Goal: Answer question/provide support: Share knowledge or assist other users

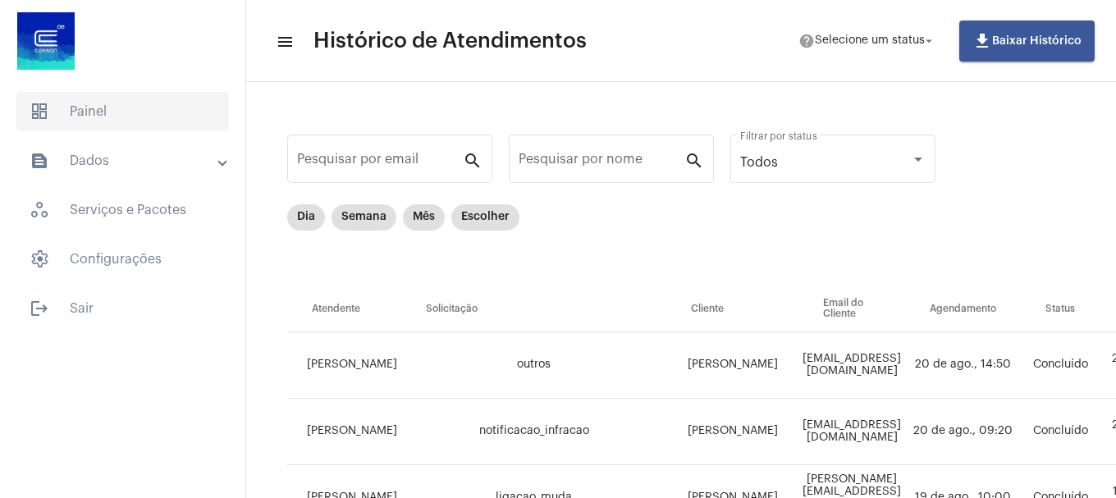
click at [72, 108] on span "dashboard Painel" at bounding box center [122, 111] width 213 height 39
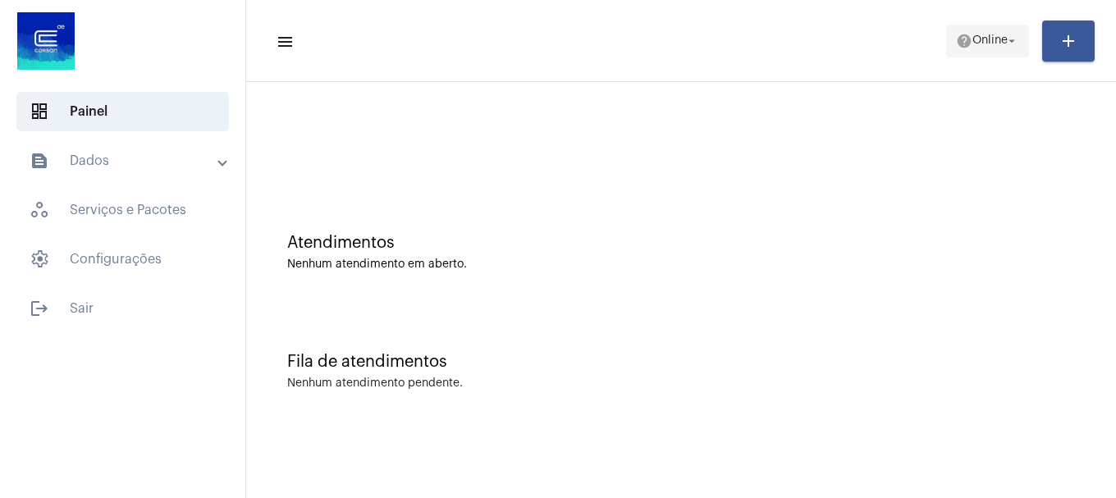
click at [979, 28] on span "help Online arrow_drop_down" at bounding box center [987, 40] width 63 height 30
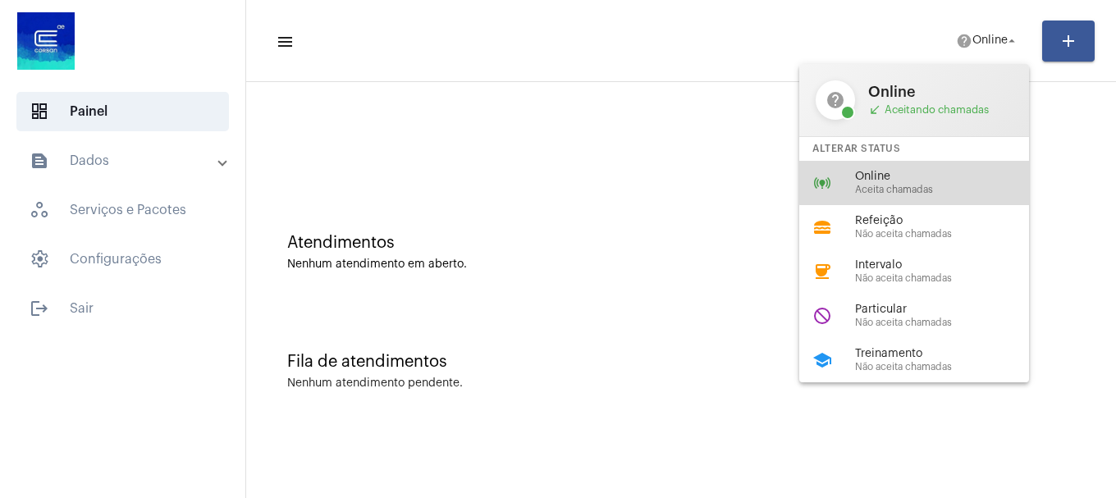
click at [925, 169] on div "online_prediction Online Aceita chamadas" at bounding box center [927, 183] width 256 height 44
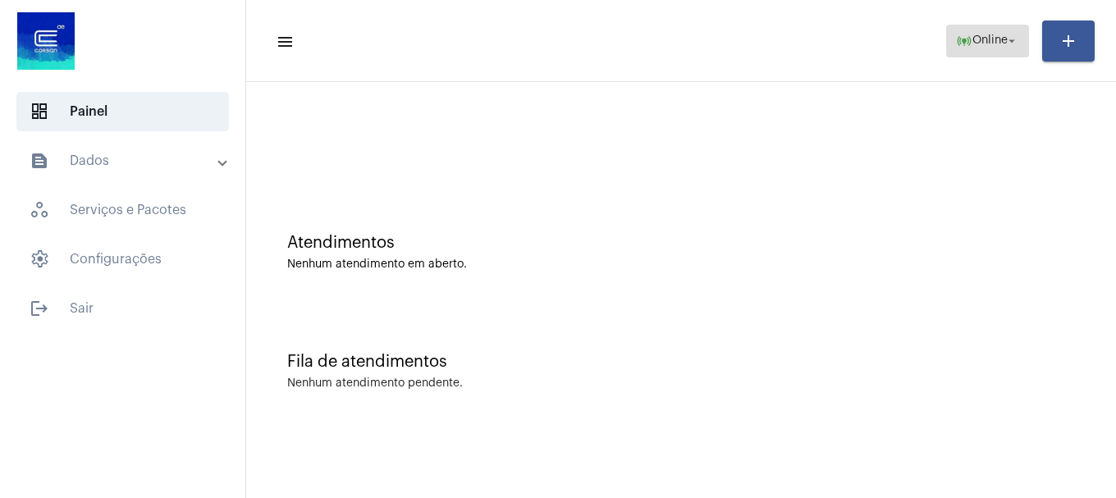
click at [958, 48] on mat-icon "online_prediction" at bounding box center [964, 41] width 16 height 16
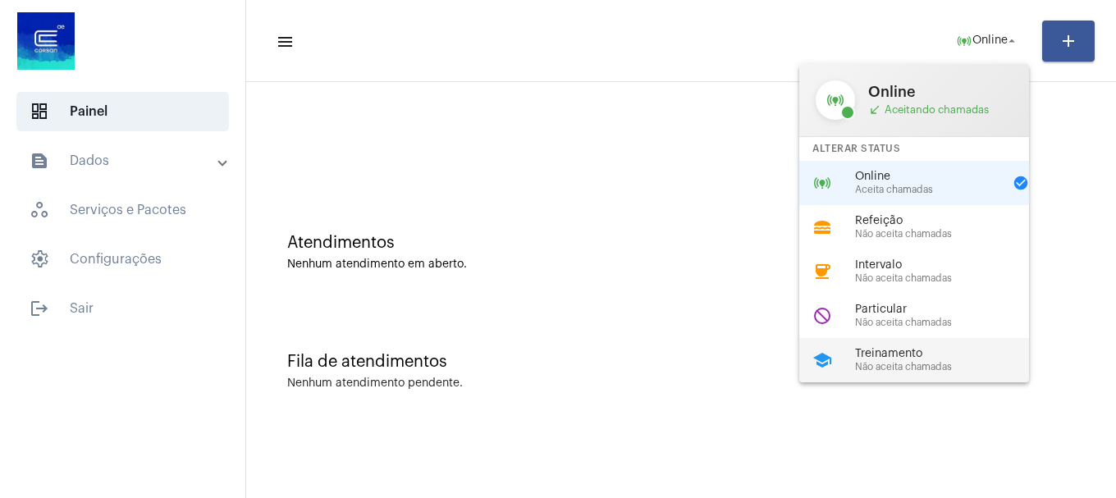
click at [911, 358] on span "Treinamento" at bounding box center [948, 354] width 187 height 12
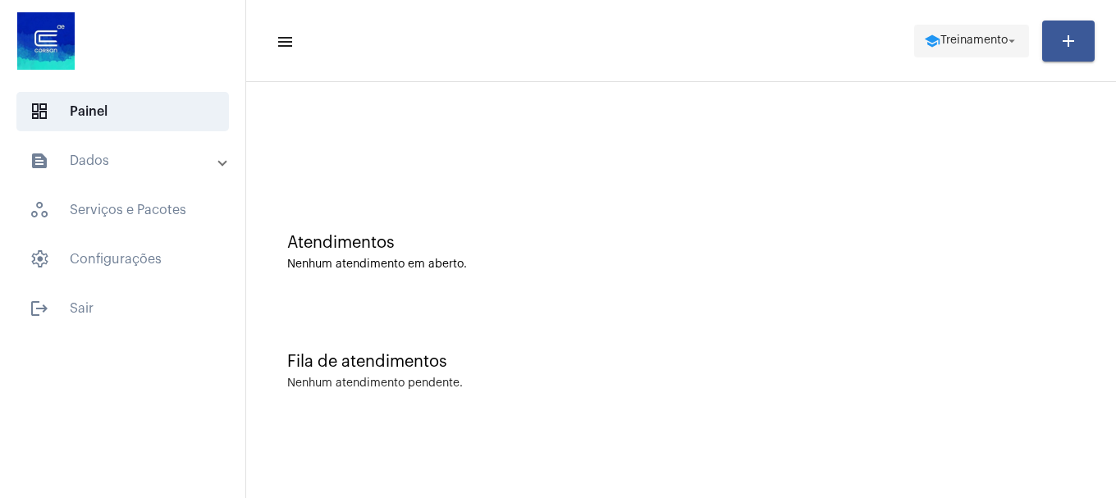
click at [931, 38] on mat-icon "school" at bounding box center [932, 41] width 16 height 16
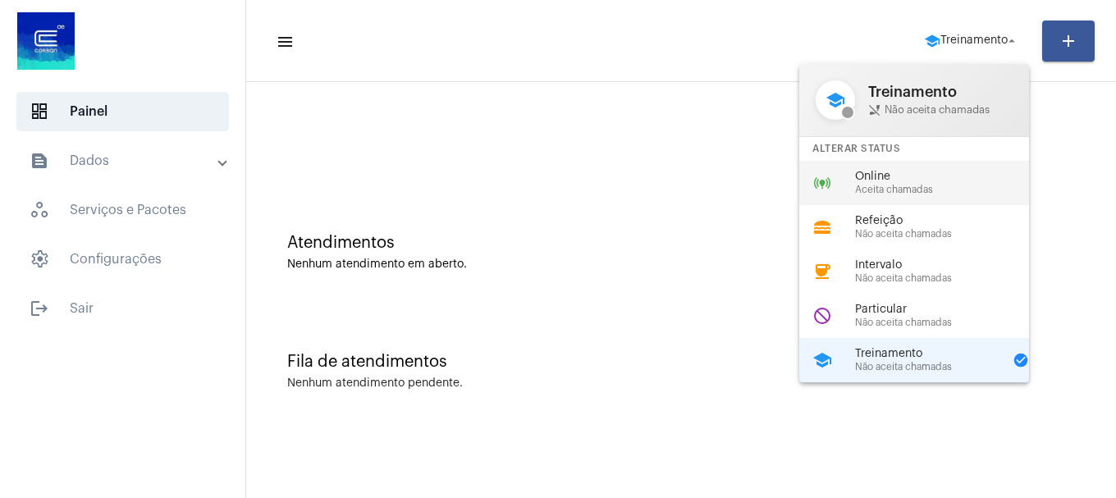
click at [874, 190] on span "Aceita chamadas" at bounding box center [948, 190] width 187 height 11
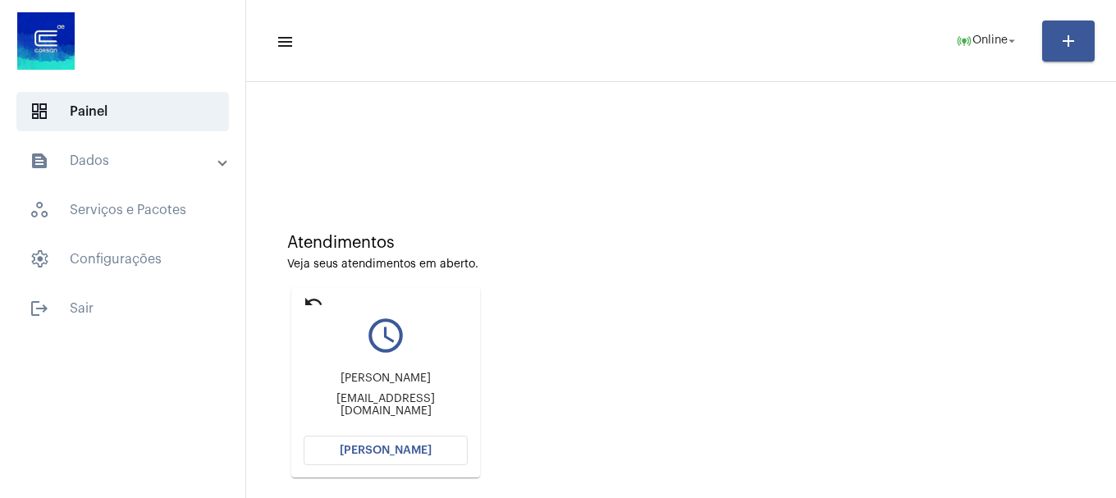
click at [397, 460] on button "[PERSON_NAME]" at bounding box center [386, 451] width 164 height 30
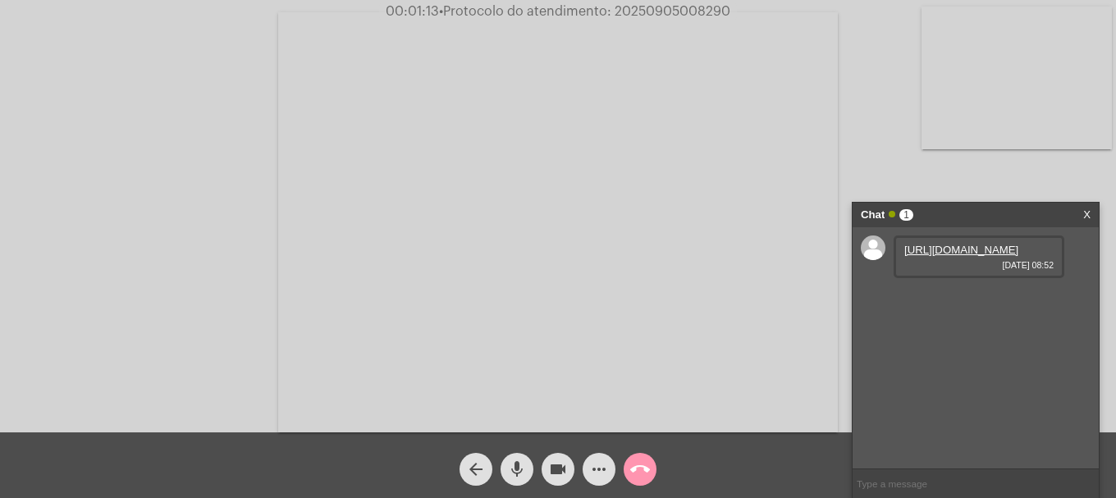
click at [922, 245] on link "https://neft-transfer-bucket.s3.amazonaws.com/temp-05c002f8-d7e5-e2b0-03f6-3539…" at bounding box center [961, 250] width 114 height 12
click at [949, 303] on link "https://neft-transfer-bucket.s3.amazonaws.com/temp-b822a14f-126f-b8d1-ce62-788a…" at bounding box center [961, 296] width 114 height 12
click at [965, 350] on link "https://neft-transfer-bucket.s3.amazonaws.com/temp-0f351836-dea0-3192-1f5e-bccd…" at bounding box center [961, 343] width 114 height 12
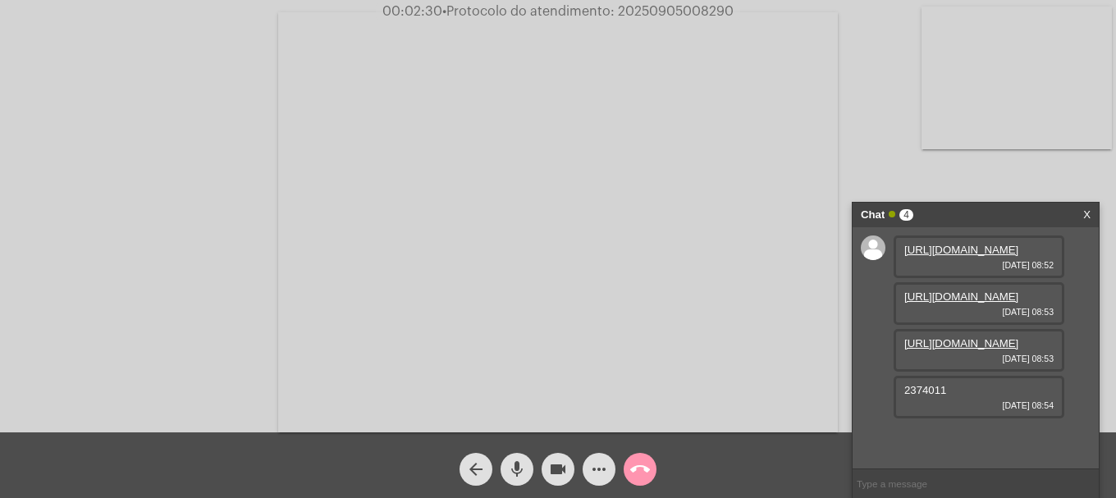
scroll to position [61, 0]
click at [927, 396] on span "2374011" at bounding box center [925, 390] width 42 height 12
copy span "2374011"
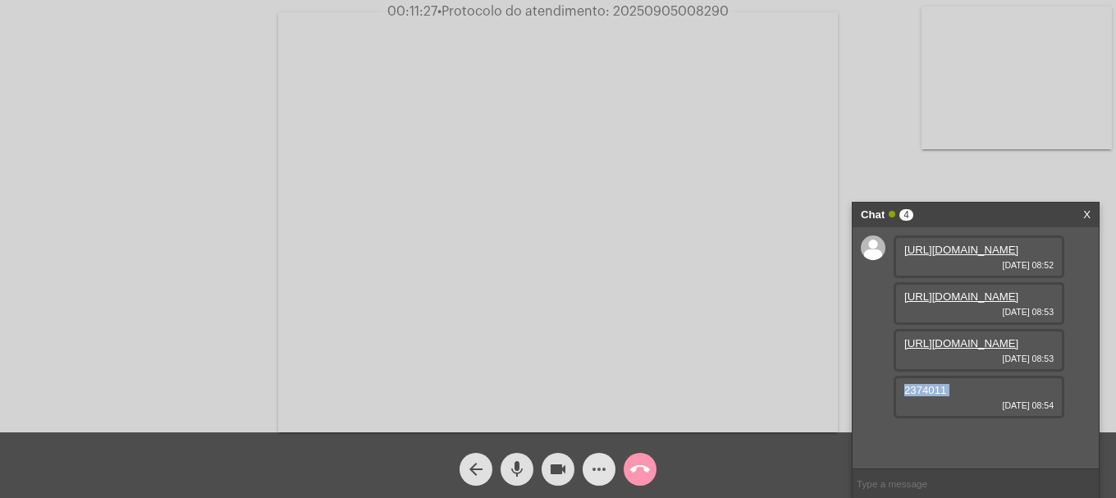
click at [605, 472] on mat-icon "more_horiz" at bounding box center [599, 470] width 20 height 20
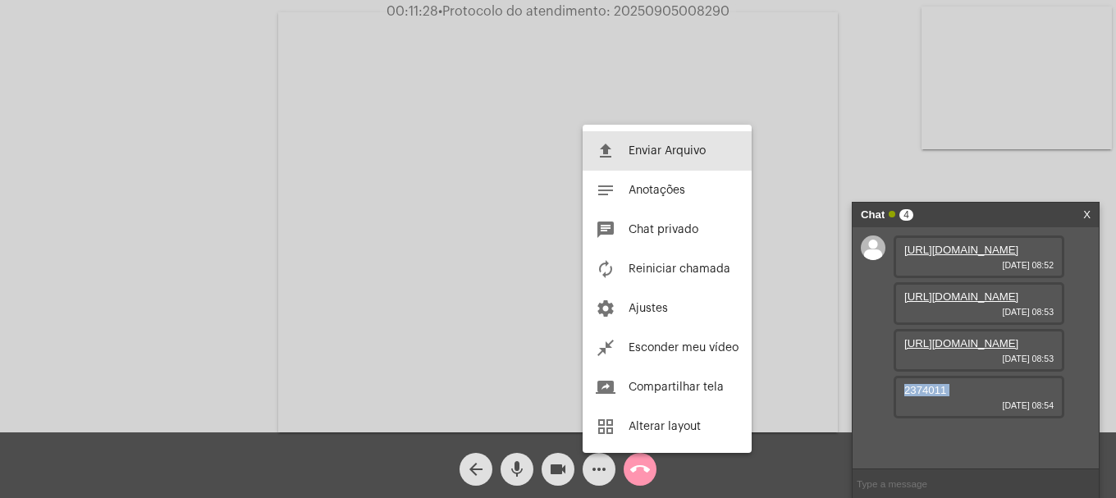
click at [634, 133] on button "file_upload Enviar Arquivo" at bounding box center [667, 150] width 169 height 39
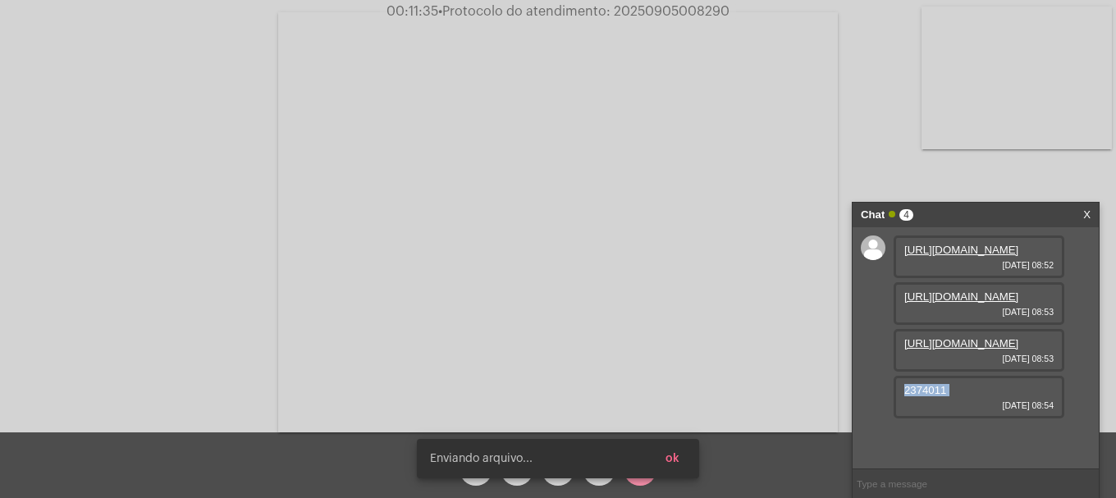
scroll to position [144, 0]
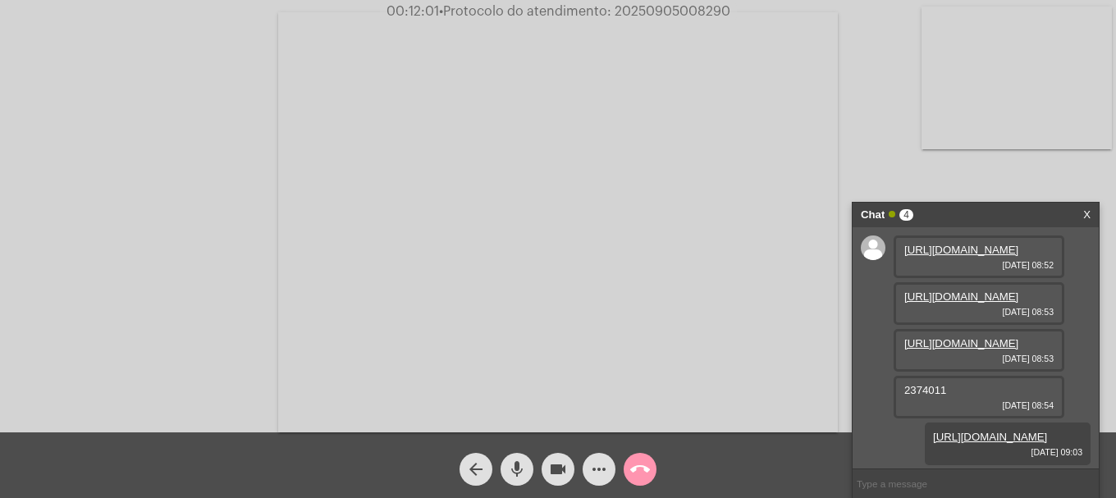
click at [611, 482] on div "more_horiz" at bounding box center [599, 465] width 41 height 41
click at [606, 478] on mat-icon "more_horiz" at bounding box center [599, 470] width 20 height 20
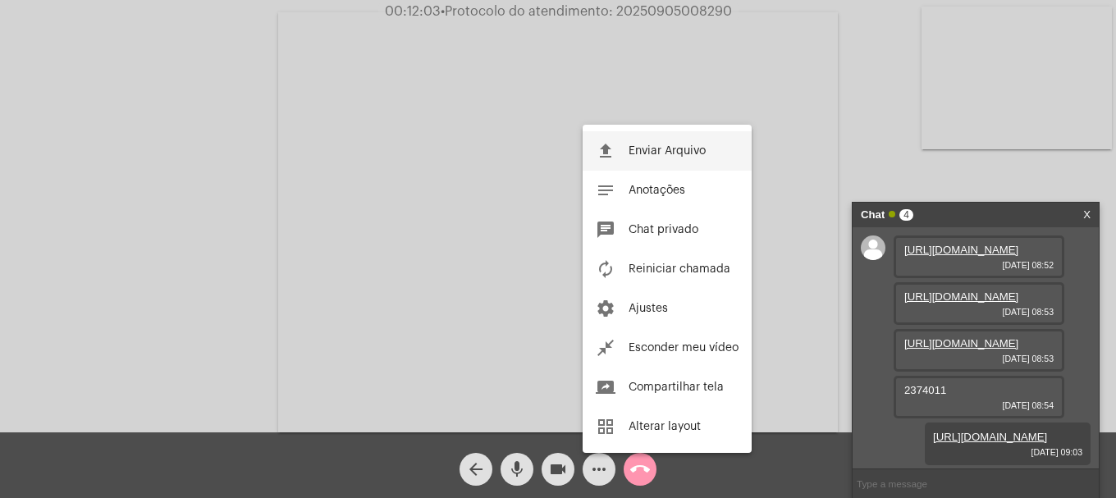
click at [661, 140] on button "file_upload Enviar Arquivo" at bounding box center [667, 150] width 169 height 39
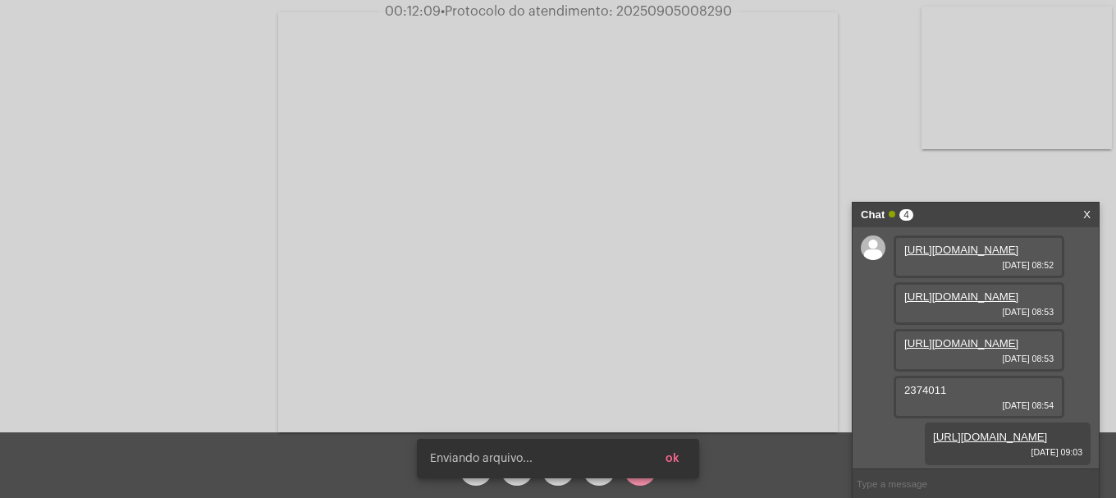
scroll to position [228, 0]
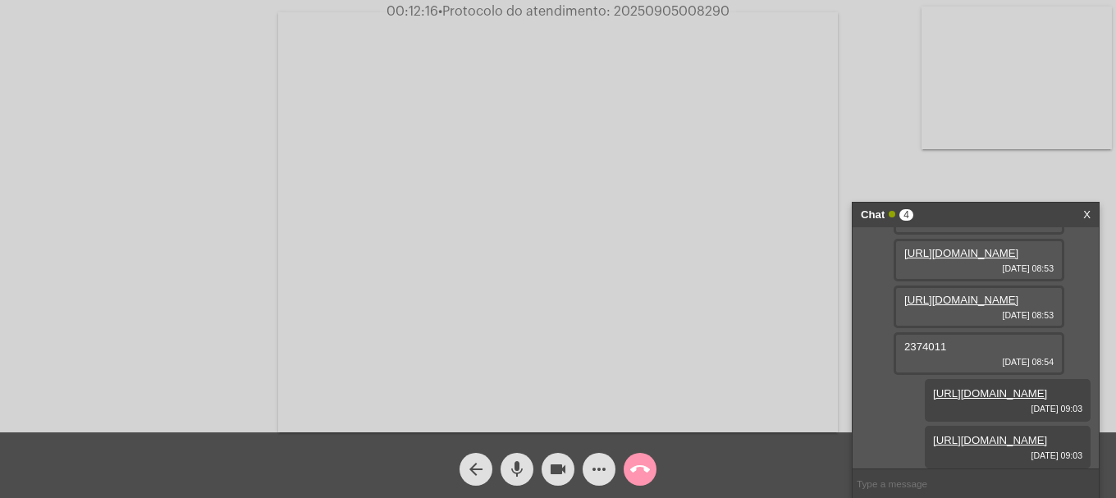
click at [674, 6] on span "• Protocolo do atendimento: 20250905008290" at bounding box center [583, 11] width 291 height 13
copy span "20250905008290"
click at [985, 490] on input "text" at bounding box center [976, 483] width 246 height 29
paste input "20250905008290"
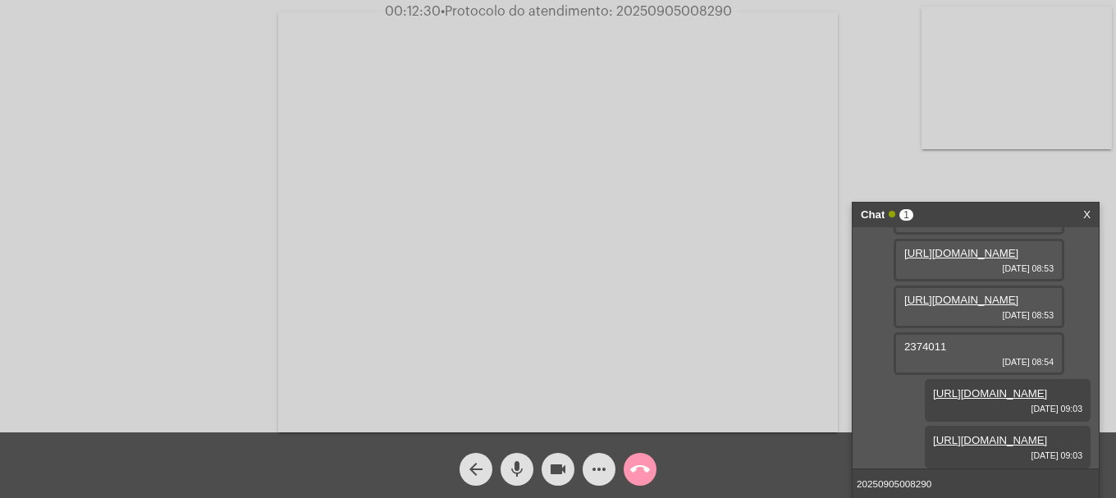
type input "20250905008290"
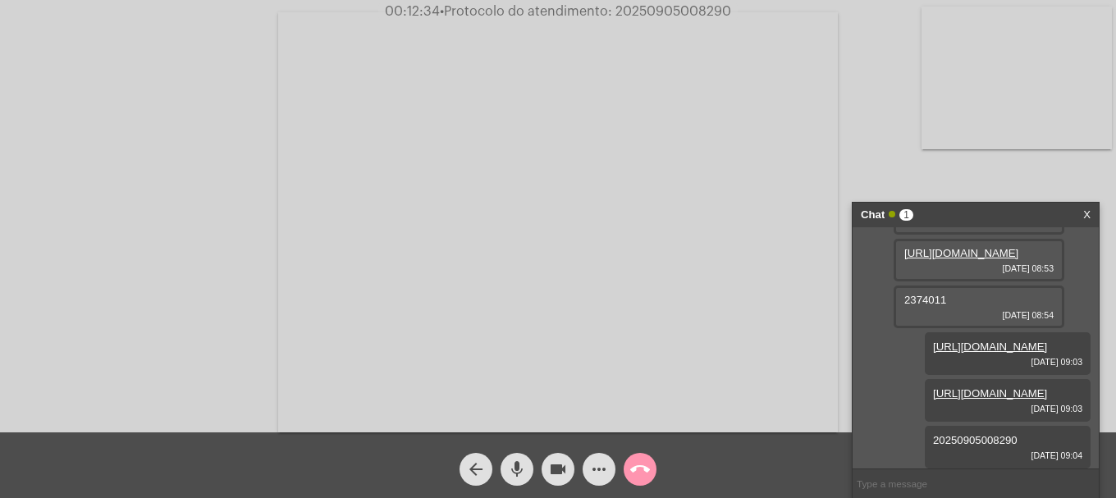
scroll to position [275, 0]
click at [628, 471] on button "call_end" at bounding box center [640, 469] width 33 height 33
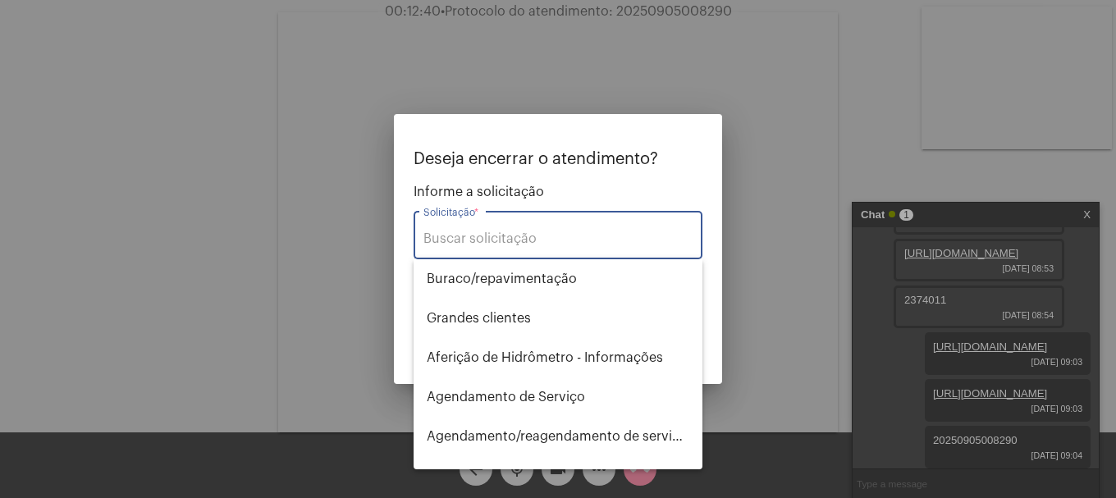
click at [531, 241] on input "Solicitação *" at bounding box center [557, 238] width 269 height 15
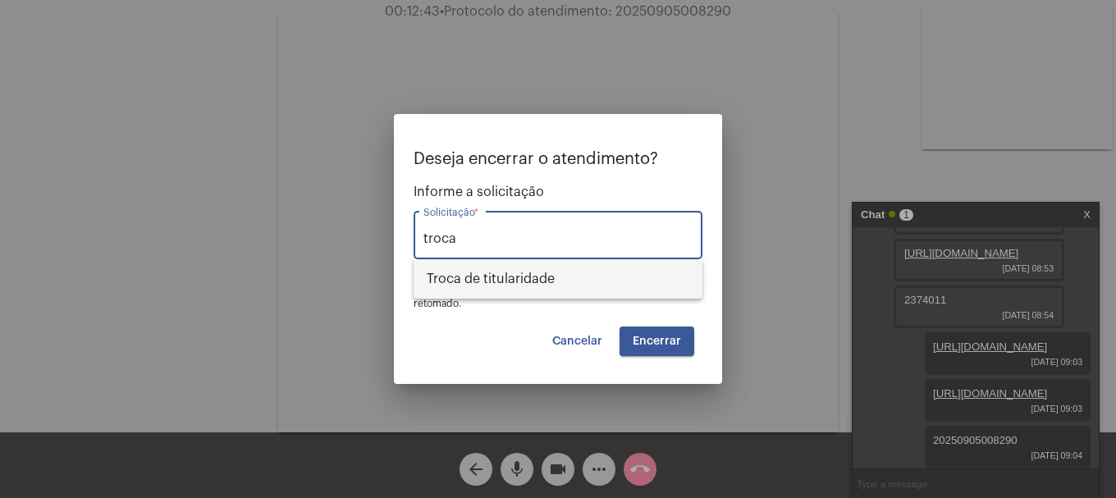
click at [529, 278] on span "Troca de titularidade" at bounding box center [558, 278] width 263 height 39
type input "Troca de titularidade"
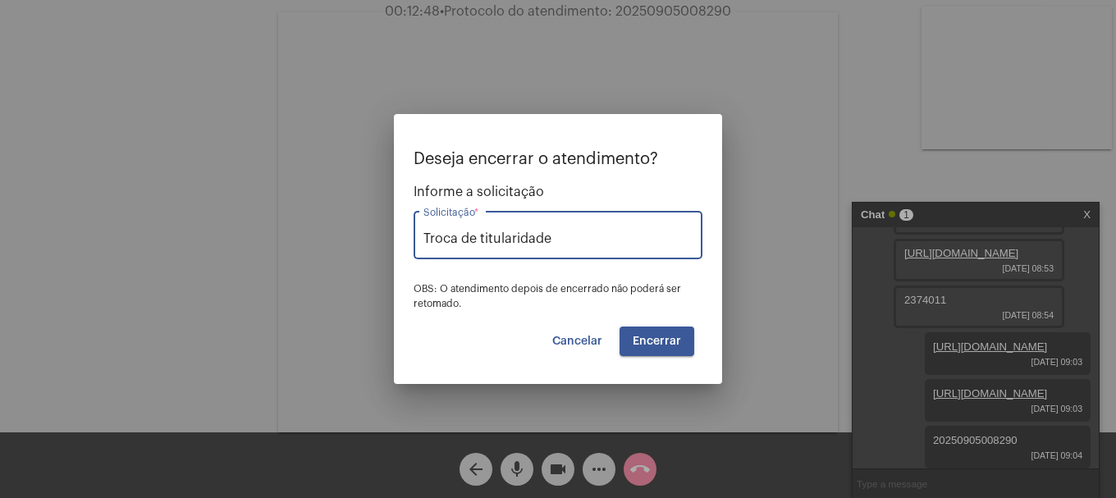
click at [640, 350] on button "Encerrar" at bounding box center [657, 342] width 75 height 30
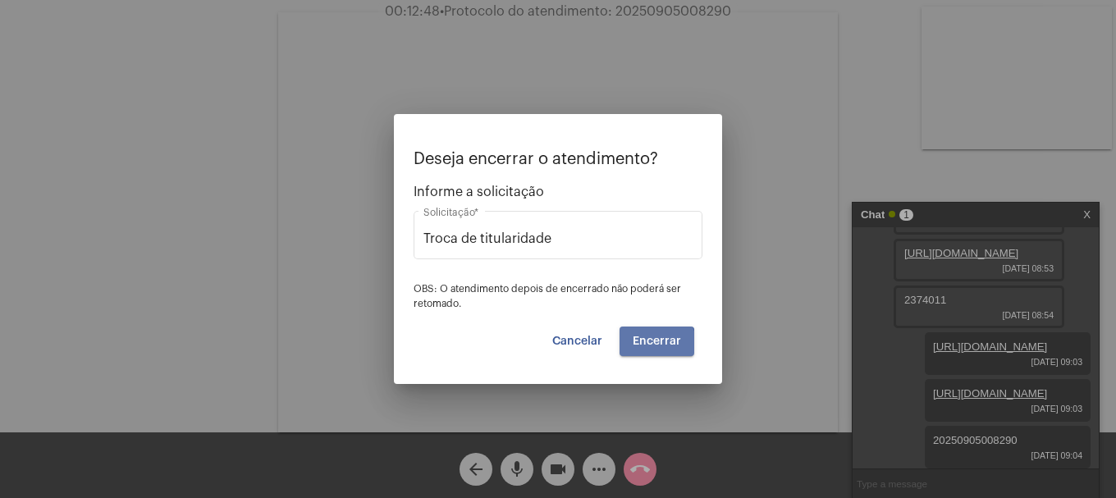
click at [640, 350] on button "Encerrar" at bounding box center [657, 342] width 75 height 30
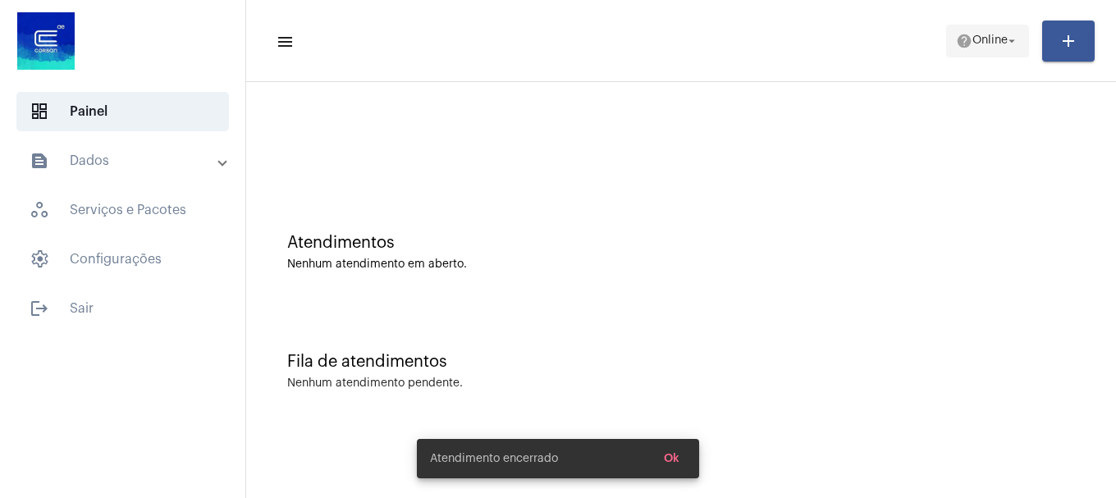
click at [982, 25] on button "help Online arrow_drop_down" at bounding box center [987, 41] width 83 height 33
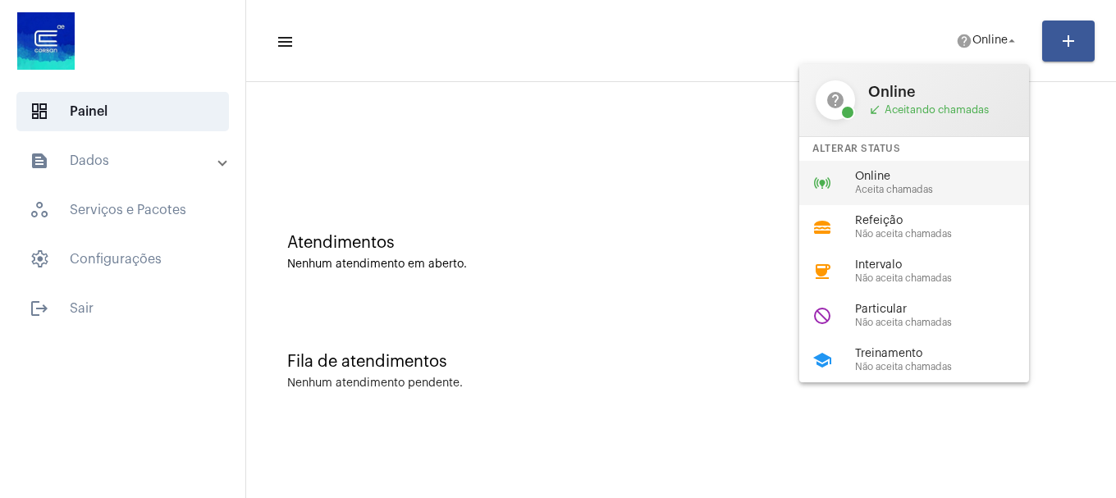
click at [846, 184] on div "online_prediction Online Aceita chamadas" at bounding box center [927, 183] width 256 height 44
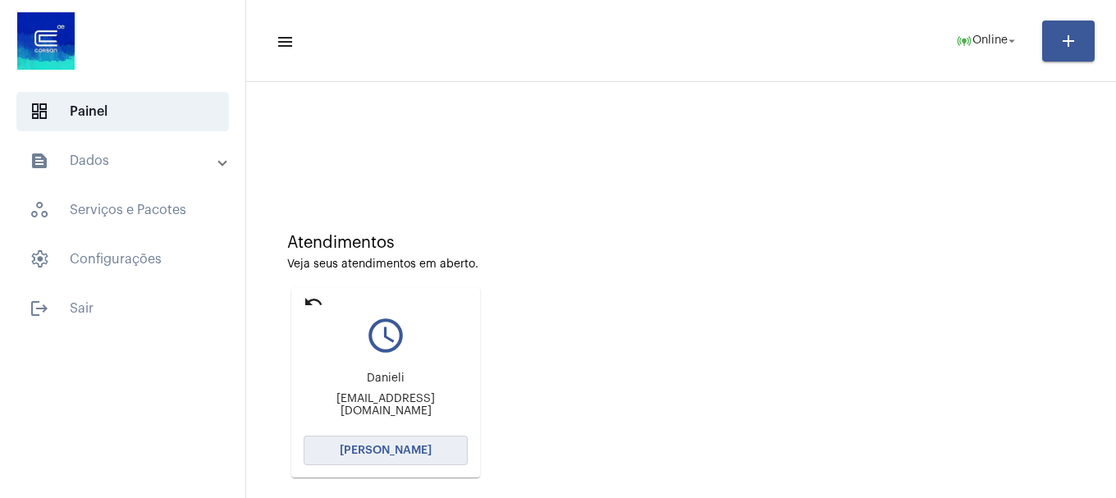
click at [412, 449] on span "[PERSON_NAME]" at bounding box center [386, 450] width 92 height 11
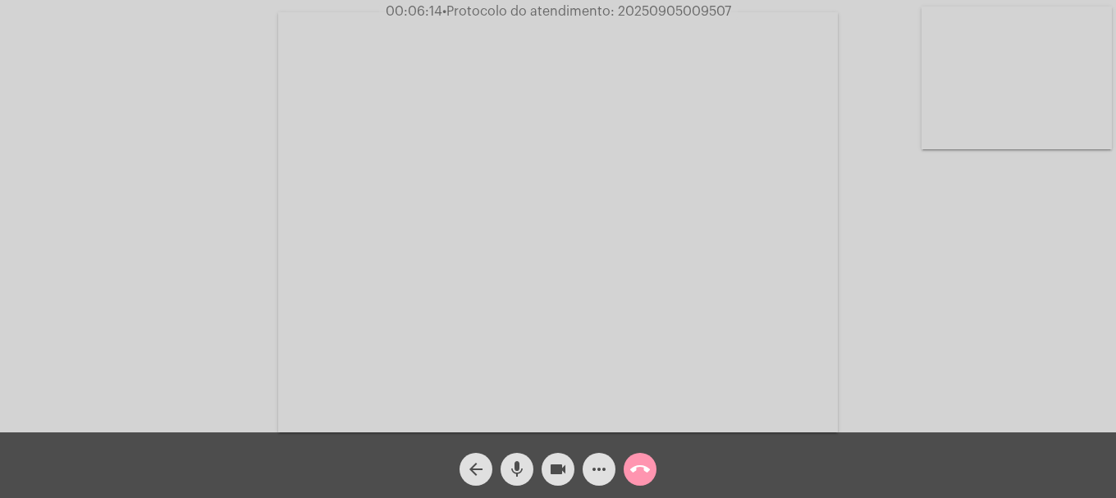
click at [594, 452] on div "more_horiz" at bounding box center [599, 465] width 41 height 41
click at [596, 462] on mat-icon "more_horiz" at bounding box center [599, 470] width 20 height 20
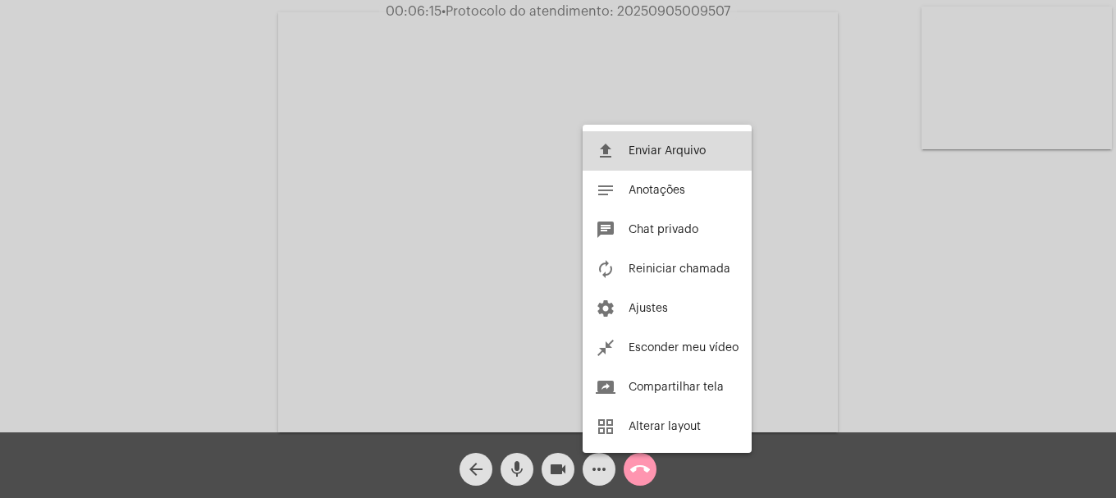
click at [650, 152] on span "Enviar Arquivo" at bounding box center [667, 150] width 77 height 11
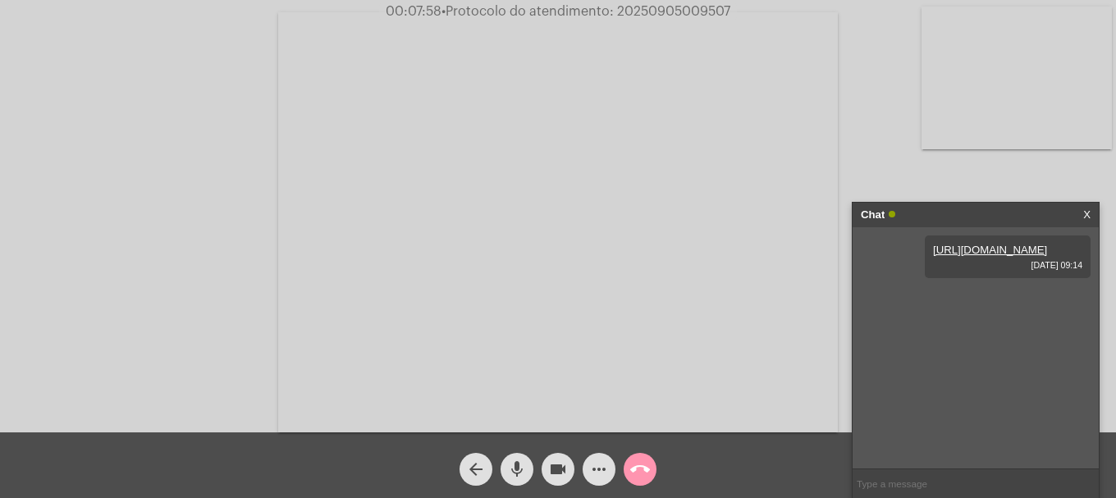
click at [565, 465] on mat-icon "videocam" at bounding box center [558, 470] width 20 height 20
click at [525, 467] on mat-icon "mic" at bounding box center [517, 470] width 20 height 20
drag, startPoint x: 495, startPoint y: 474, endPoint x: 522, endPoint y: 464, distance: 28.8
click at [515, 466] on div "arrow_back mic_off videocam_off more_horiz call_end" at bounding box center [558, 465] width 1116 height 66
click at [522, 464] on mat-icon "mic_off" at bounding box center [517, 470] width 20 height 20
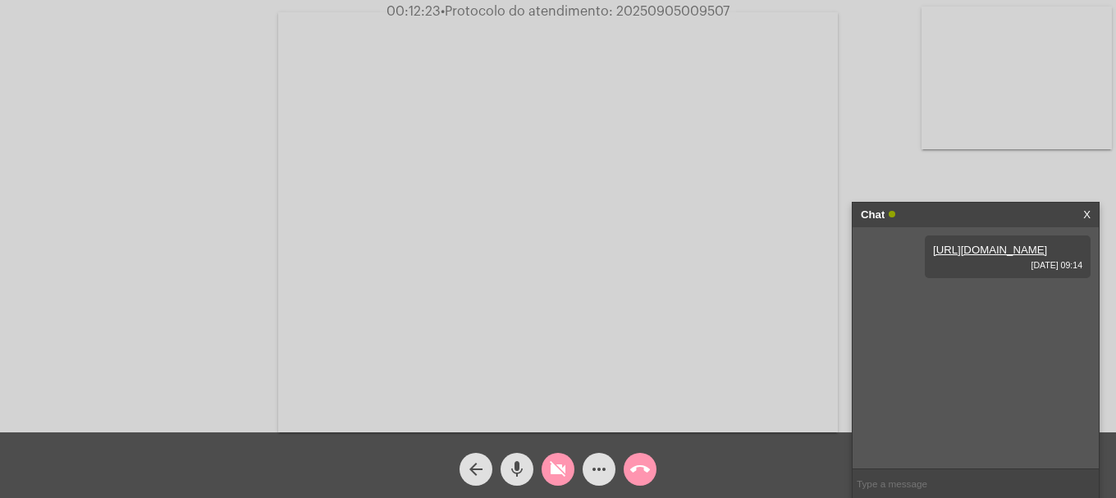
click at [520, 464] on mat-icon "mic" at bounding box center [517, 470] width 20 height 20
click at [555, 470] on mat-icon "videocam_off" at bounding box center [558, 470] width 20 height 20
click at [533, 469] on div "mic_off" at bounding box center [516, 465] width 41 height 41
click at [532, 468] on button "mic" at bounding box center [517, 469] width 33 height 33
click at [532, 468] on button "mic_off" at bounding box center [517, 469] width 33 height 33
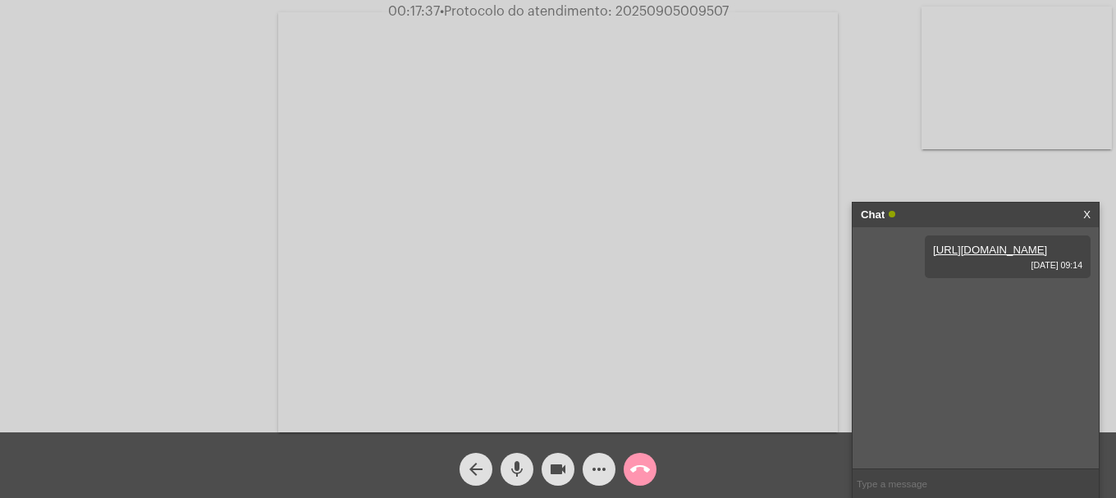
click at [1007, 482] on input "text" at bounding box center [976, 483] width 246 height 29
paste input "d.eltzmanique@gmail.com"
type input "d.eltzmanique@gmail.com"
click at [713, 14] on span "• Protocolo do atendimento: 20250905009507" at bounding box center [586, 11] width 289 height 13
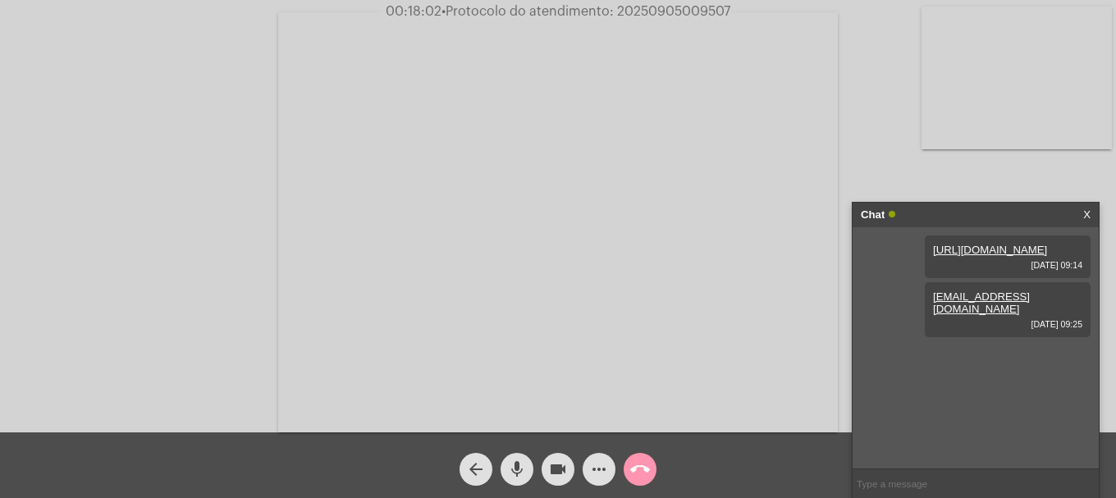
copy span "20250905009507"
click at [954, 473] on input "text" at bounding box center [976, 483] width 246 height 29
paste input "20250905009507"
type input "20250905009507"
click at [651, 474] on button "call_end" at bounding box center [640, 469] width 33 height 33
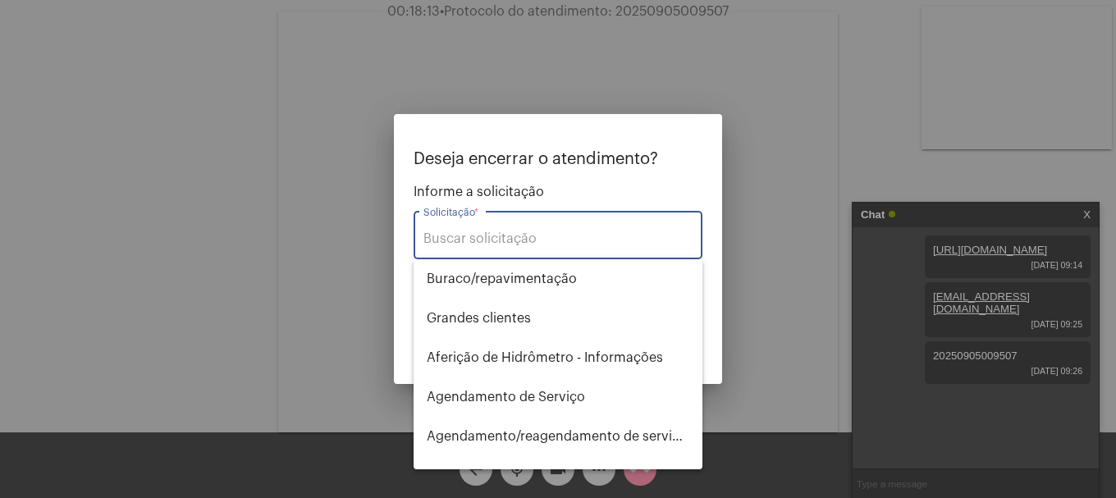
click at [537, 248] on div "Solicitação *" at bounding box center [557, 234] width 269 height 52
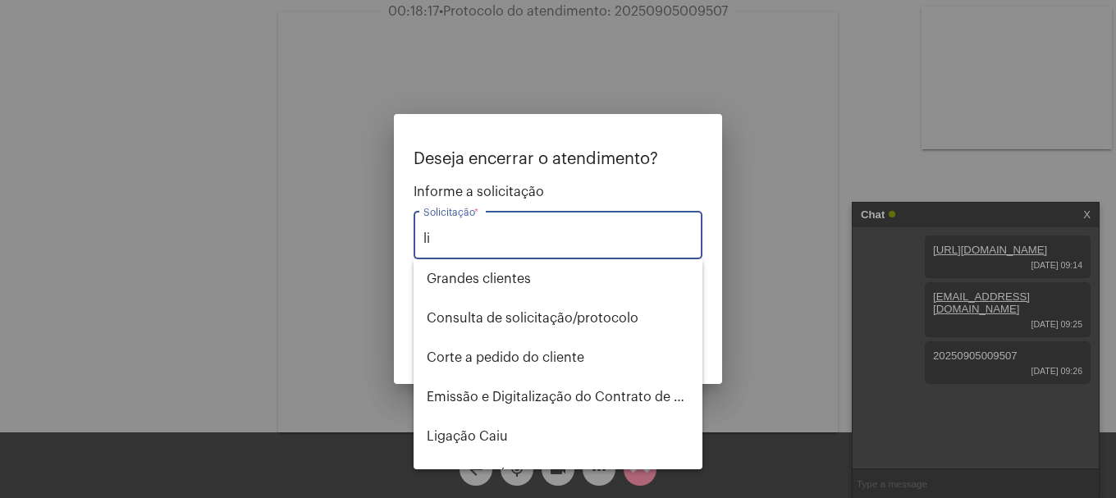
type input "l"
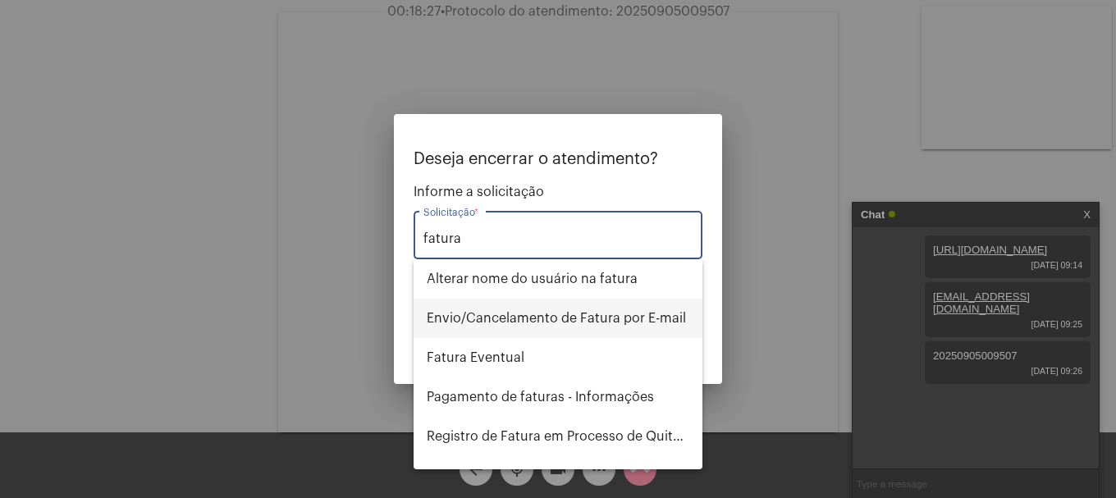
click at [553, 314] on span "Envio/Cancelamento de Fatura por E-mail" at bounding box center [558, 318] width 263 height 39
type input "Envio/Cancelamento de Fatura por E-mail"
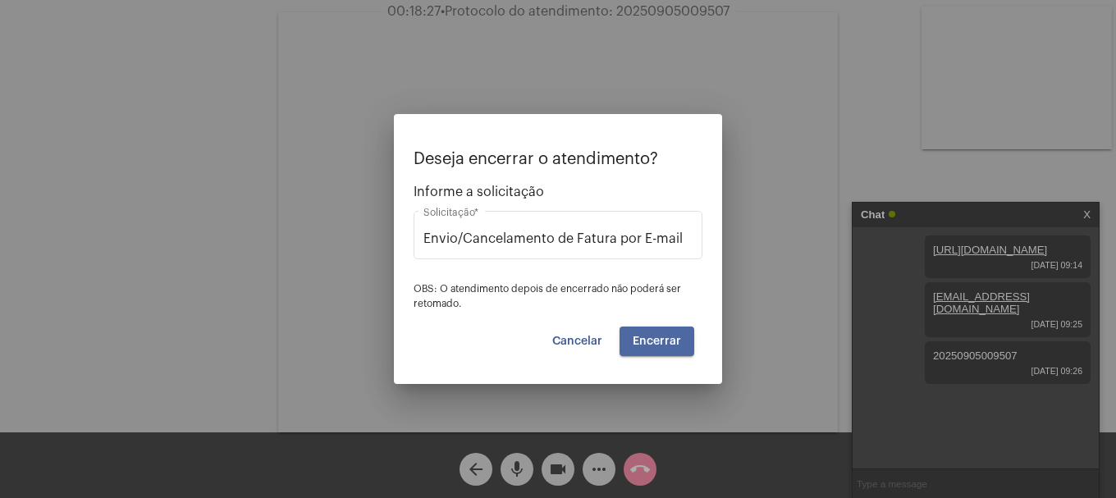
click at [673, 344] on span "Encerrar" at bounding box center [657, 341] width 48 height 11
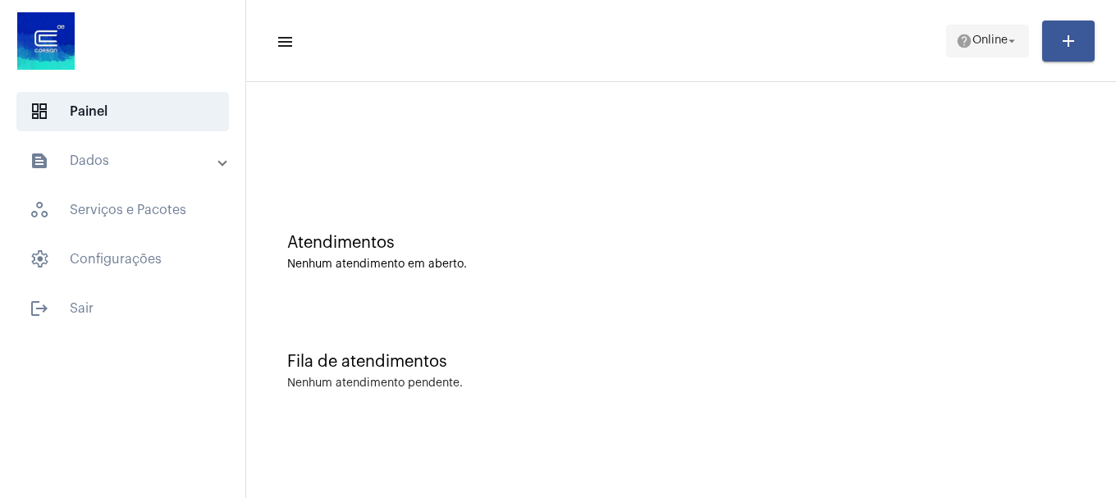
click at [1001, 41] on span "Online" at bounding box center [989, 40] width 35 height 11
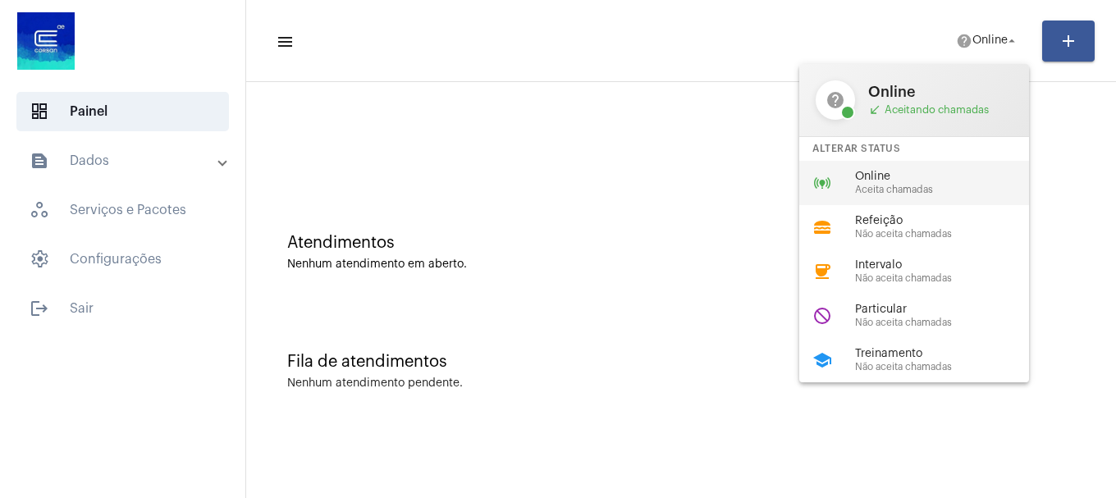
click at [909, 164] on div "online_prediction Online Aceita chamadas" at bounding box center [927, 183] width 256 height 44
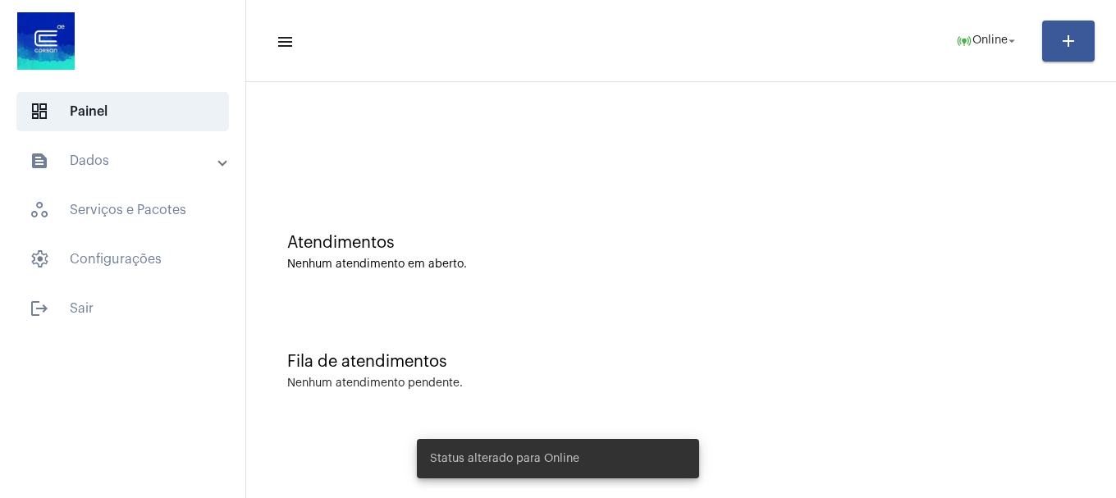
click at [149, 169] on mat-panel-title "text_snippet_outlined Dados" at bounding box center [125, 161] width 190 height 20
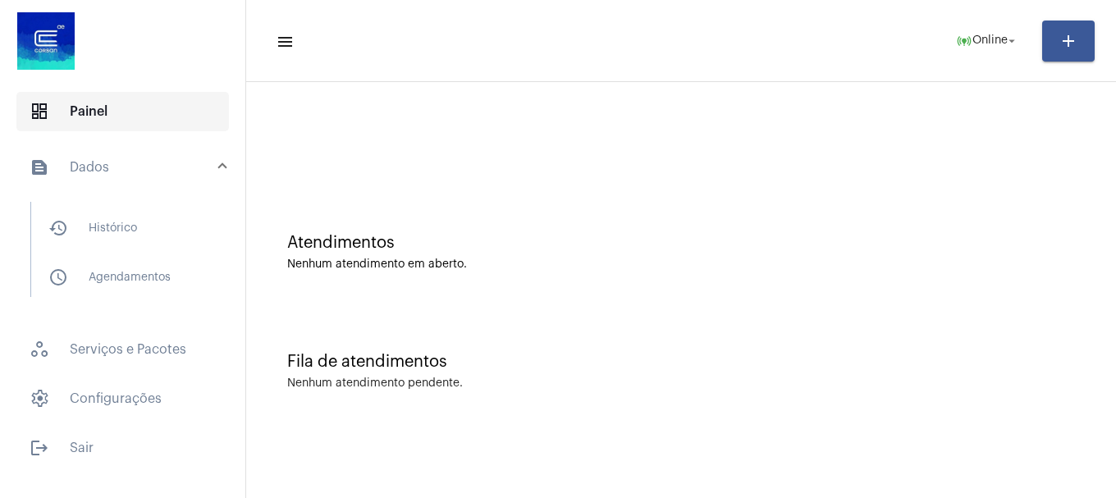
click at [176, 122] on span "dashboard Painel" at bounding box center [122, 111] width 213 height 39
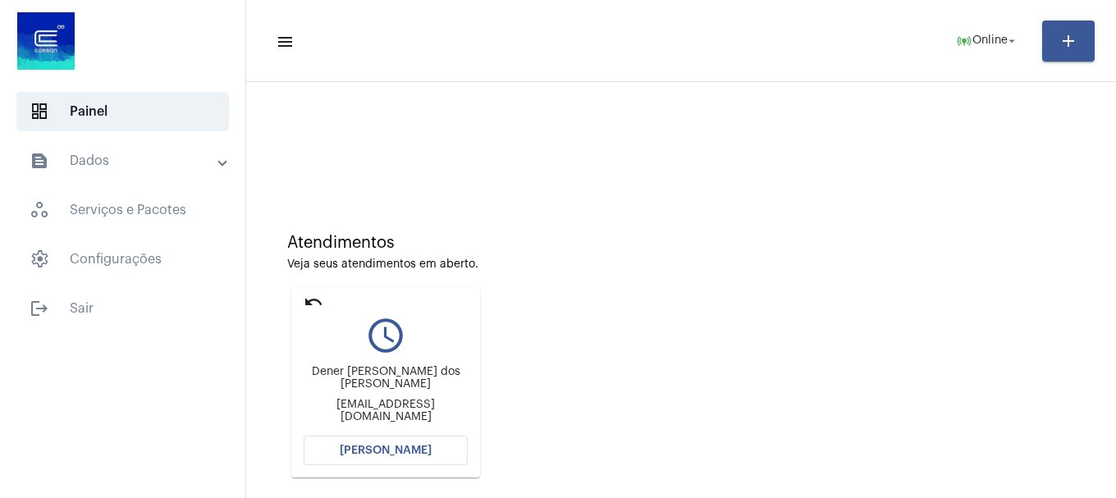
click at [469, 443] on mat-card "undo query_builder [PERSON_NAME] [EMAIL_ADDRESS][DOMAIN_NAME] [PERSON_NAME]" at bounding box center [385, 382] width 189 height 190
click at [432, 460] on button "[PERSON_NAME]" at bounding box center [386, 451] width 164 height 30
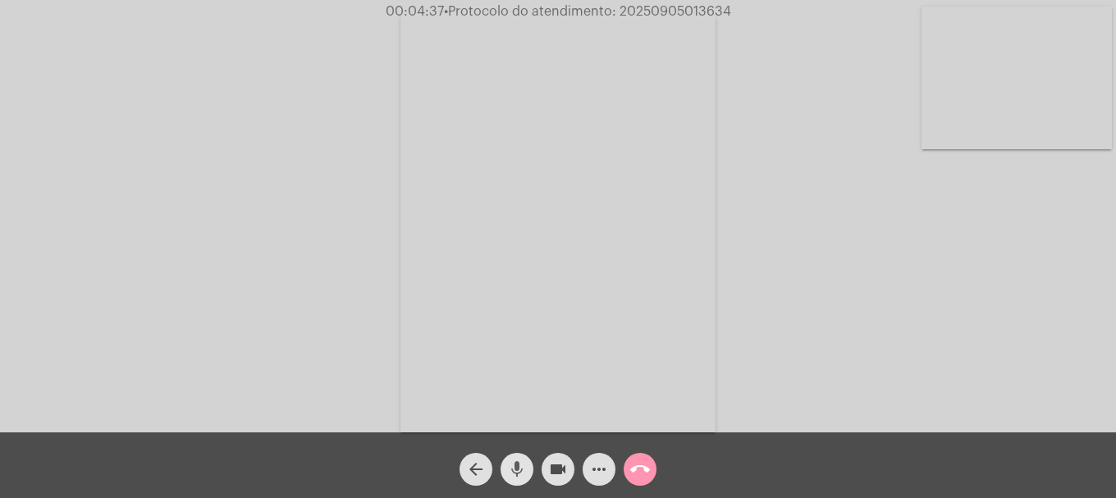
click at [505, 477] on button "mic" at bounding box center [517, 469] width 33 height 33
click at [544, 473] on button "videocam" at bounding box center [558, 469] width 33 height 33
click at [542, 469] on button "videocam_off" at bounding box center [558, 469] width 33 height 33
click at [524, 467] on mat-icon "mic_off" at bounding box center [517, 470] width 20 height 20
click at [524, 467] on mat-icon "mic" at bounding box center [517, 470] width 20 height 20
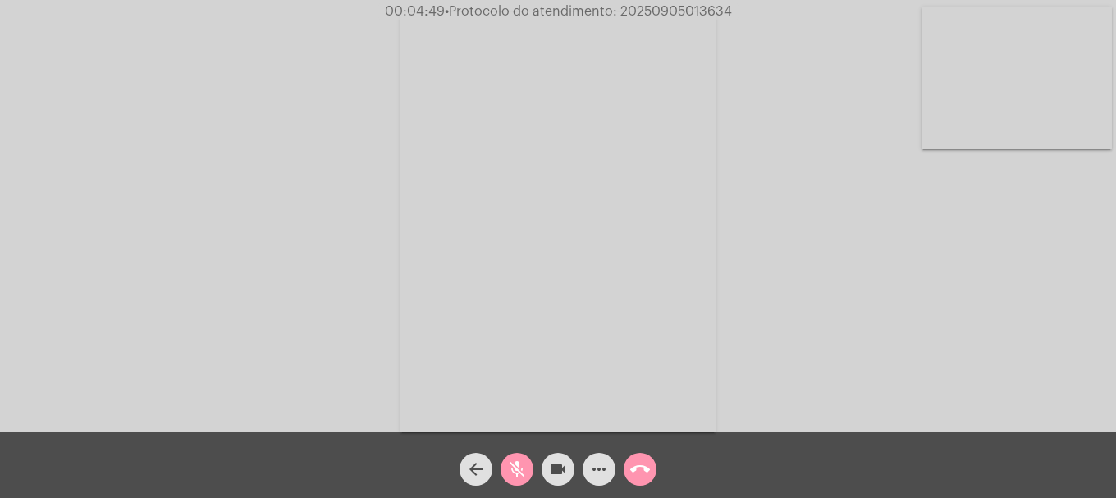
click at [555, 464] on mat-icon "videocam" at bounding box center [558, 470] width 20 height 20
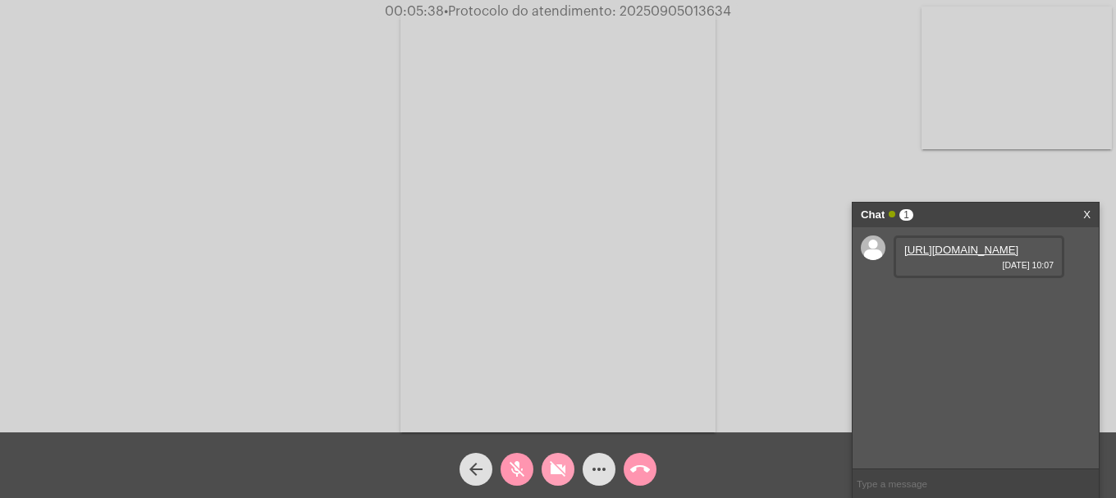
click at [547, 469] on button "videocam_off" at bounding box center [558, 469] width 33 height 33
click at [515, 472] on mat-icon "mic_off" at bounding box center [517, 470] width 20 height 20
click at [944, 256] on link "https://neft-transfer-bucket.s3.amazonaws.com/temp-414ff945-4d03-f1ec-3119-460c…" at bounding box center [961, 250] width 114 height 12
click at [515, 477] on mat-icon "mic" at bounding box center [517, 470] width 20 height 20
click at [568, 469] on button "videocam" at bounding box center [558, 469] width 33 height 33
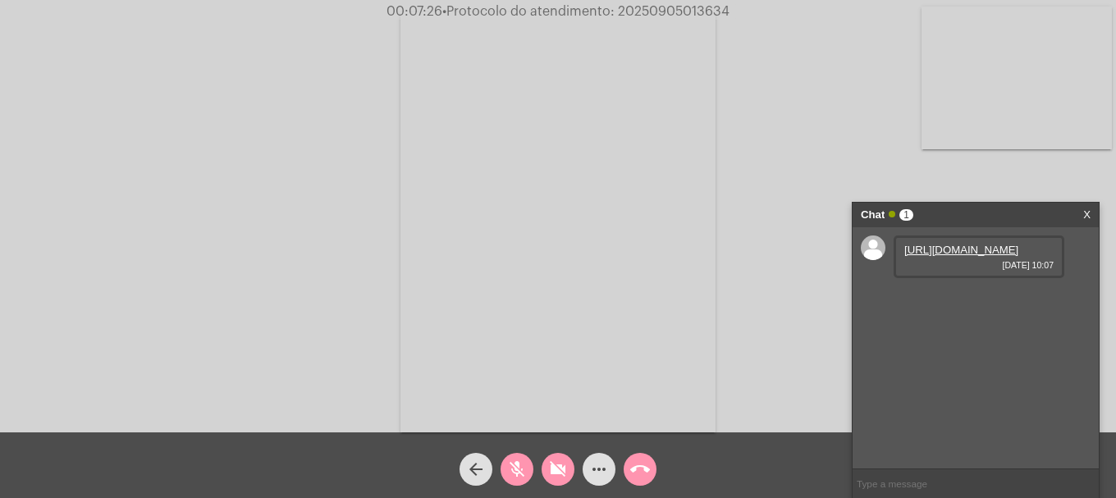
click at [556, 465] on mat-icon "videocam_off" at bounding box center [558, 470] width 20 height 20
click at [513, 461] on mat-icon "mic_off" at bounding box center [517, 470] width 20 height 20
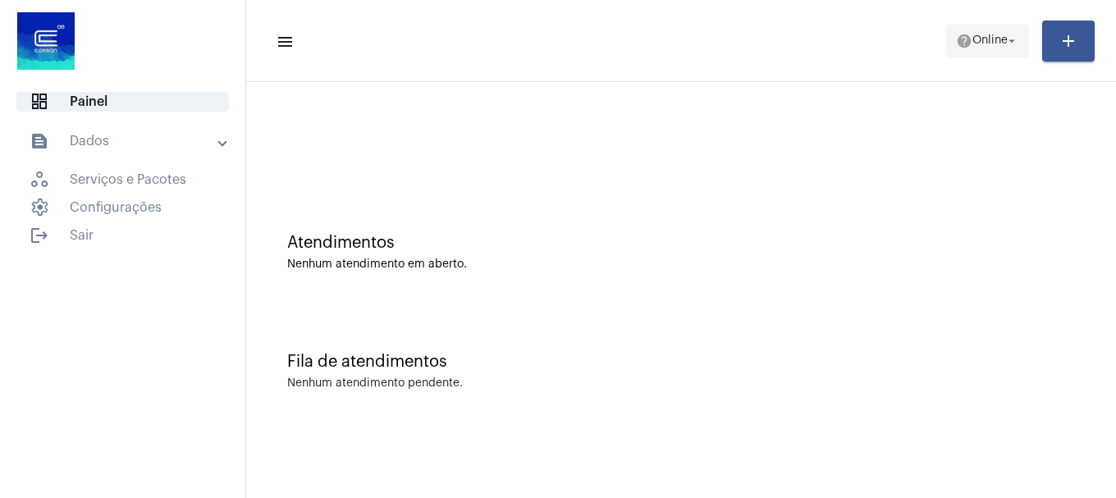
click at [963, 39] on mat-icon "help" at bounding box center [964, 41] width 16 height 16
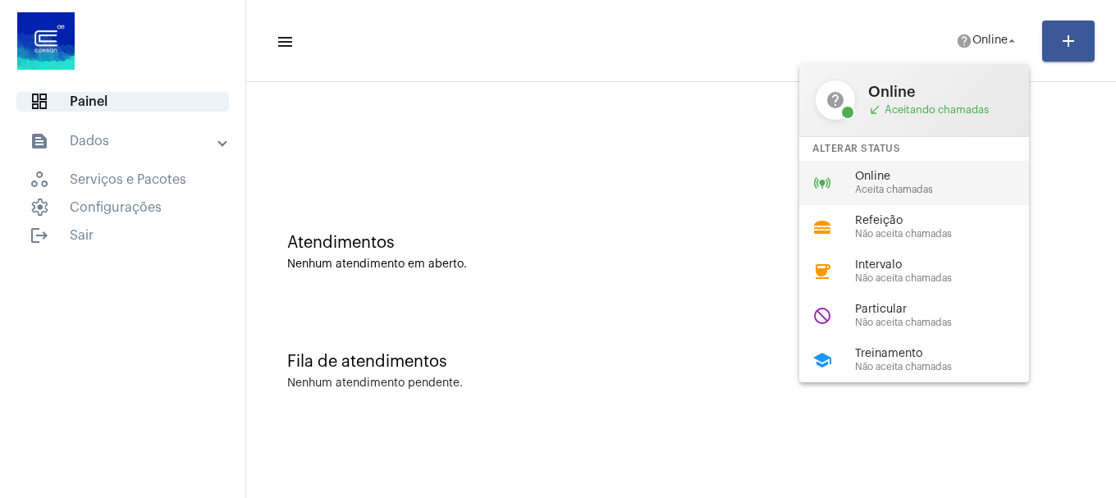
click at [901, 167] on div "online_prediction Online Aceita chamadas" at bounding box center [927, 183] width 256 height 44
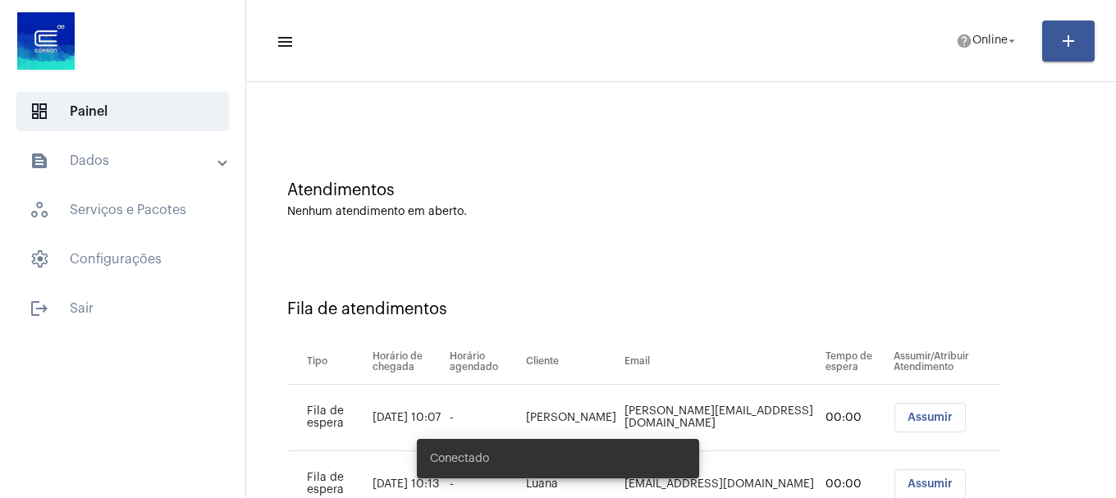
scroll to position [117, 0]
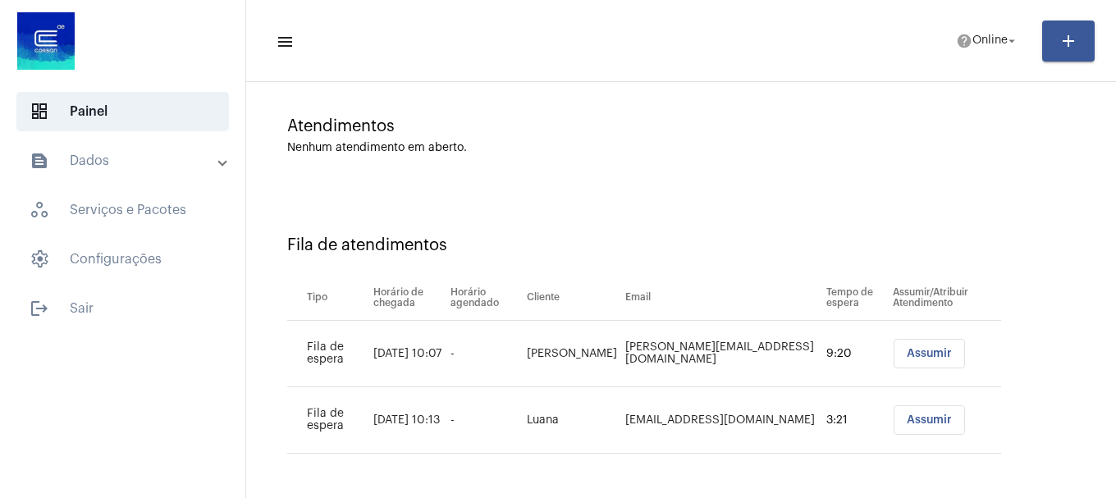
click at [918, 359] on button "Assumir" at bounding box center [929, 354] width 71 height 30
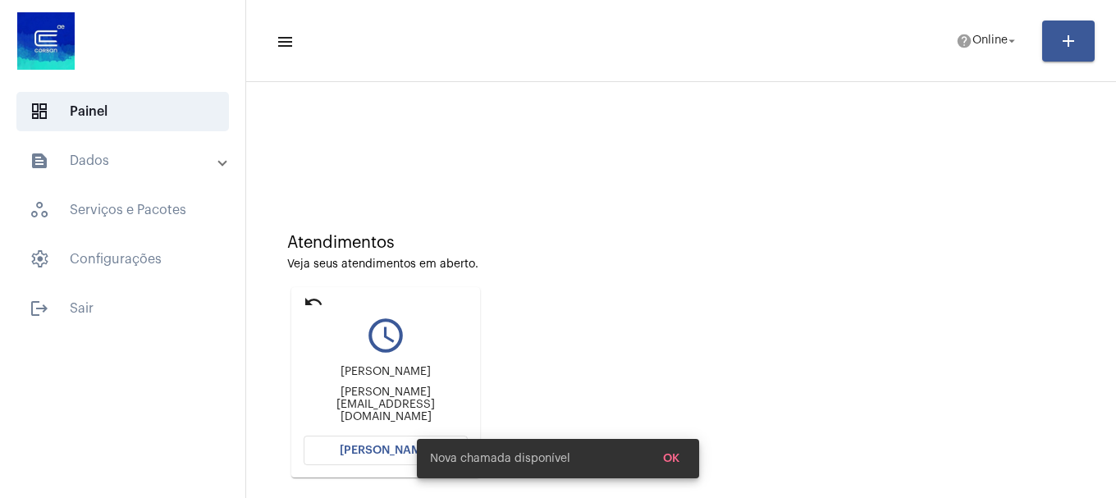
click at [364, 447] on span "[PERSON_NAME]" at bounding box center [386, 450] width 92 height 11
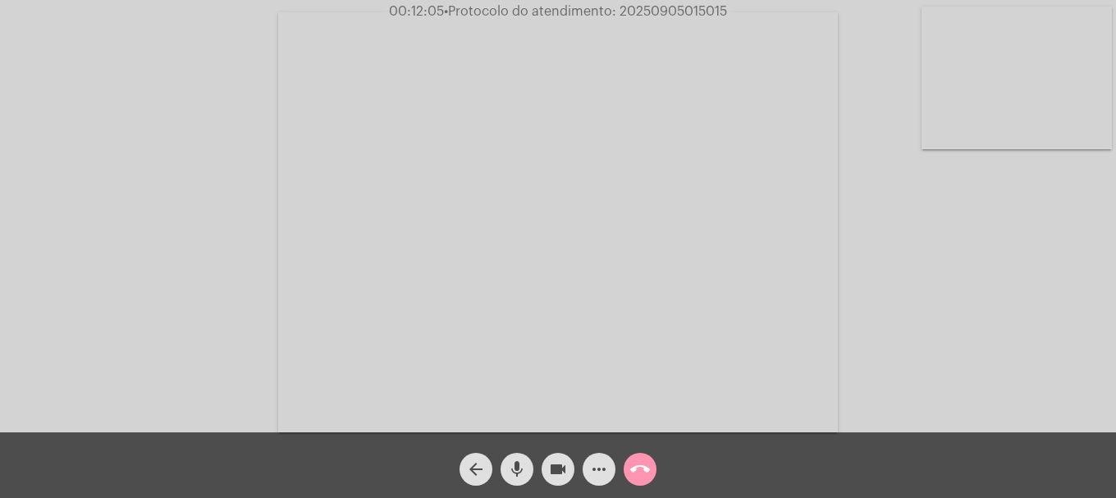
click at [524, 470] on mat-icon "mic" at bounding box center [517, 470] width 20 height 20
click at [524, 470] on mat-icon "mic_off" at bounding box center [517, 470] width 20 height 20
click at [650, 468] on button "call_end" at bounding box center [640, 469] width 33 height 33
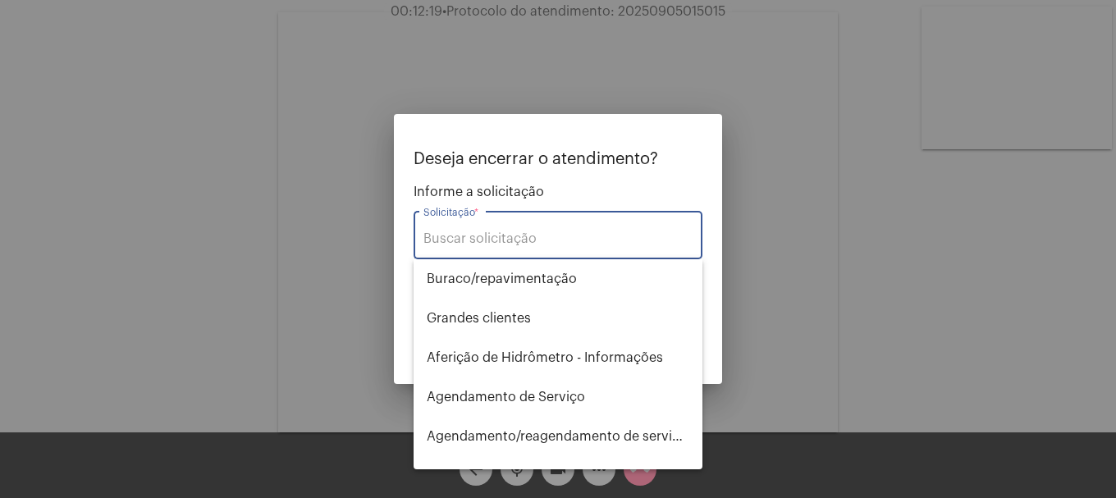
click at [566, 249] on div "Solicitação *" at bounding box center [557, 234] width 269 height 52
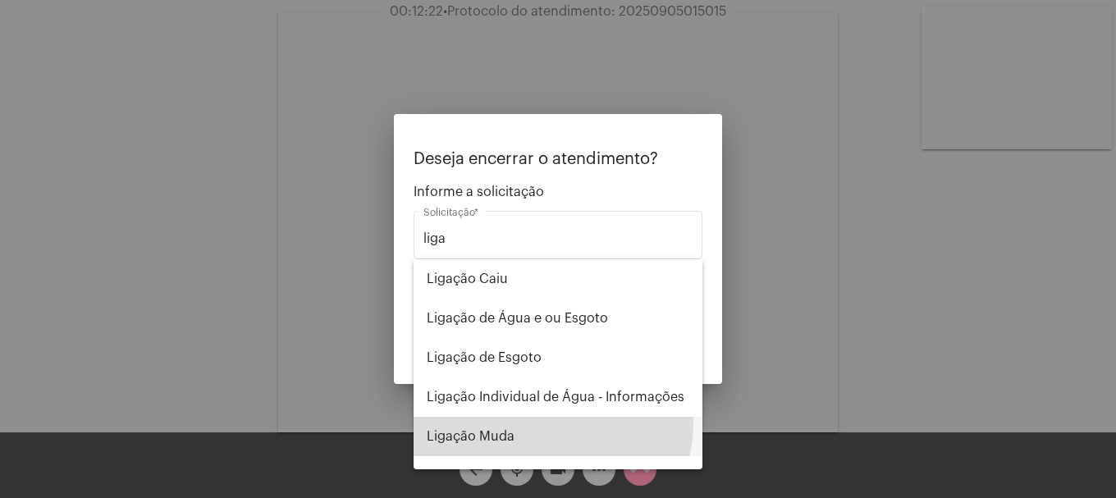
click at [517, 421] on span "Ligação Muda" at bounding box center [558, 436] width 263 height 39
type input "Ligação Muda"
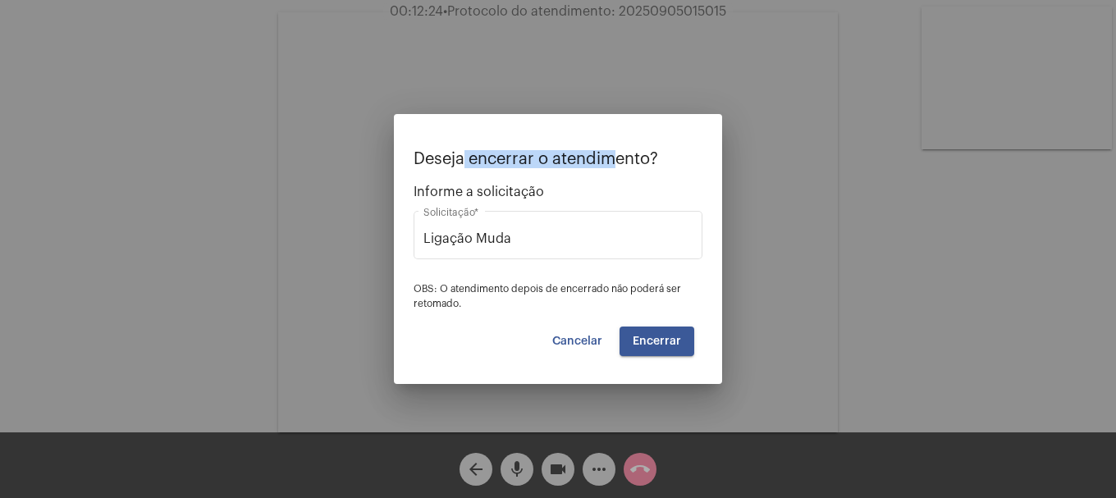
drag, startPoint x: 601, startPoint y: 129, endPoint x: 583, endPoint y: 137, distance: 19.8
click at [461, 126] on mat-dialog-container "Deseja encerrar o atendimento? Informe a solicitação Ligação Muda Solicitação *…" at bounding box center [558, 249] width 328 height 270
click at [700, 146] on mat-dialog-container "Deseja encerrar o atendimento? Informe a solicitação Ligação Muda Solicitação *…" at bounding box center [558, 249] width 328 height 270
click at [570, 348] on button "Cancelar" at bounding box center [577, 342] width 76 height 30
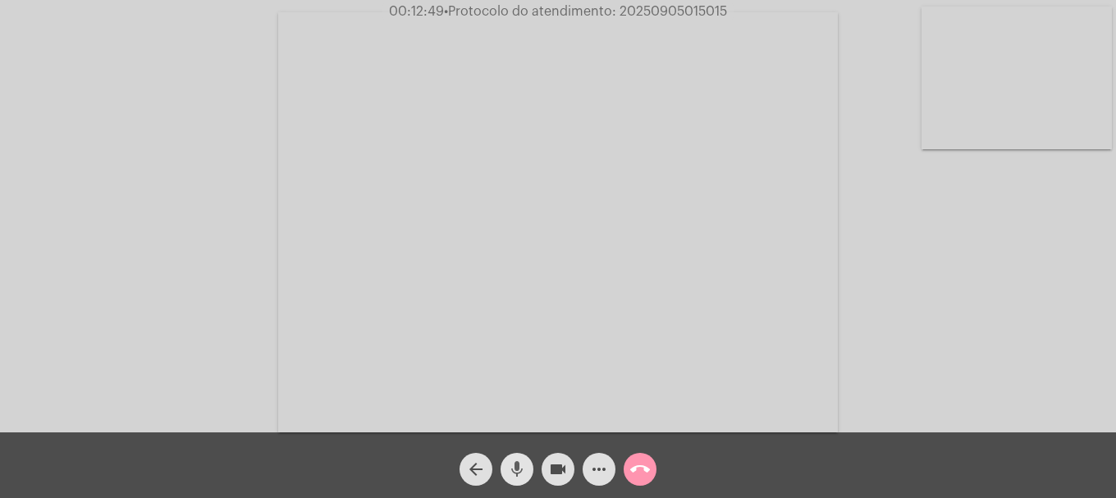
click at [519, 469] on mat-icon "mic" at bounding box center [517, 470] width 20 height 20
click at [519, 469] on mat-icon "mic_off" at bounding box center [517, 470] width 20 height 20
click at [519, 469] on mat-icon "mic" at bounding box center [517, 470] width 20 height 20
click at [642, 478] on mat-icon "call_end" at bounding box center [640, 470] width 20 height 20
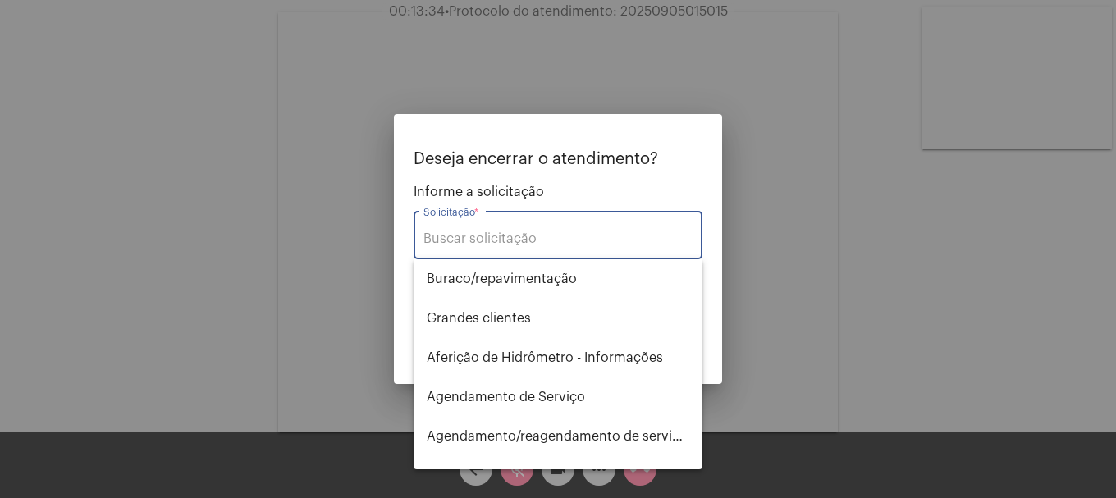
click at [548, 240] on input "Solicitação *" at bounding box center [557, 238] width 269 height 15
click at [842, 119] on div at bounding box center [558, 249] width 1116 height 498
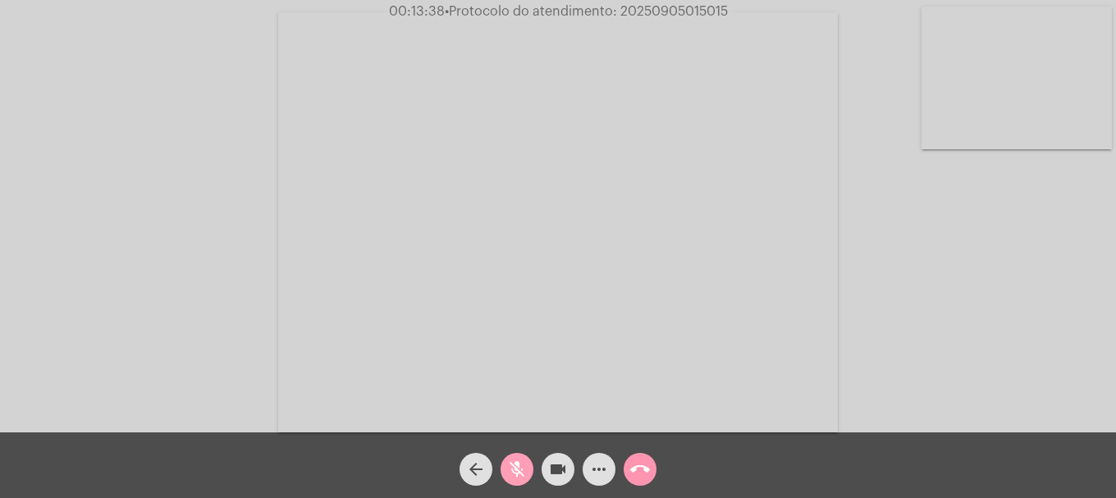
click at [520, 473] on mat-icon "mic_off" at bounding box center [517, 470] width 20 height 20
click at [637, 472] on mat-icon "call_end" at bounding box center [640, 470] width 20 height 20
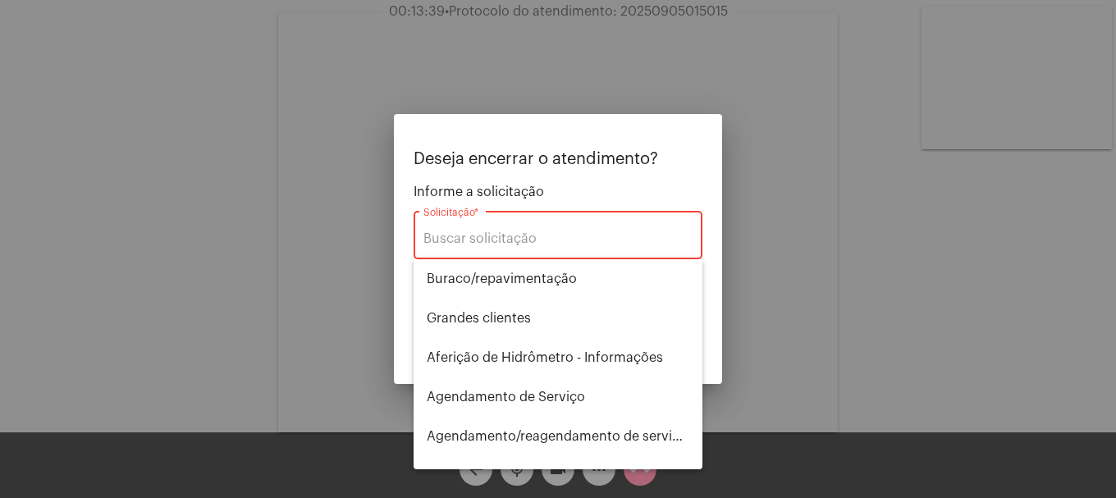
click at [559, 230] on div "Solicitação *" at bounding box center [557, 234] width 269 height 52
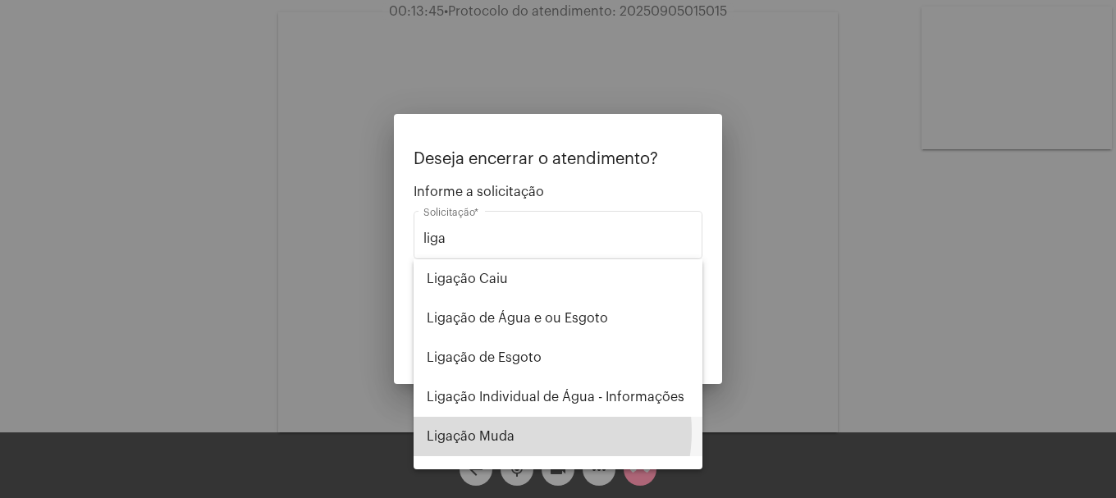
click at [528, 432] on span "Ligação Muda" at bounding box center [558, 436] width 263 height 39
type input "Ligação Muda"
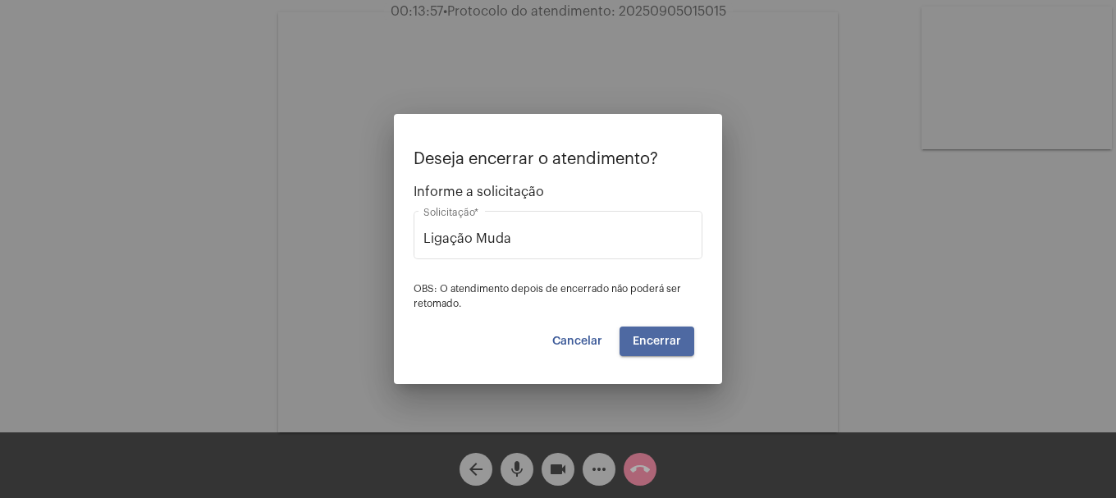
click at [661, 353] on button "Encerrar" at bounding box center [657, 342] width 75 height 30
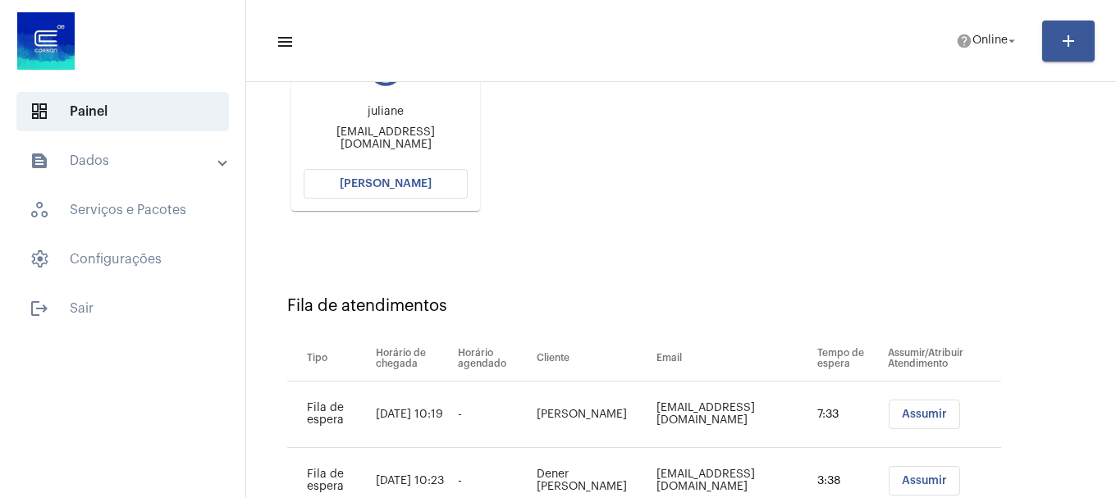
scroll to position [163, 0]
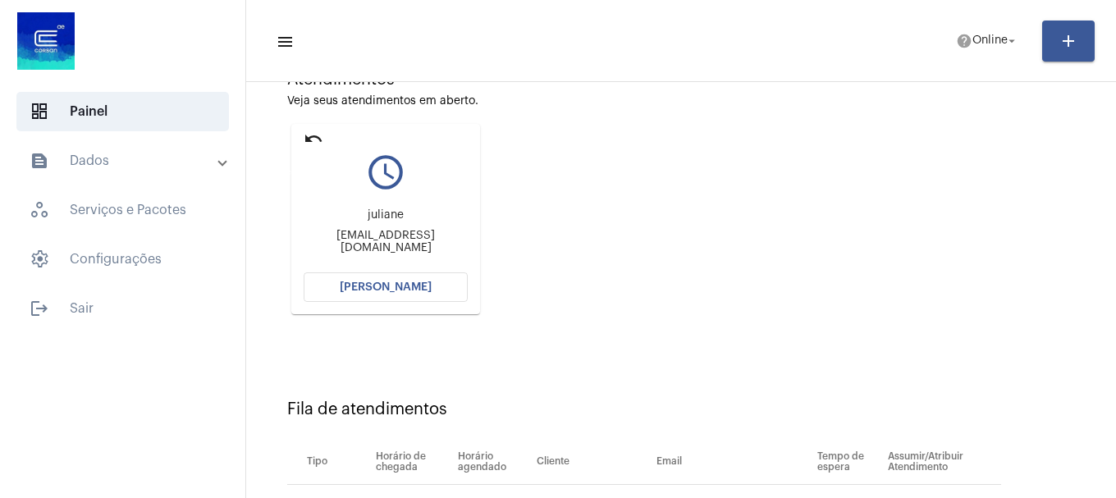
click at [309, 138] on mat-icon "undo" at bounding box center [314, 139] width 20 height 20
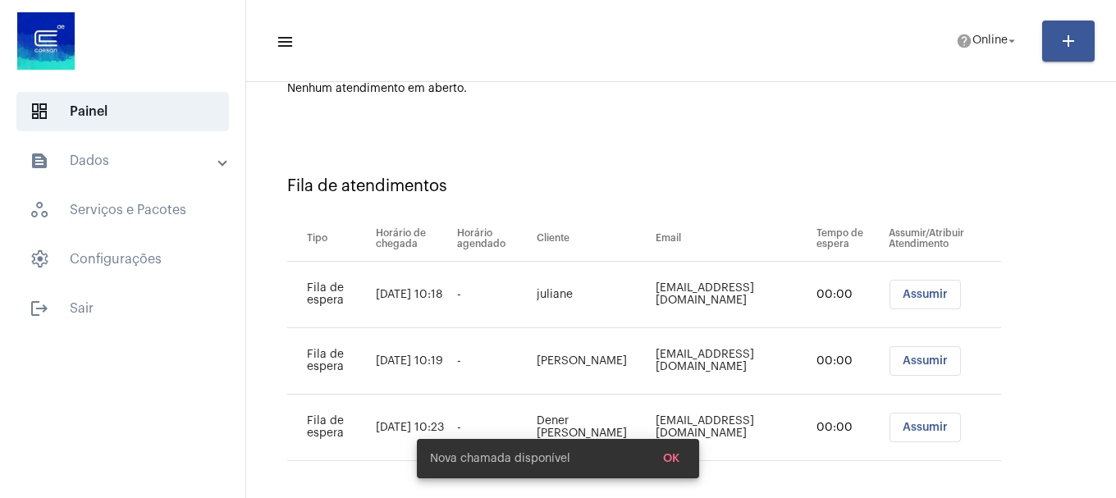
scroll to position [183, 0]
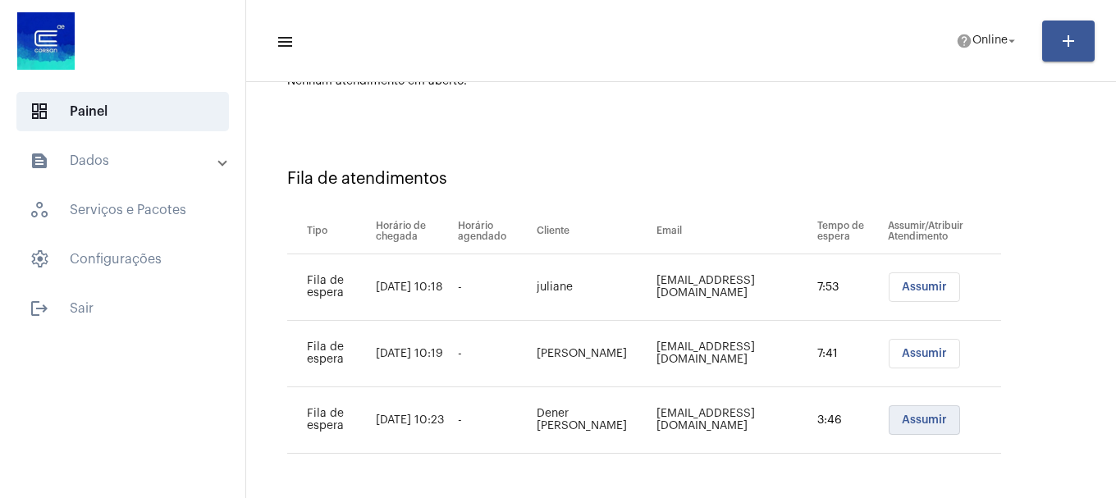
click at [926, 417] on span "Assumir" at bounding box center [924, 419] width 45 height 11
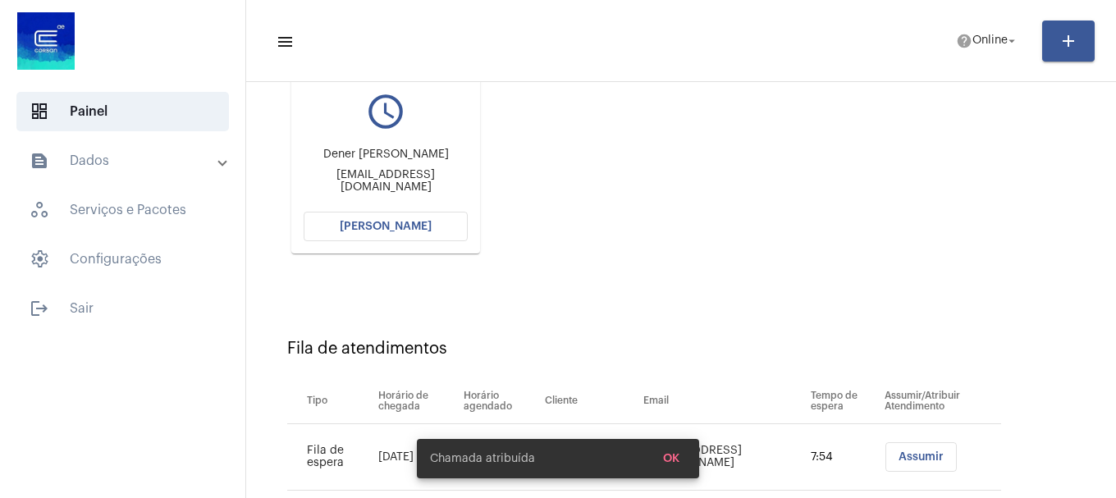
scroll to position [327, 0]
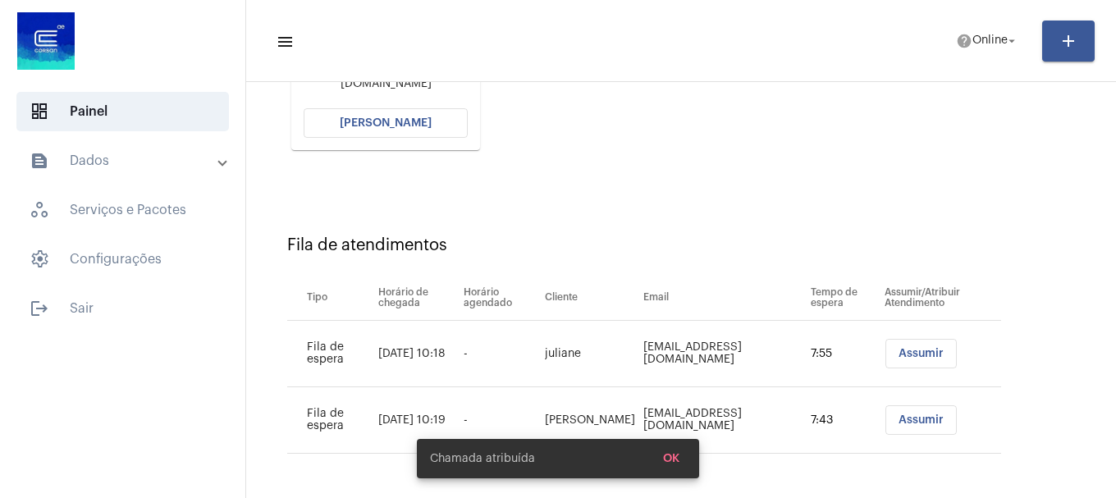
click at [347, 106] on mat-card "undo query_builder [PERSON_NAME] [EMAIL_ADDRESS][DOMAIN_NAME] [PERSON_NAME]" at bounding box center [385, 55] width 189 height 190
click at [347, 117] on span "[PERSON_NAME]" at bounding box center [386, 122] width 92 height 11
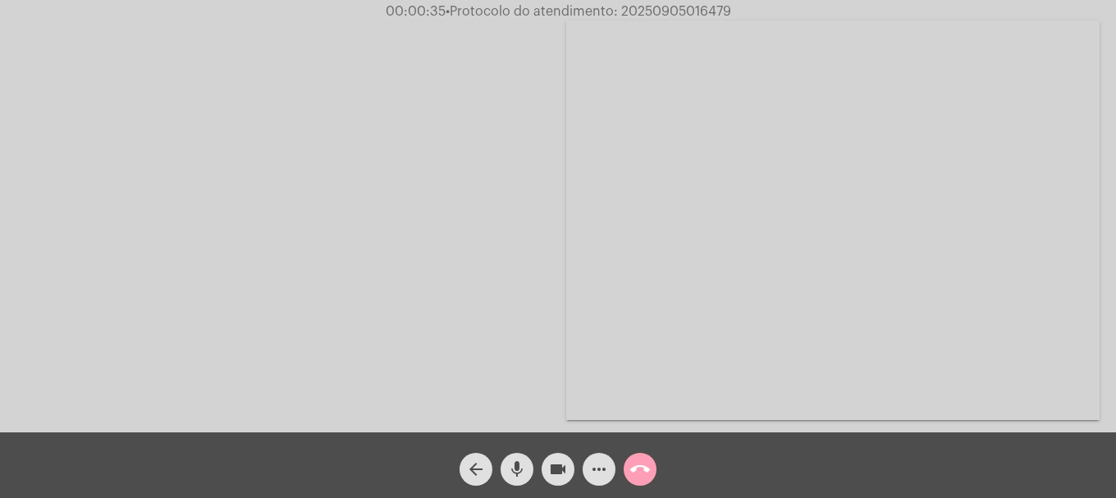
click at [643, 473] on mat-icon "call_end" at bounding box center [640, 470] width 20 height 20
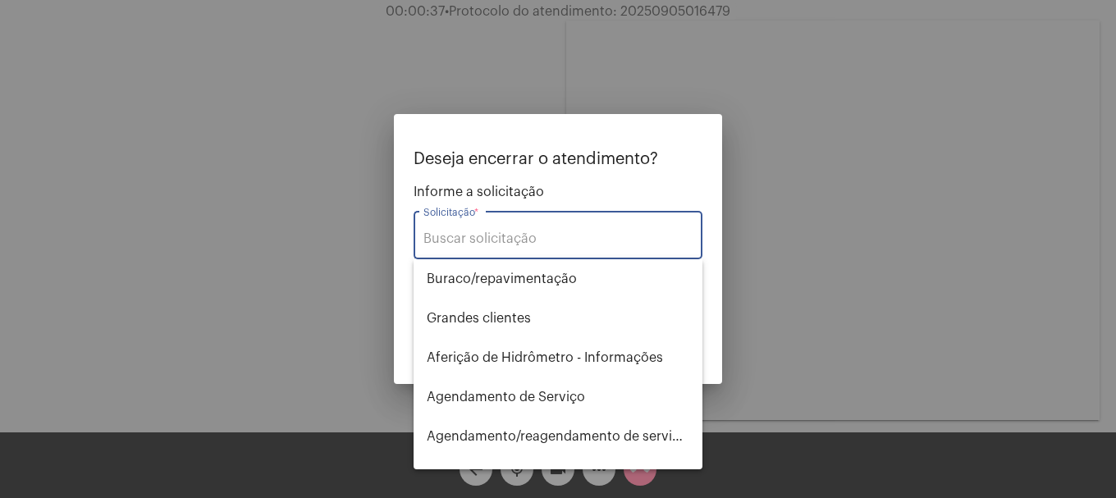
click at [498, 238] on input "Solicitação *" at bounding box center [557, 238] width 269 height 15
click at [217, 150] on div at bounding box center [558, 249] width 1116 height 498
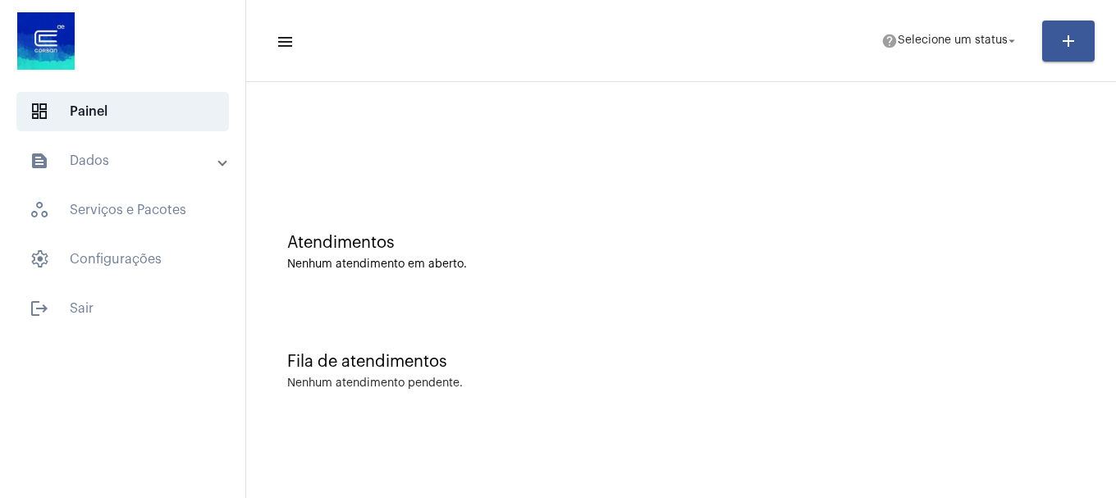
click at [926, 58] on mat-toolbar-row "menu help Selecione um status arrow_drop_down add" at bounding box center [681, 41] width 870 height 53
click at [933, 51] on span "help Selecione um status arrow_drop_down" at bounding box center [950, 40] width 138 height 30
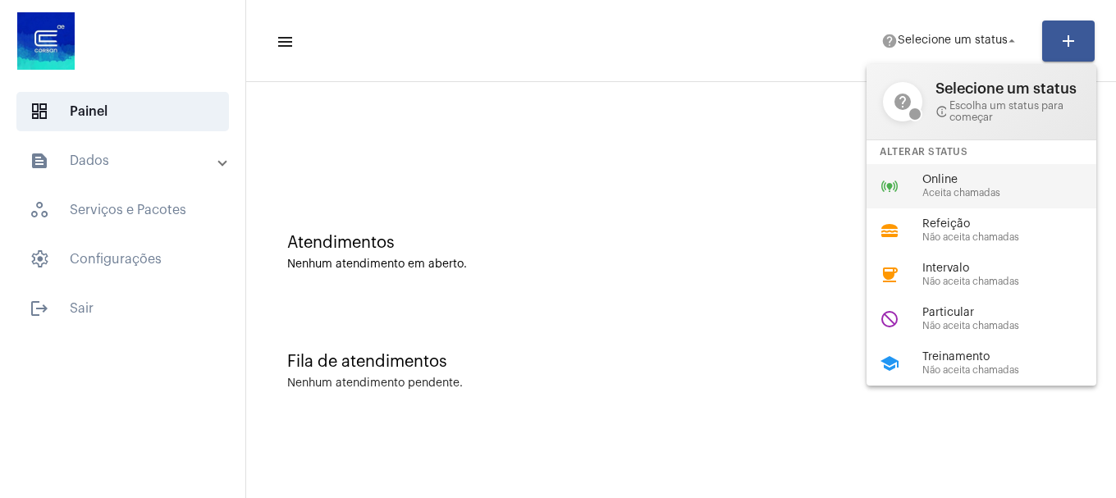
click at [910, 175] on div "online_prediction Online Aceita chamadas" at bounding box center [995, 186] width 256 height 44
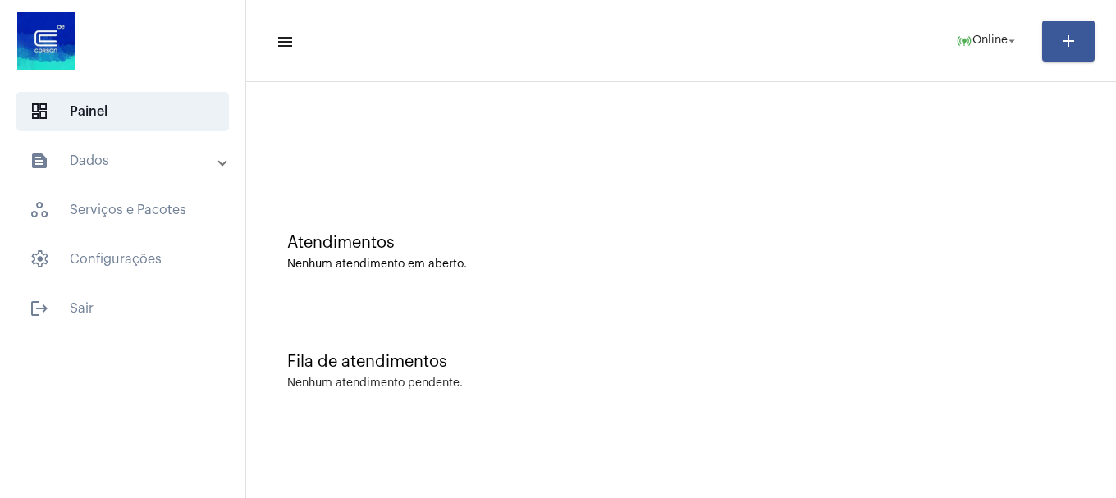
click at [147, 188] on mat-accordion "text_snippet_outlined Dados history_outlined Histórico schedule_outlined Agenda…" at bounding box center [122, 210] width 245 height 138
click at [153, 172] on mat-expansion-panel-header "text_snippet_outlined Dados" at bounding box center [128, 160] width 236 height 39
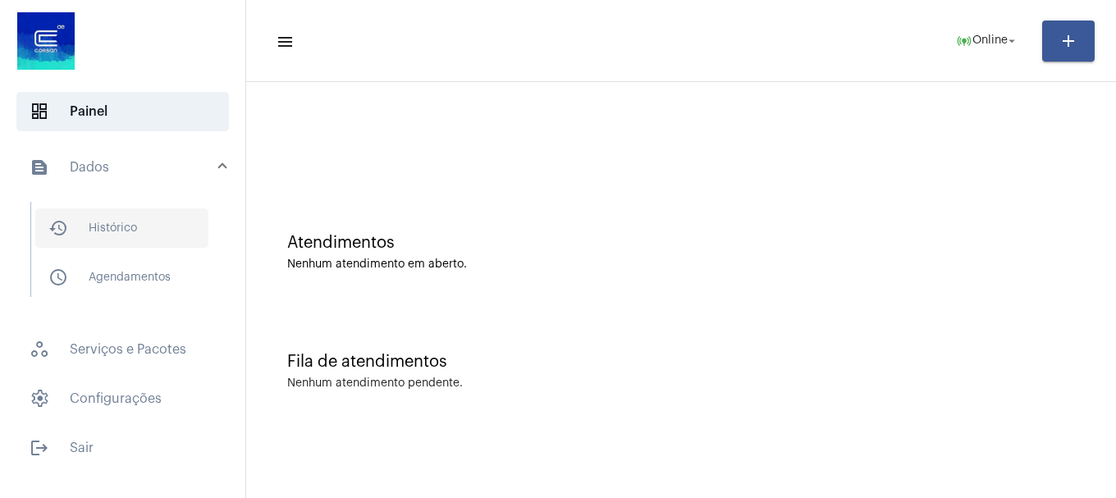
click at [136, 225] on span "history_outlined Histórico" at bounding box center [121, 227] width 173 height 39
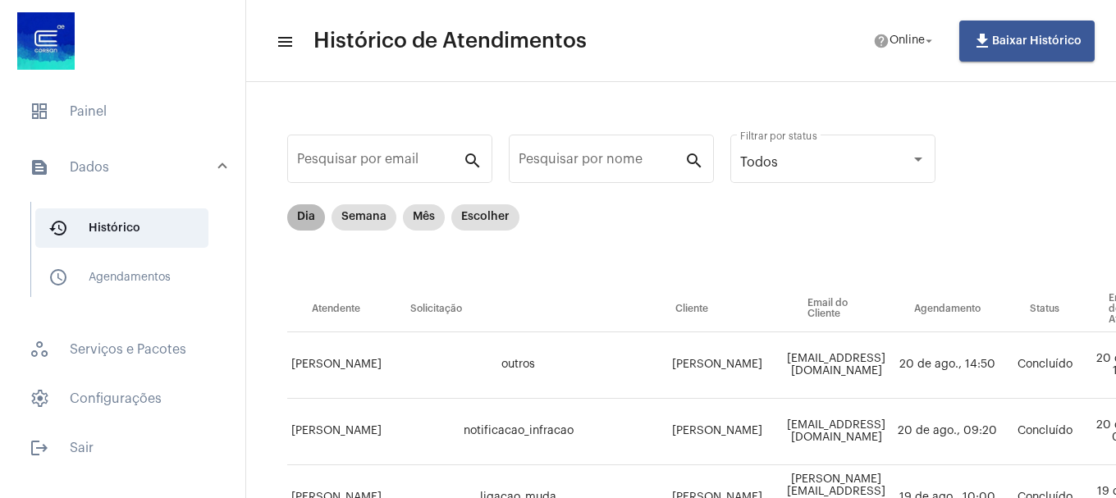
click at [300, 219] on mat-chip "Dia" at bounding box center [306, 217] width 38 height 26
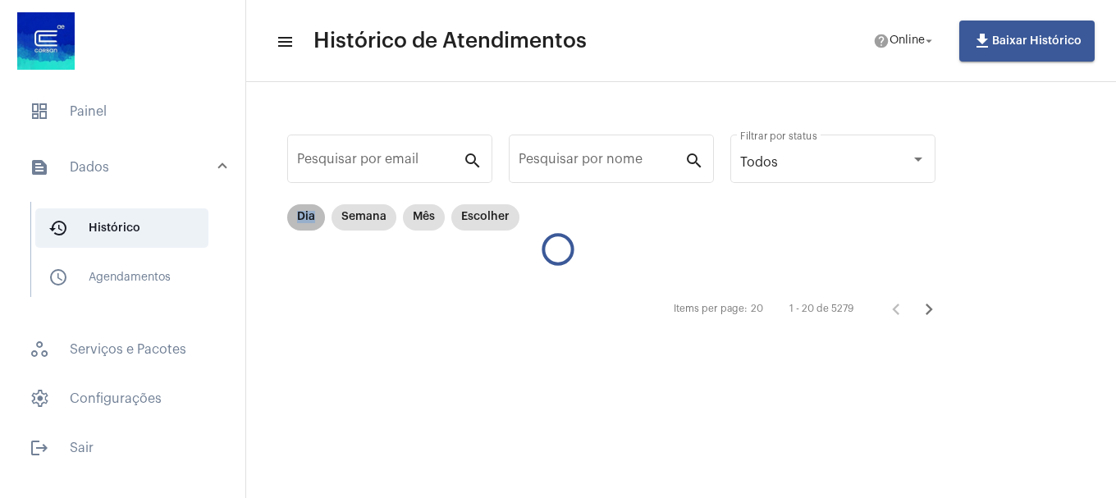
click at [300, 219] on mat-chip "Dia" at bounding box center [306, 217] width 38 height 26
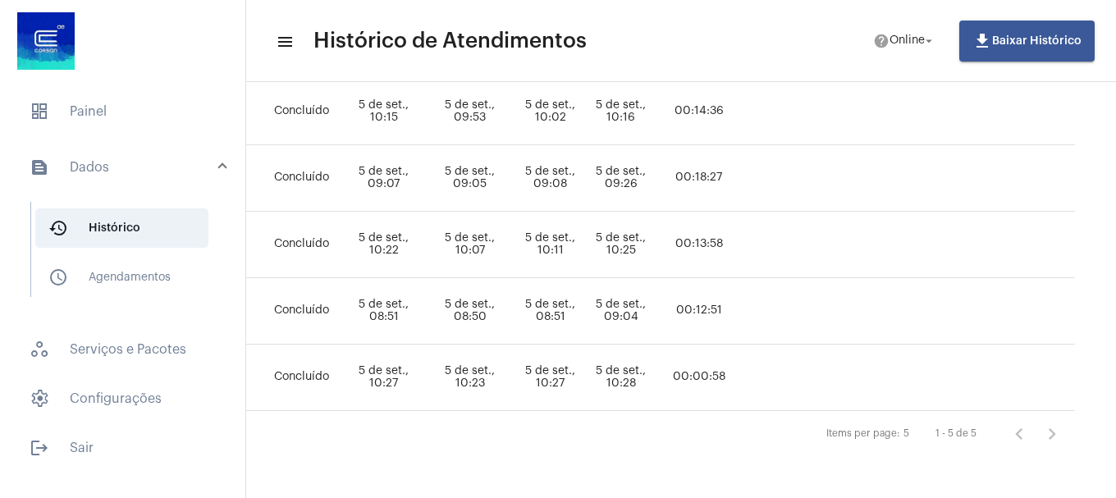
scroll to position [266, 0]
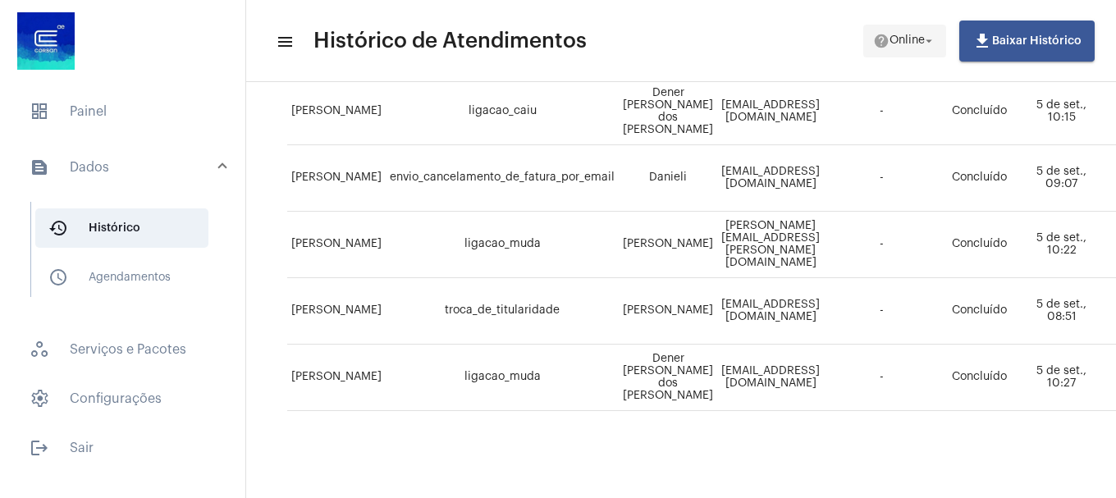
click at [915, 36] on span "Online" at bounding box center [907, 40] width 35 height 11
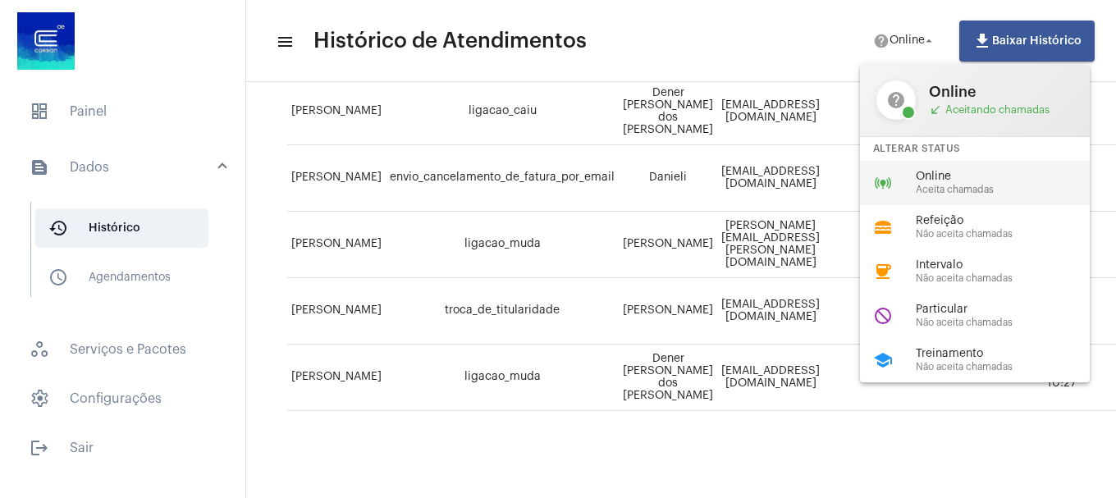
click at [935, 173] on span "Online" at bounding box center [1009, 177] width 187 height 12
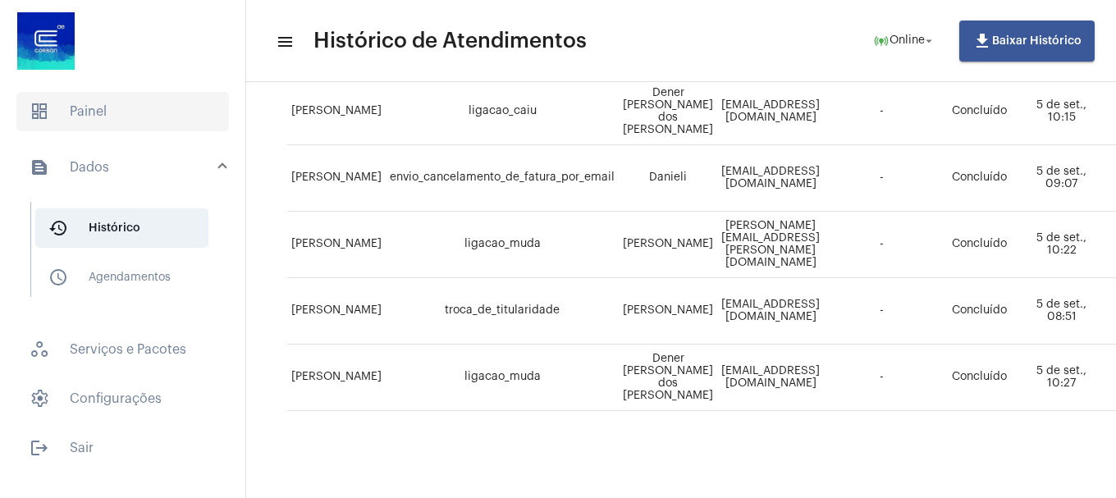
click at [53, 127] on span "dashboard Painel" at bounding box center [122, 111] width 213 height 39
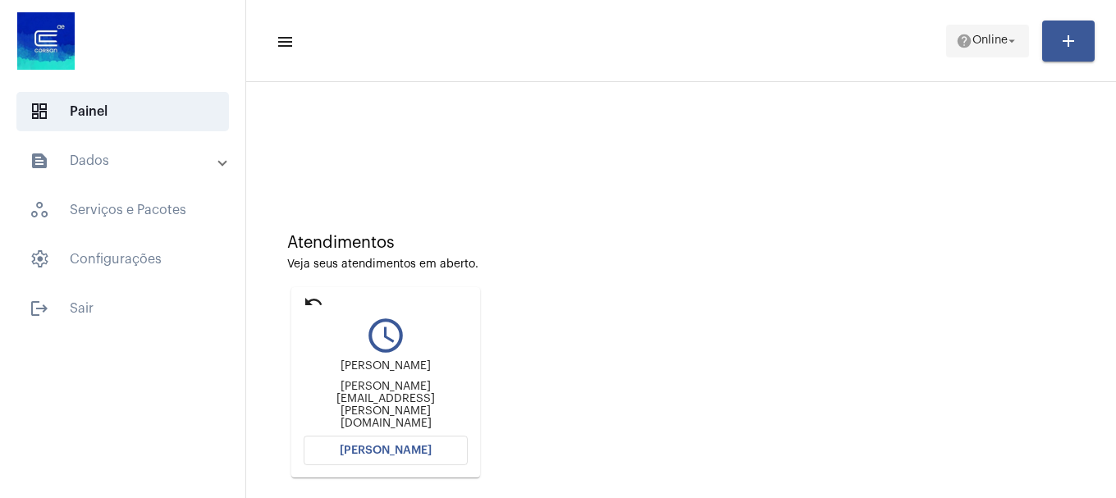
click at [988, 54] on span "help Online arrow_drop_down" at bounding box center [987, 40] width 63 height 30
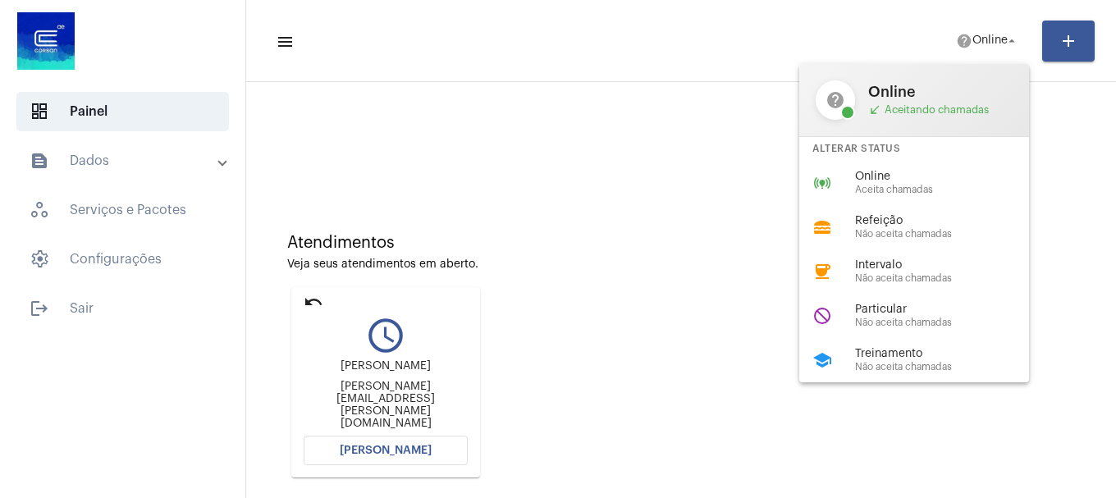
click at [407, 455] on div at bounding box center [558, 249] width 1116 height 498
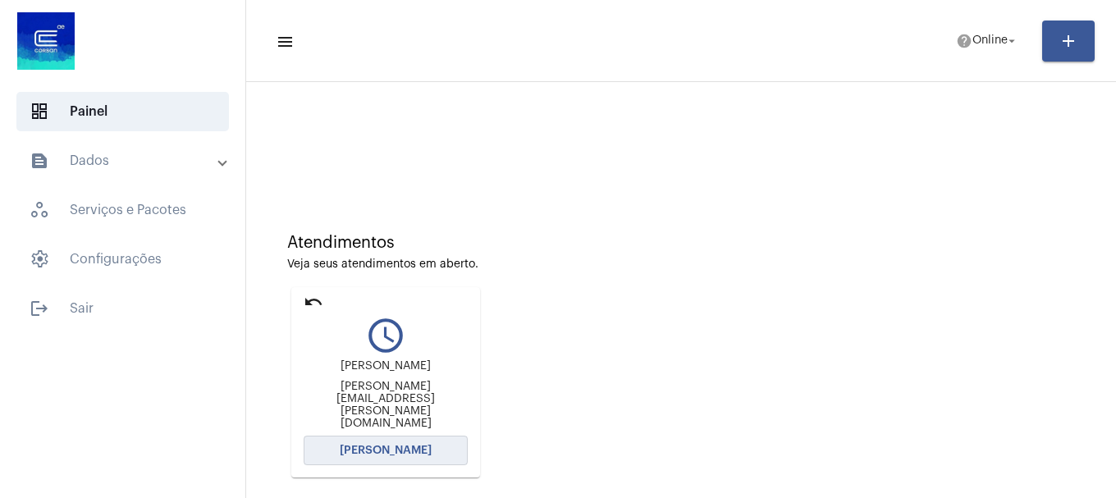
click at [407, 455] on span "[PERSON_NAME]" at bounding box center [386, 450] width 92 height 11
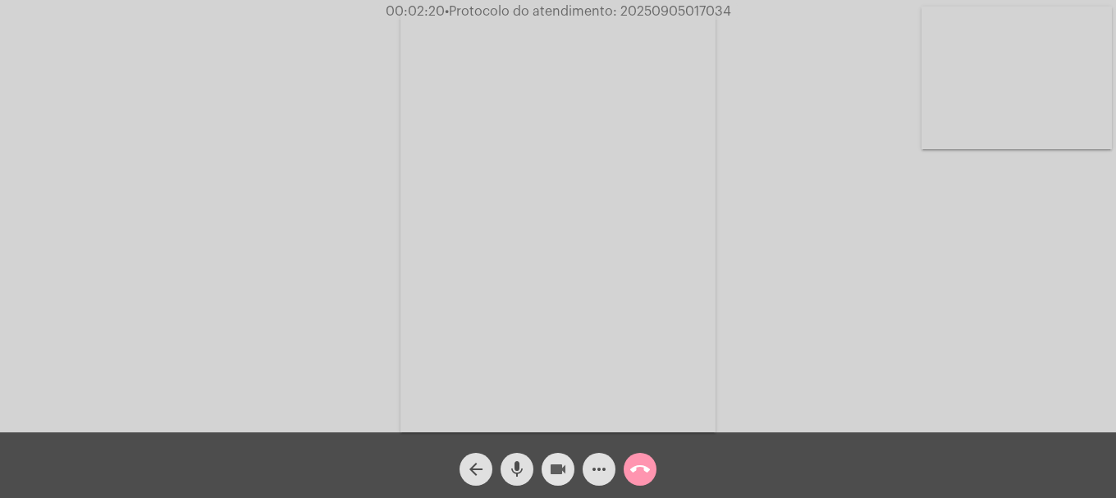
click at [548, 479] on mat-icon "videocam" at bounding box center [558, 470] width 20 height 20
click at [548, 479] on mat-icon "videocam_off" at bounding box center [558, 470] width 20 height 20
click at [524, 470] on mat-icon "mic" at bounding box center [517, 470] width 20 height 20
click at [562, 478] on mat-icon "videocam" at bounding box center [558, 470] width 20 height 20
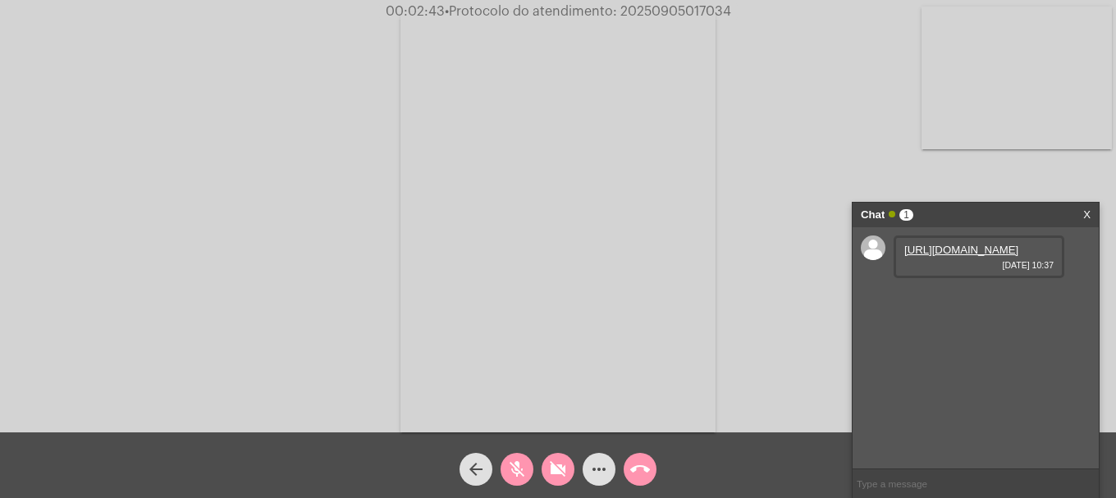
click at [560, 479] on mat-icon "videocam_off" at bounding box center [558, 470] width 20 height 20
click at [518, 471] on mat-icon "mic_off" at bounding box center [517, 470] width 20 height 20
click at [946, 256] on link "https://neft-transfer-bucket.s3.amazonaws.com/temp-d89dd6f3-d05e-0723-2c94-39ff…" at bounding box center [961, 250] width 114 height 12
click at [560, 478] on mat-icon "videocam" at bounding box center [558, 470] width 20 height 20
click at [519, 475] on mat-icon "mic" at bounding box center [517, 470] width 20 height 20
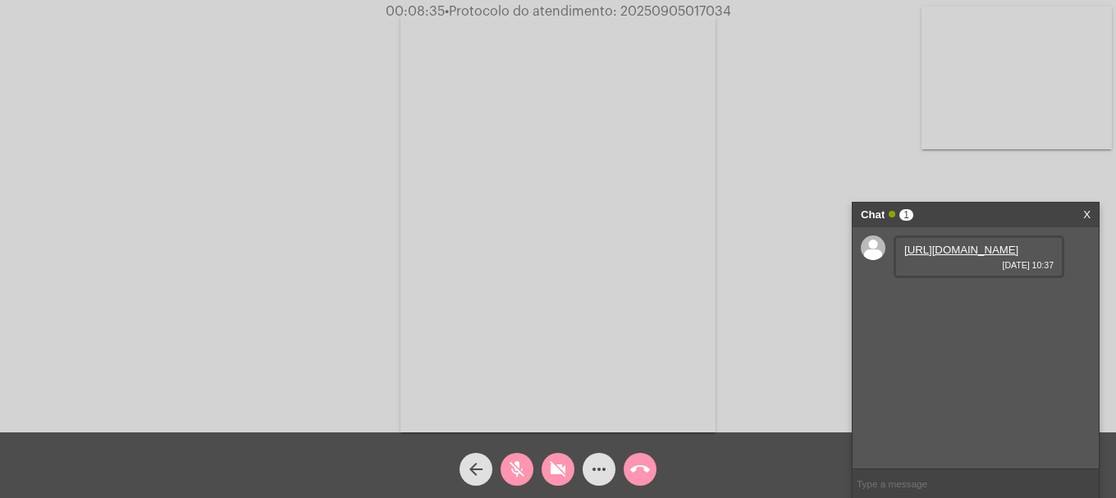
click at [565, 470] on mat-icon "videocam_off" at bounding box center [558, 470] width 20 height 20
click at [527, 473] on button "mic_off" at bounding box center [517, 469] width 33 height 33
click at [643, 479] on mat-icon "call_end" at bounding box center [640, 470] width 20 height 20
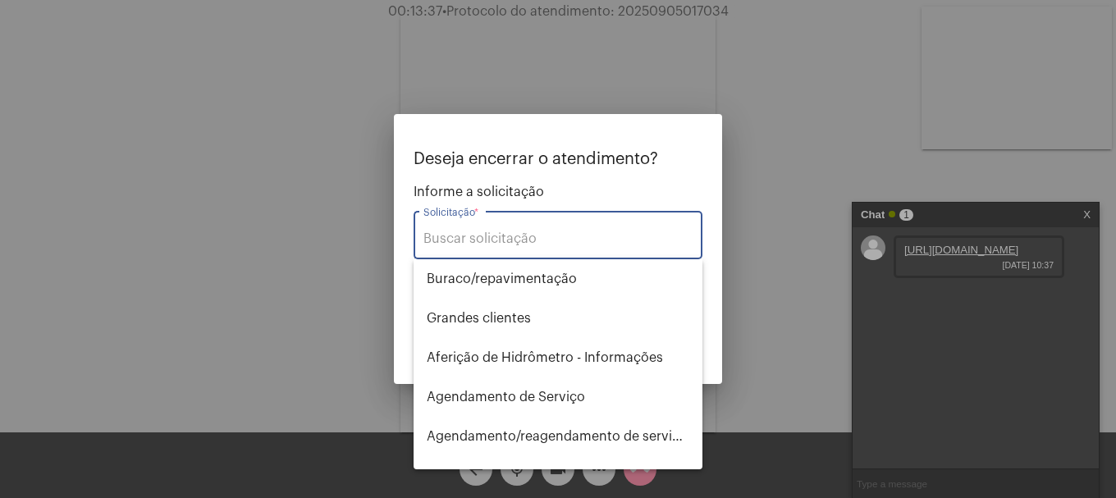
click at [527, 226] on div "Solicitação *" at bounding box center [557, 234] width 269 height 52
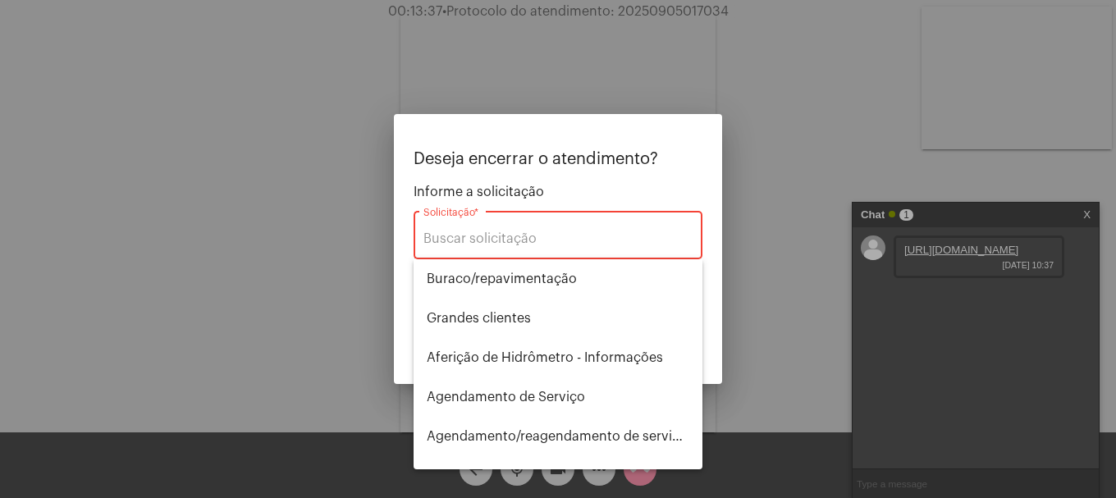
click at [524, 236] on input "Solicitação *" at bounding box center [557, 238] width 269 height 15
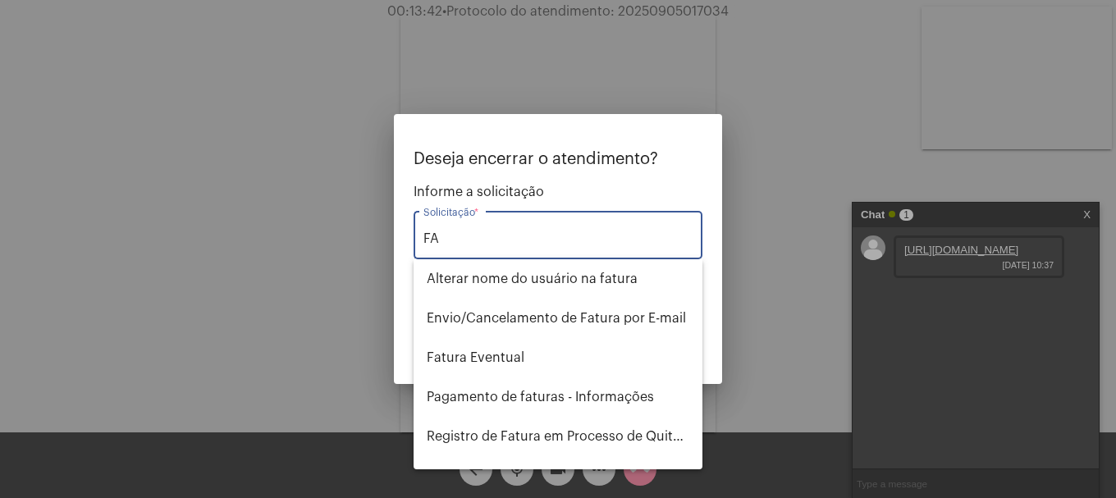
type input "F"
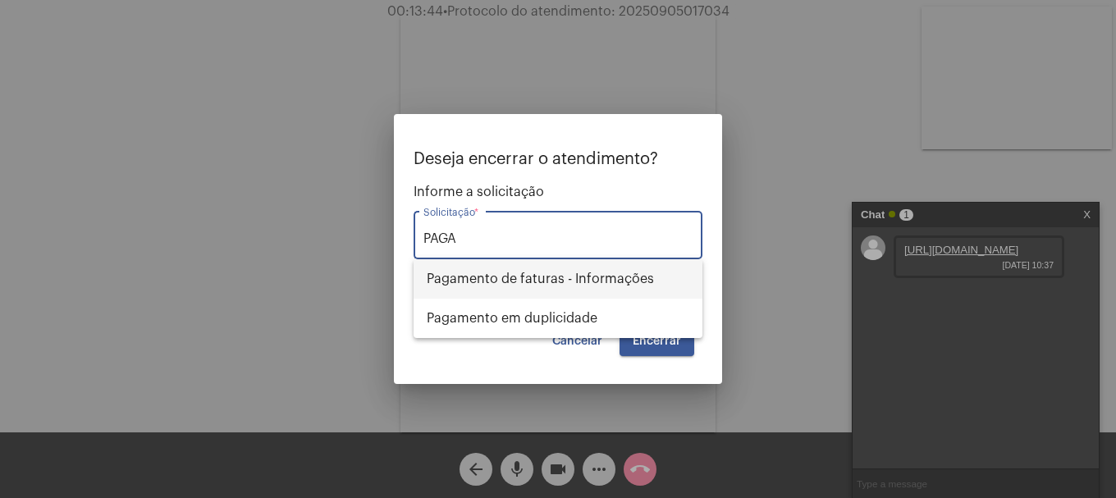
click at [549, 286] on span "Pagamento de faturas - Informações" at bounding box center [558, 278] width 263 height 39
type input "Pagamento de faturas - Informações"
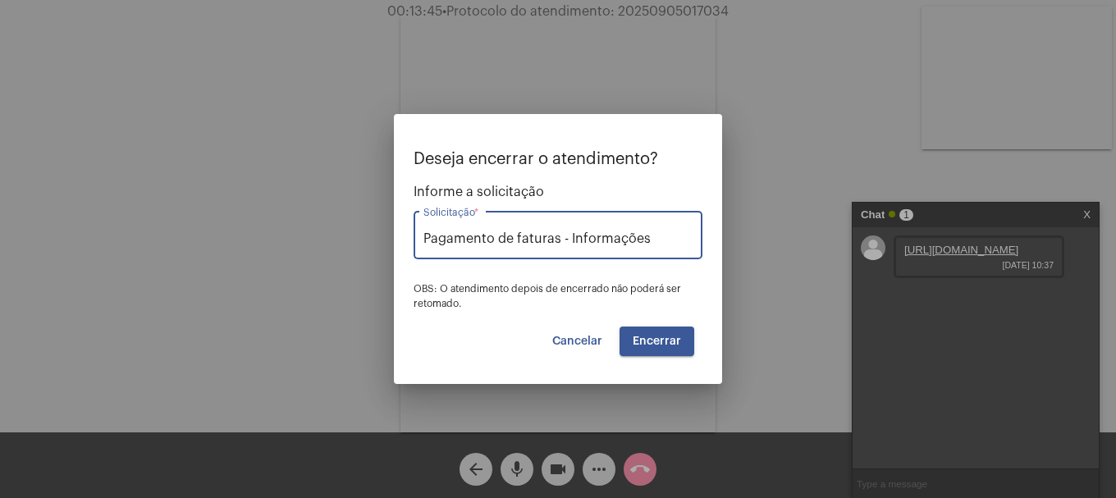
click at [675, 349] on button "Encerrar" at bounding box center [657, 342] width 75 height 30
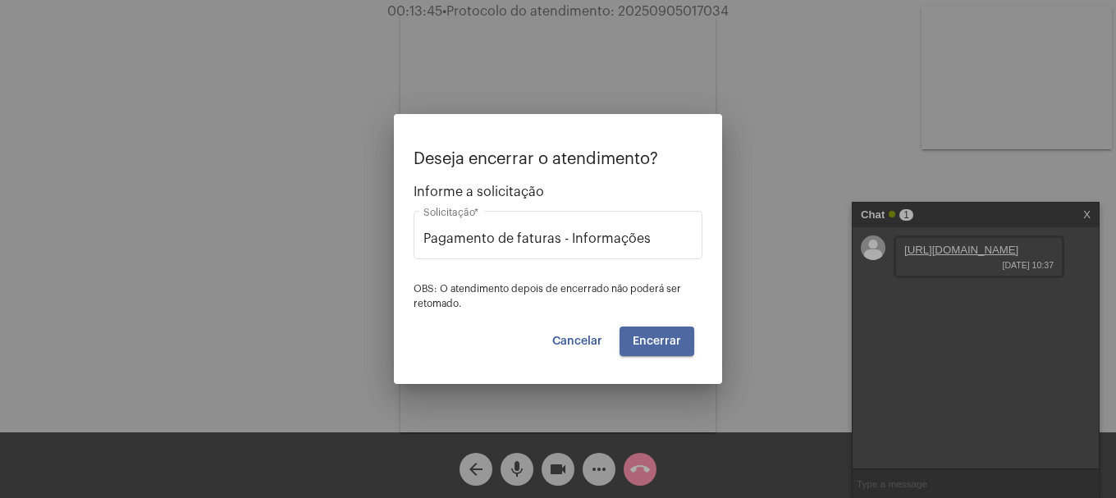
click at [675, 349] on button "Encerrar" at bounding box center [657, 342] width 75 height 30
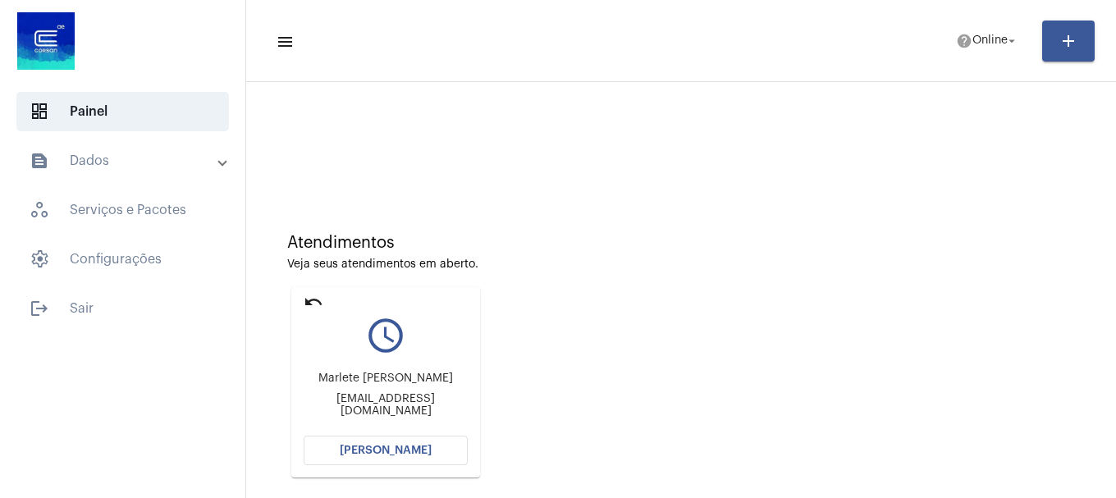
scroll to position [144, 0]
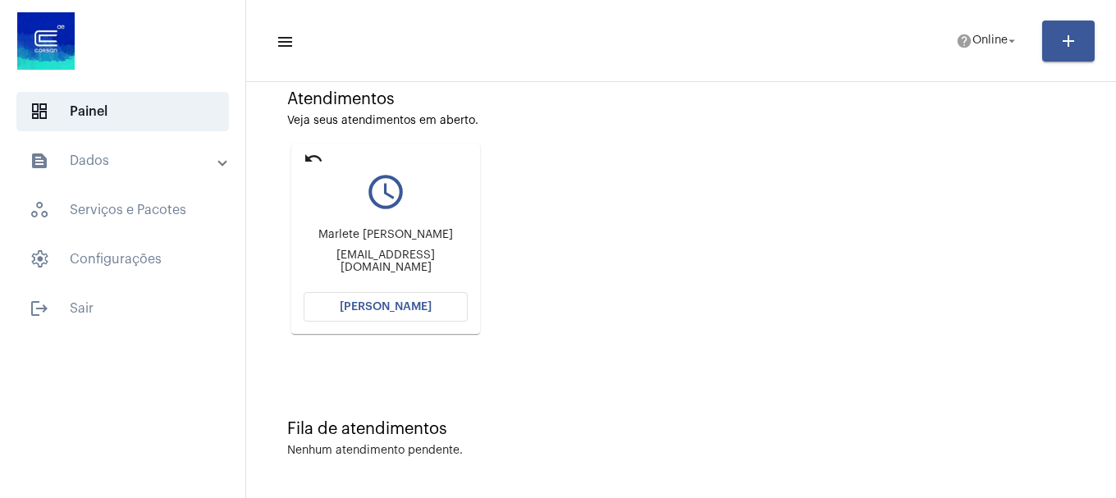
click at [391, 300] on button "[PERSON_NAME]" at bounding box center [386, 307] width 164 height 30
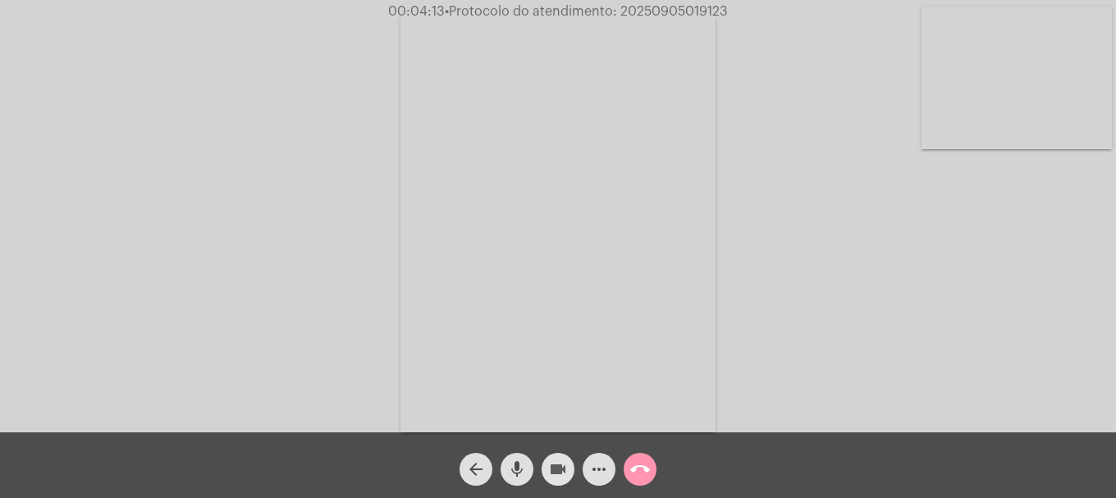
click at [547, 465] on button "videocam" at bounding box center [558, 469] width 33 height 33
click at [517, 469] on mat-icon "mic" at bounding box center [517, 470] width 20 height 20
click at [515, 461] on mat-icon "mic_off" at bounding box center [517, 470] width 20 height 20
click at [549, 462] on mat-icon "videocam_off" at bounding box center [558, 470] width 20 height 20
click at [661, 11] on span "• Protocolo do atendimento: 20250905019123" at bounding box center [587, 11] width 283 height 13
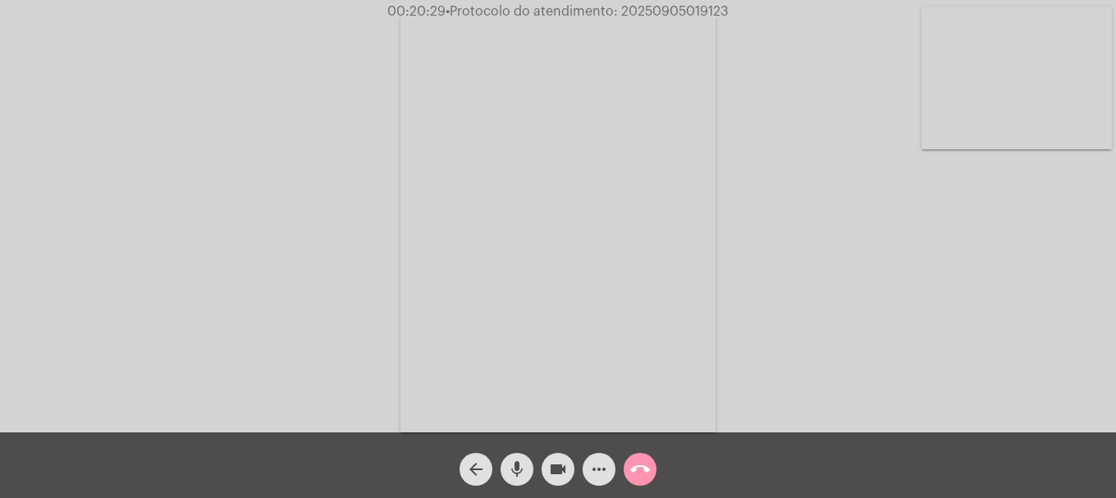
click at [661, 11] on span "• Protocolo do atendimento: 20250905019123" at bounding box center [587, 11] width 283 height 13
copy span "20250905019123"
click at [607, 464] on mat-icon "more_horiz" at bounding box center [599, 470] width 20 height 20
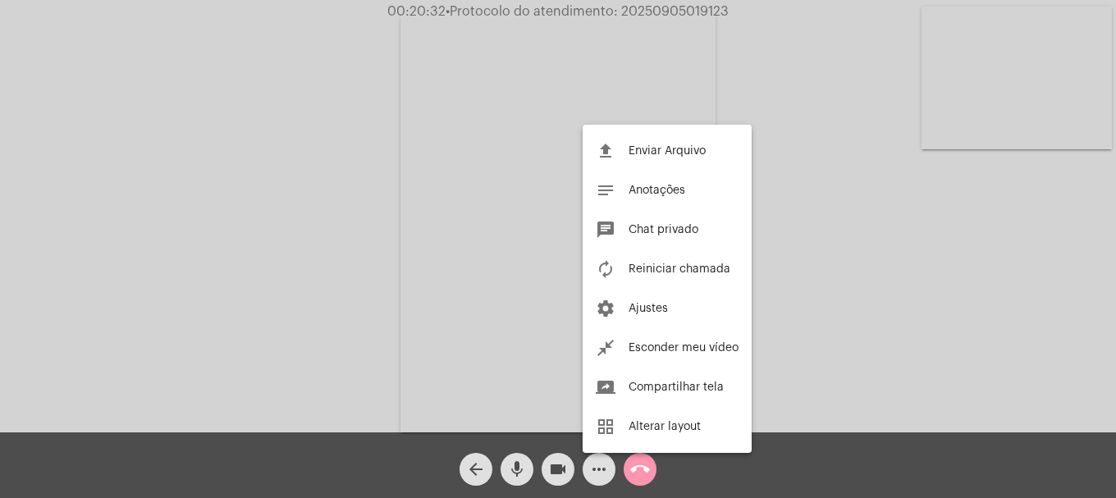
click at [651, 225] on span "Chat privado" at bounding box center [664, 229] width 70 height 11
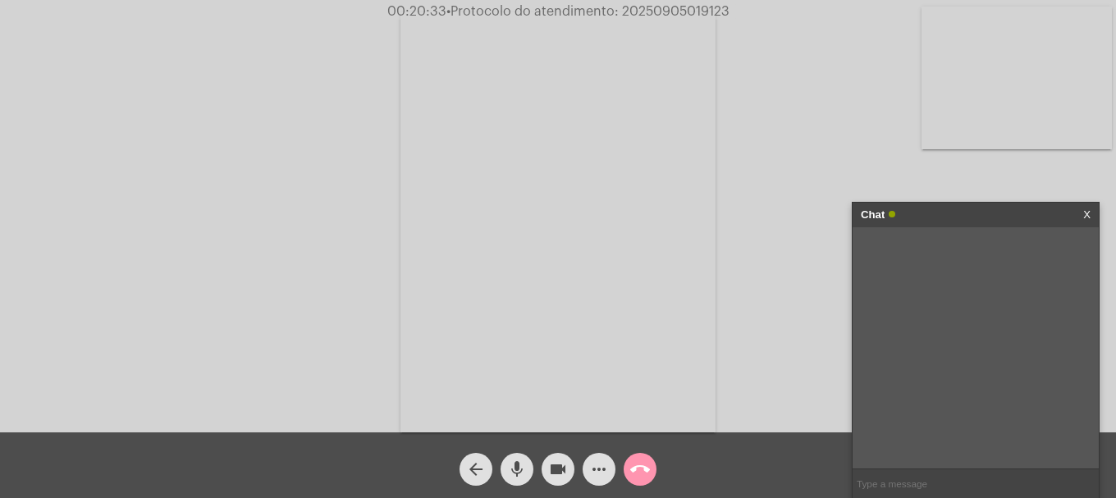
click at [898, 480] on input "text" at bounding box center [976, 483] width 246 height 29
paste input "20250905019123"
type input "20250905019123"
click at [953, 131] on video at bounding box center [1017, 78] width 190 height 143
click at [637, 476] on mat-icon "call_end" at bounding box center [640, 470] width 20 height 20
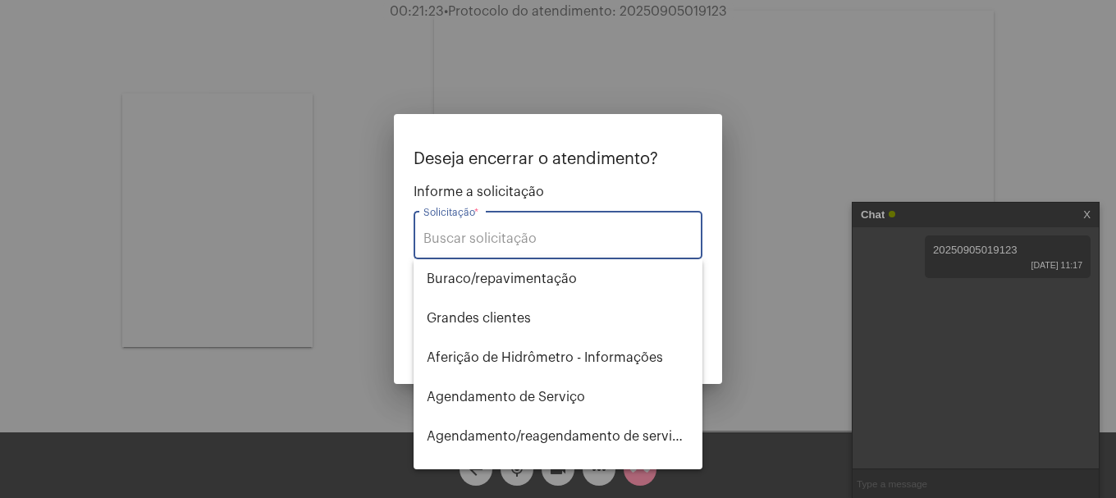
click at [528, 242] on input "Solicitação *" at bounding box center [557, 238] width 269 height 15
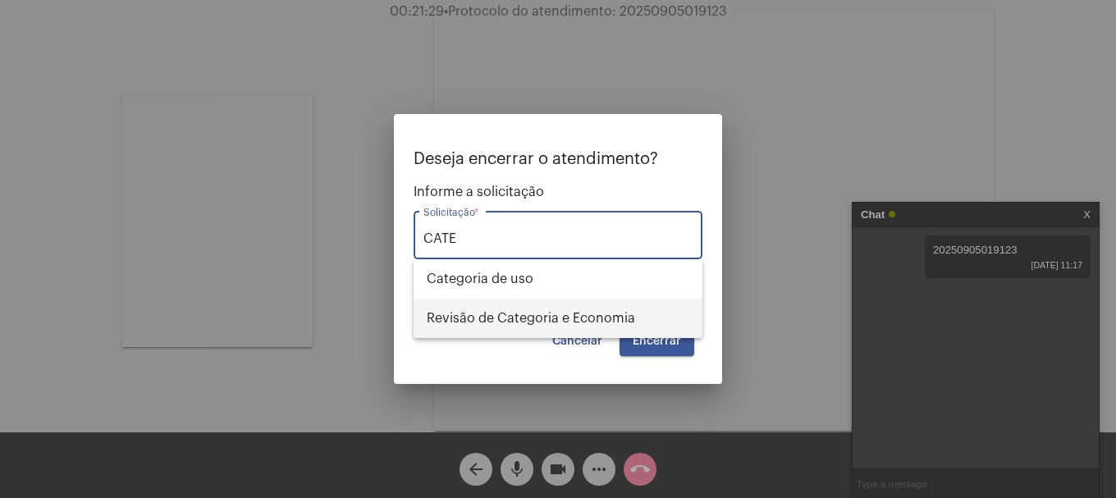
click at [559, 317] on span "Revisão de Categoria e Economia" at bounding box center [558, 318] width 263 height 39
type input "Revisão de Categoria e Economia"
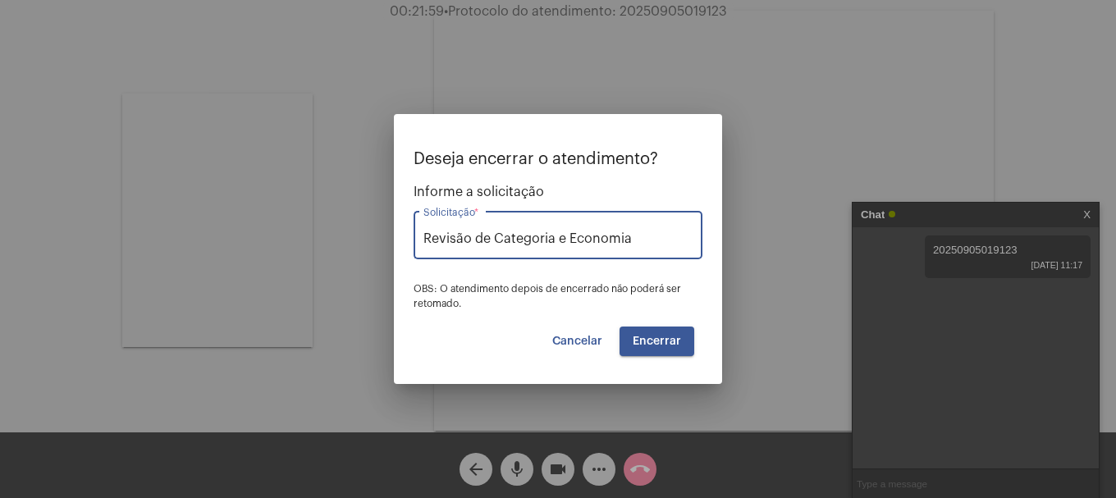
click at [645, 346] on span "Encerrar" at bounding box center [657, 341] width 48 height 11
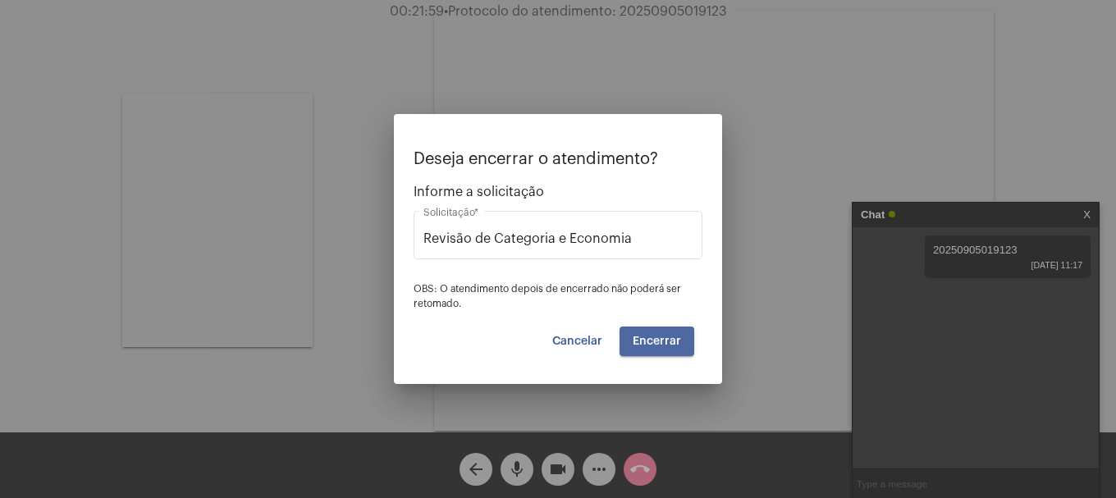
click at [645, 346] on span "Encerrar" at bounding box center [657, 341] width 48 height 11
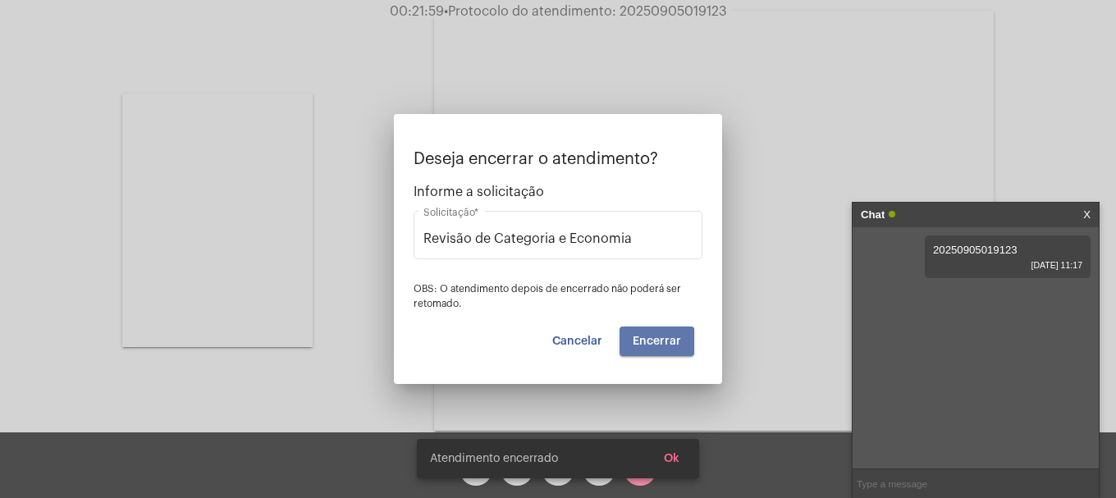
click at [645, 346] on span "Encerrar" at bounding box center [657, 341] width 48 height 11
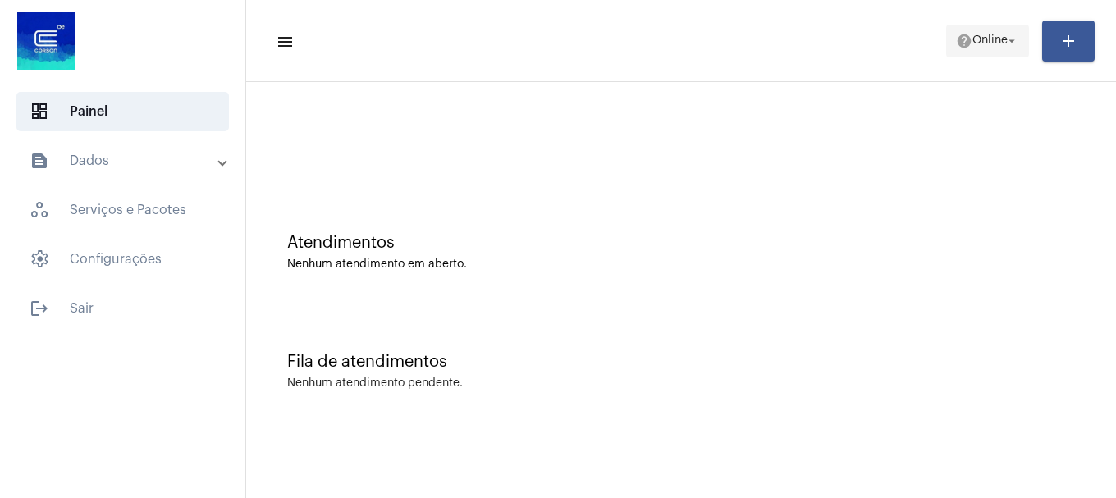
click at [988, 38] on span "Online" at bounding box center [989, 40] width 35 height 11
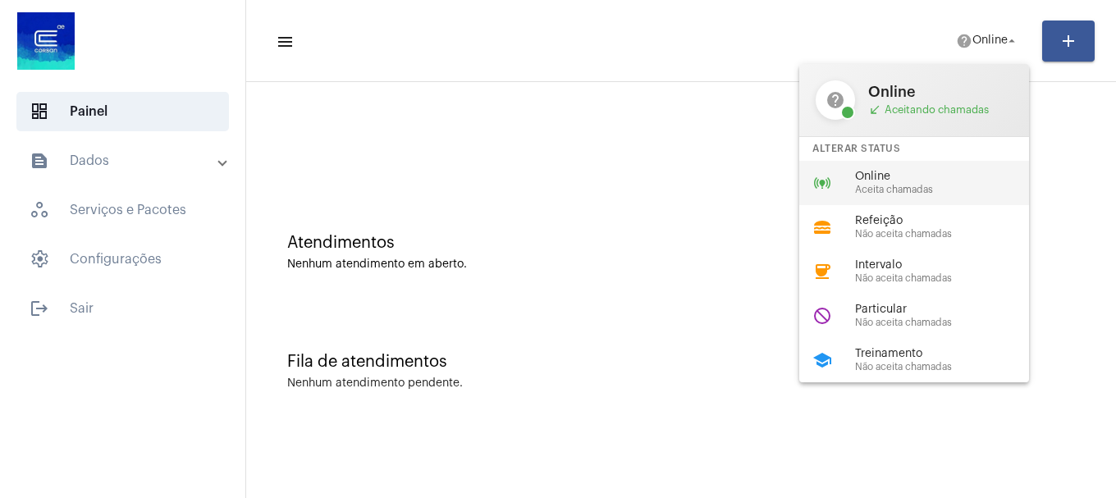
click at [919, 186] on span "Aceita chamadas" at bounding box center [948, 190] width 187 height 11
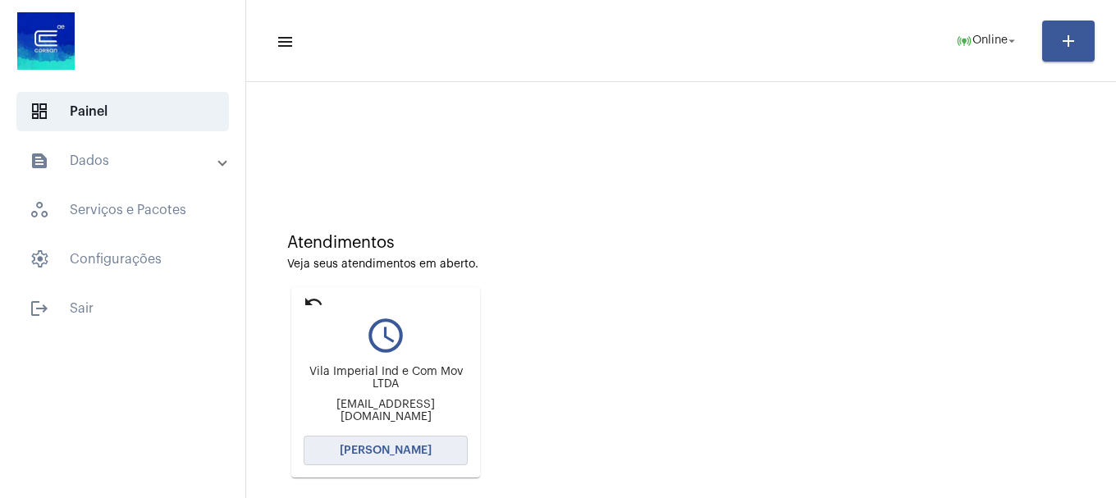
click at [376, 463] on button "[PERSON_NAME]" at bounding box center [386, 451] width 164 height 30
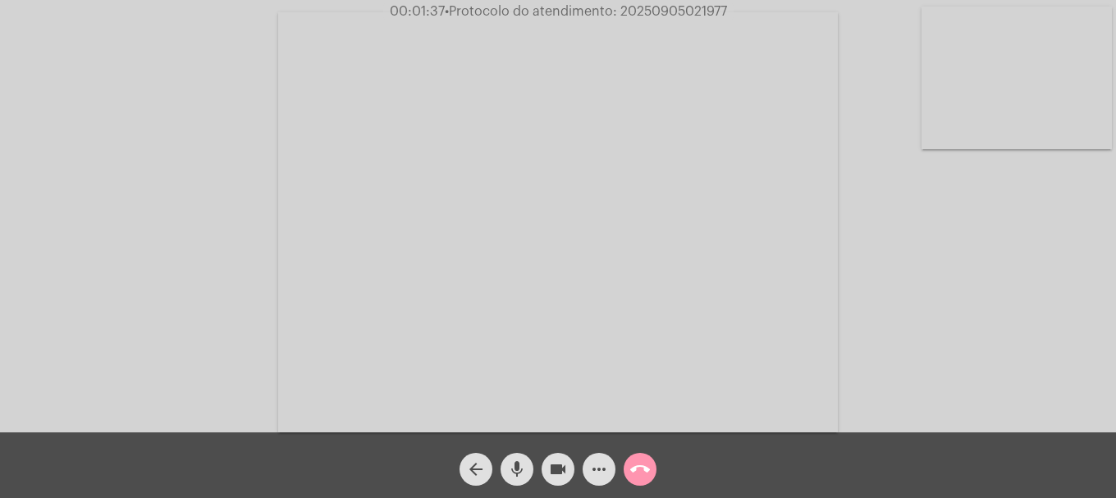
click at [510, 468] on mat-icon "mic" at bounding box center [517, 470] width 20 height 20
click at [516, 465] on mat-icon "mic_off" at bounding box center [517, 470] width 20 height 20
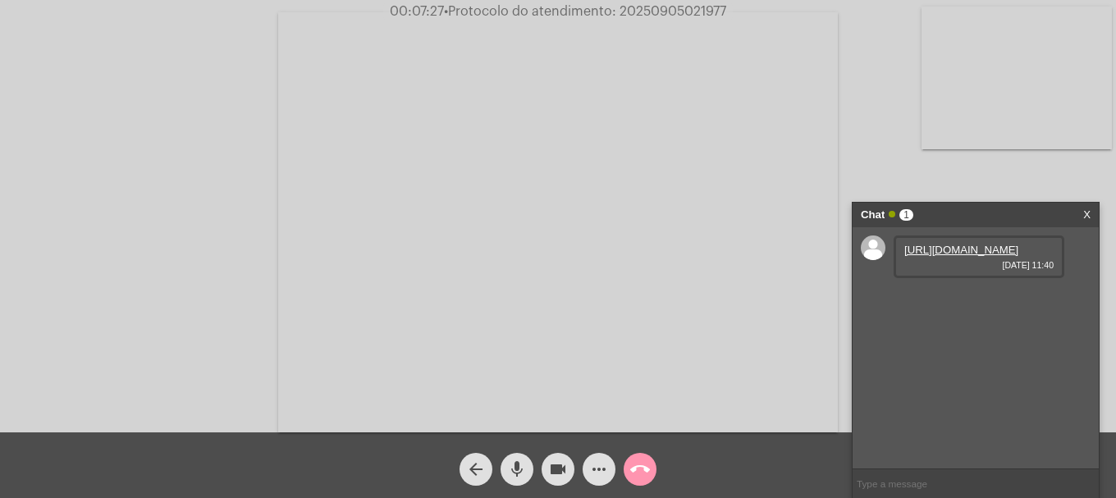
click at [963, 256] on link "https://neft-transfer-bucket.s3.amazonaws.com/temp-e4a66e65-a536-0d8b-5ab6-308e…" at bounding box center [961, 250] width 114 height 12
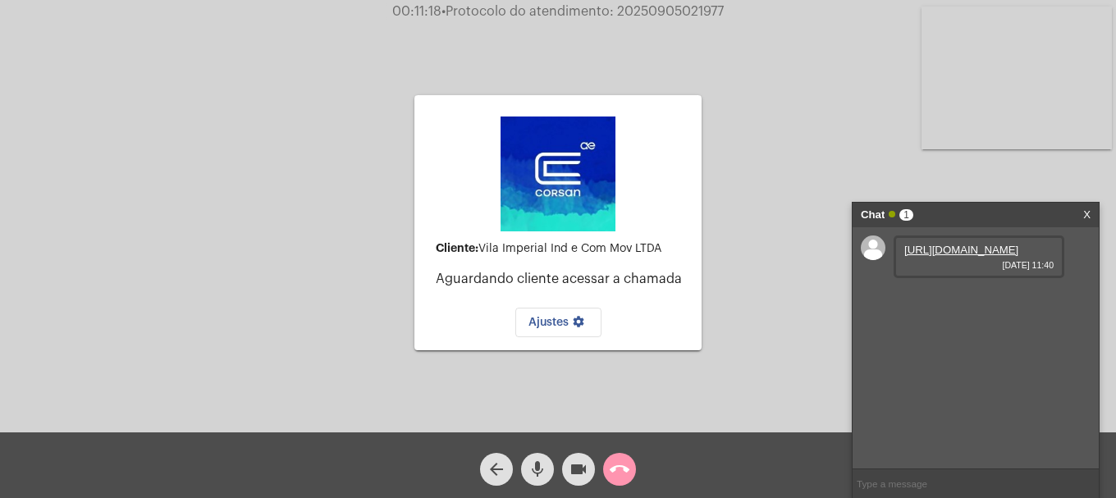
click at [629, 462] on mat-icon "call_end" at bounding box center [620, 470] width 20 height 20
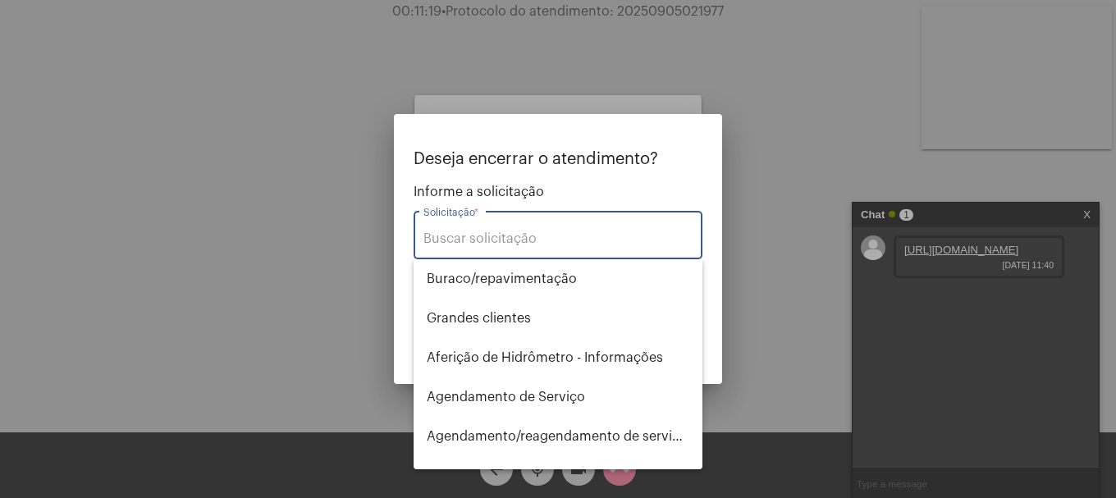
click at [477, 241] on input "Solicitação *" at bounding box center [557, 238] width 269 height 15
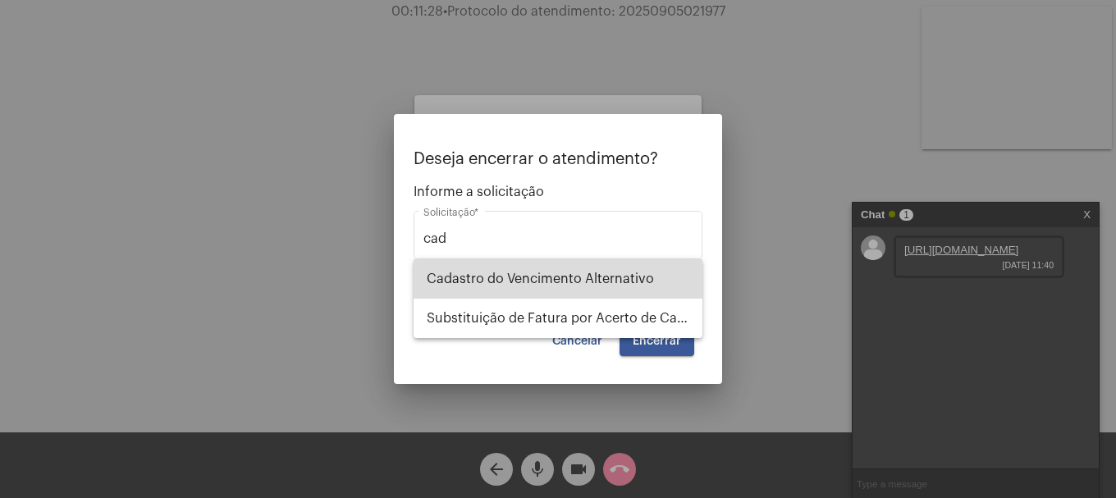
click at [491, 272] on span "Cadastro do Vencimento Alternativo" at bounding box center [558, 278] width 263 height 39
type input "Cadastro do Vencimento Alternativo"
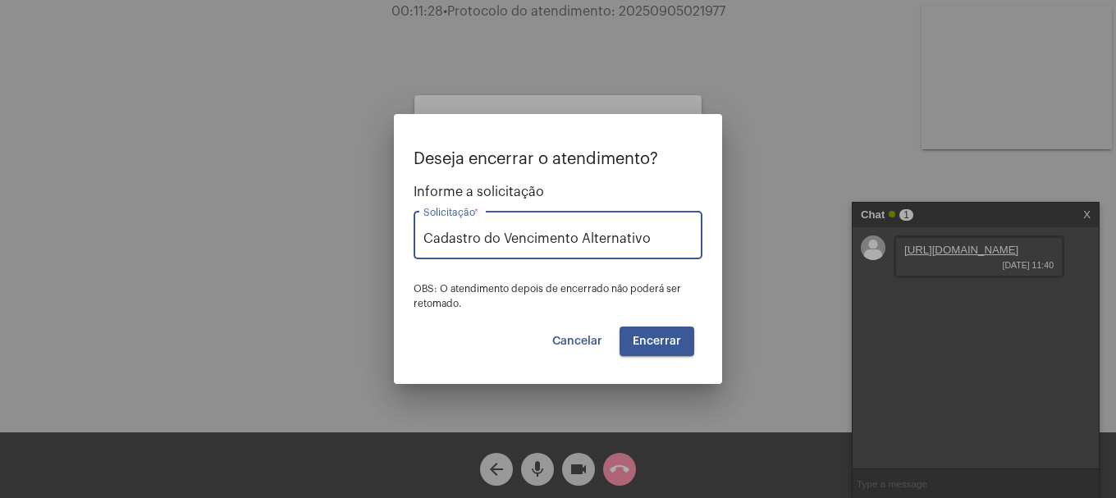
click at [656, 345] on span "Encerrar" at bounding box center [657, 341] width 48 height 11
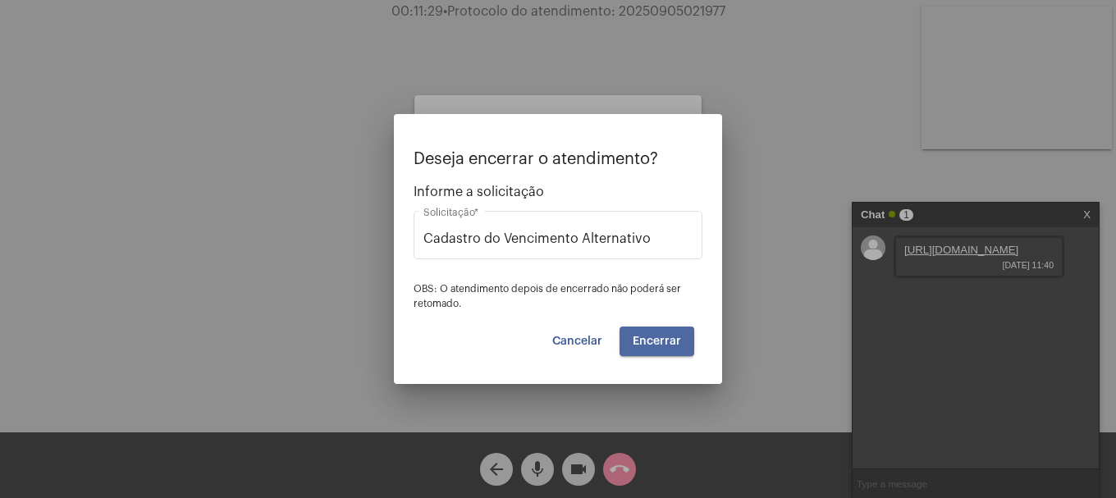
click at [656, 345] on span "Encerrar" at bounding box center [657, 341] width 48 height 11
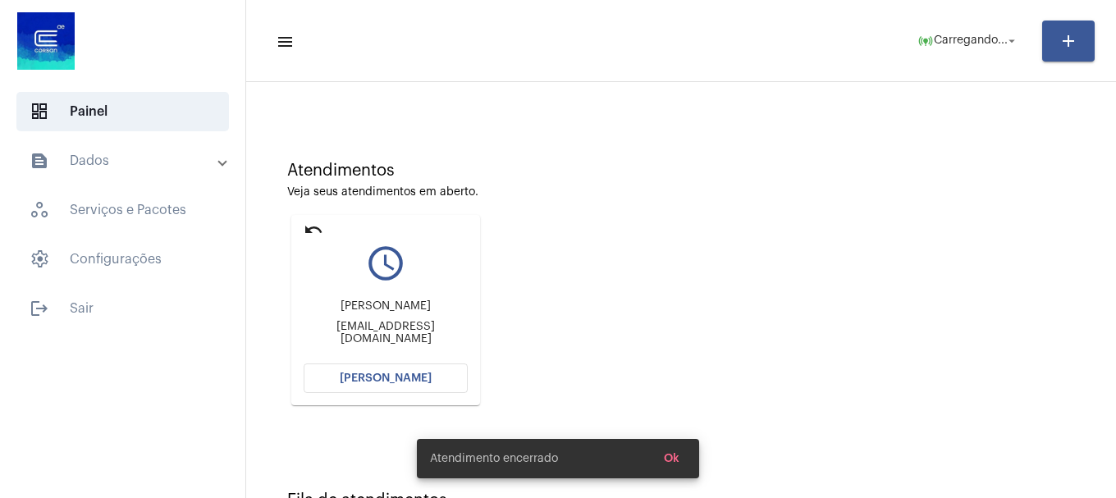
scroll to position [144, 0]
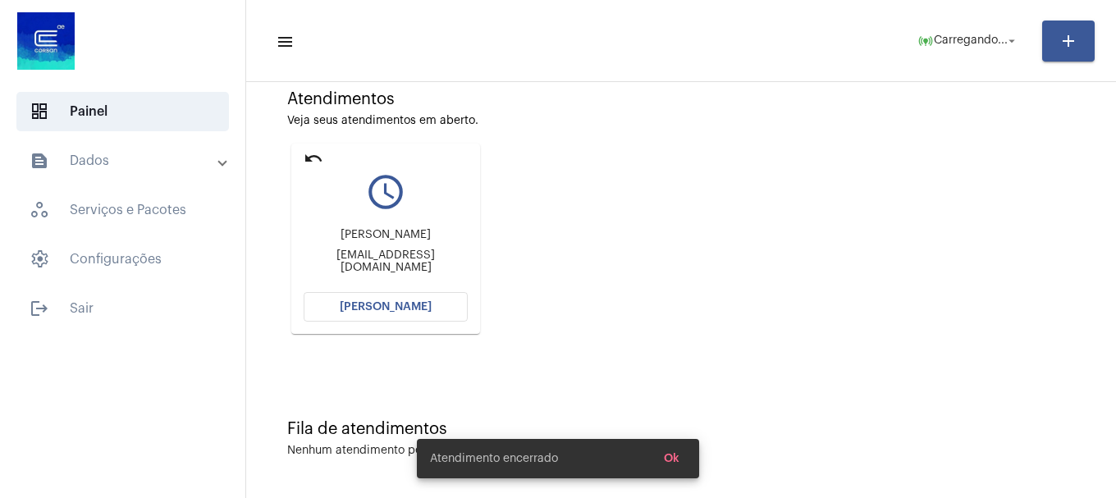
click at [434, 315] on button "[PERSON_NAME]" at bounding box center [386, 307] width 164 height 30
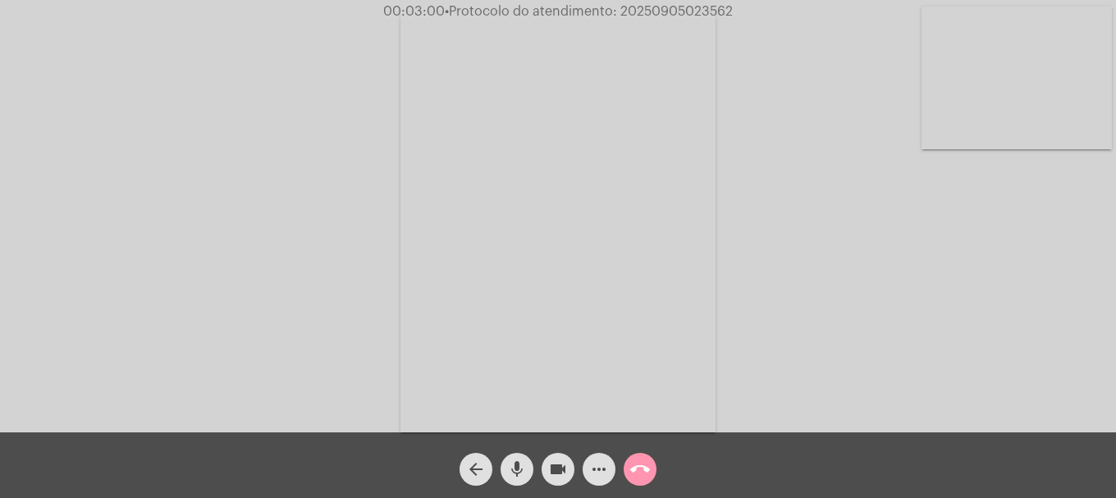
click at [598, 461] on mat-icon "more_horiz" at bounding box center [599, 470] width 20 height 20
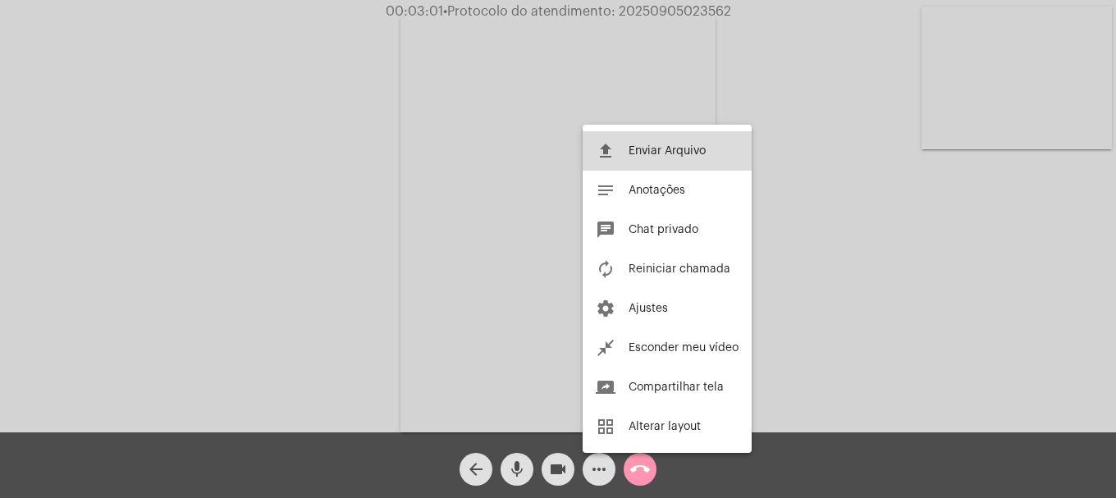
click at [662, 149] on span "Enviar Arquivo" at bounding box center [667, 150] width 77 height 11
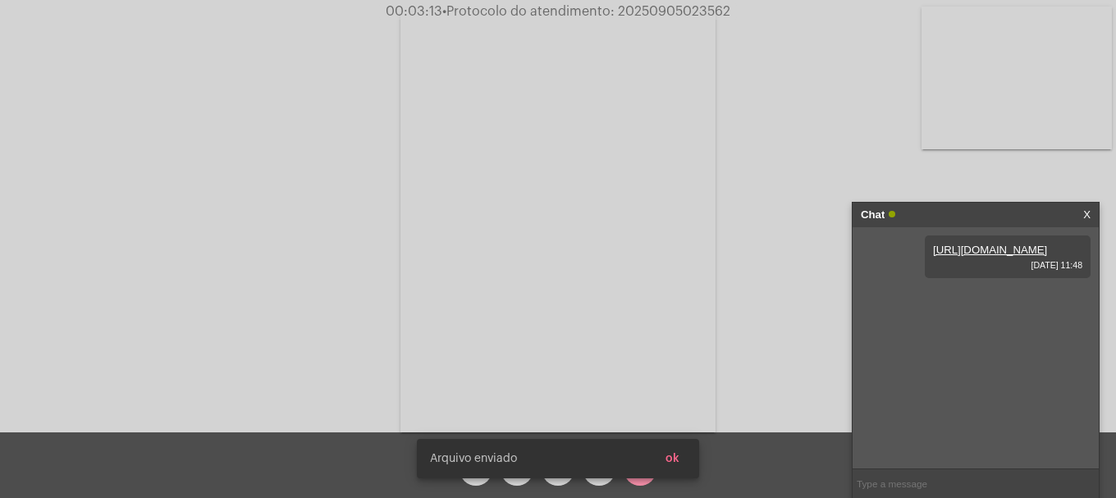
click at [672, 461] on span "ok" at bounding box center [673, 458] width 14 height 11
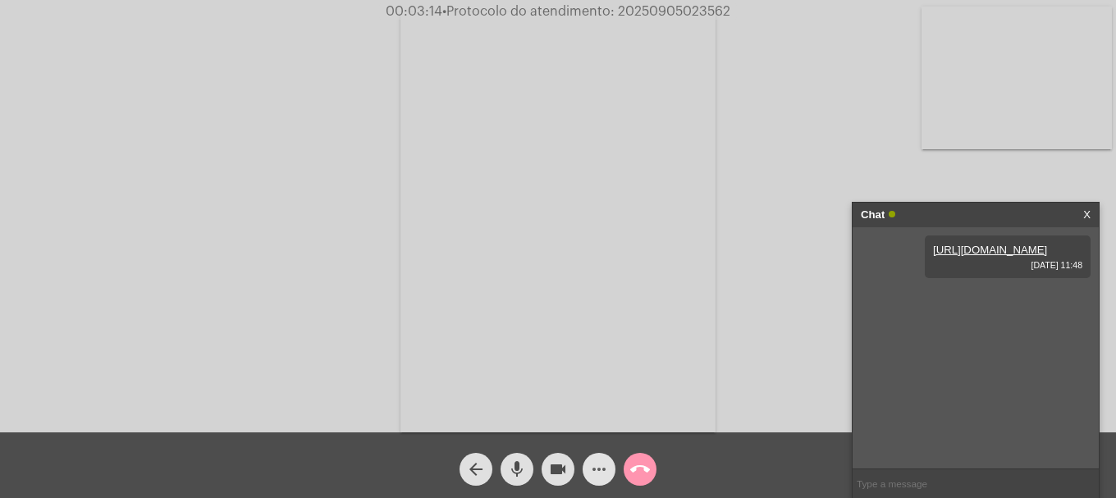
click at [600, 472] on mat-icon "more_horiz" at bounding box center [599, 470] width 20 height 20
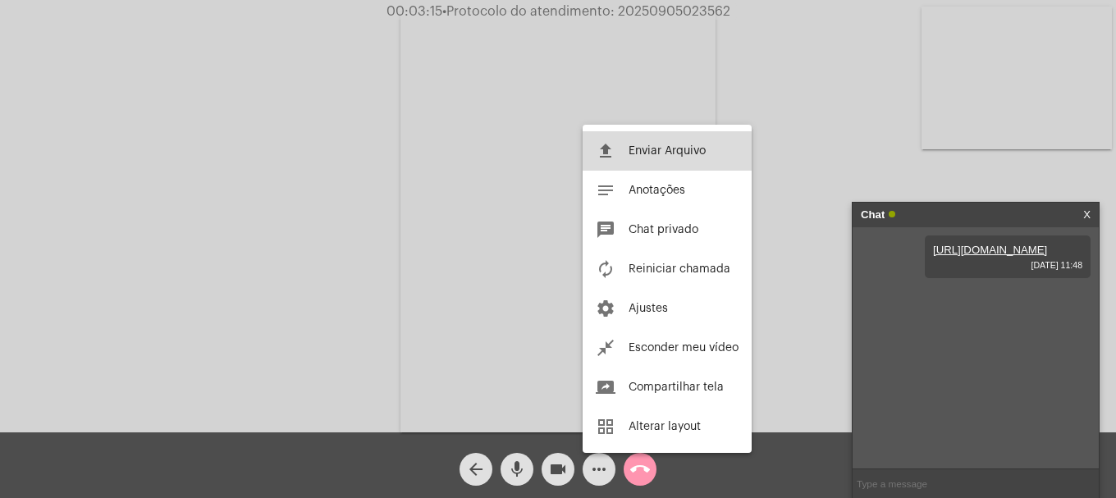
click at [623, 155] on button "file_upload Enviar Arquivo" at bounding box center [667, 150] width 169 height 39
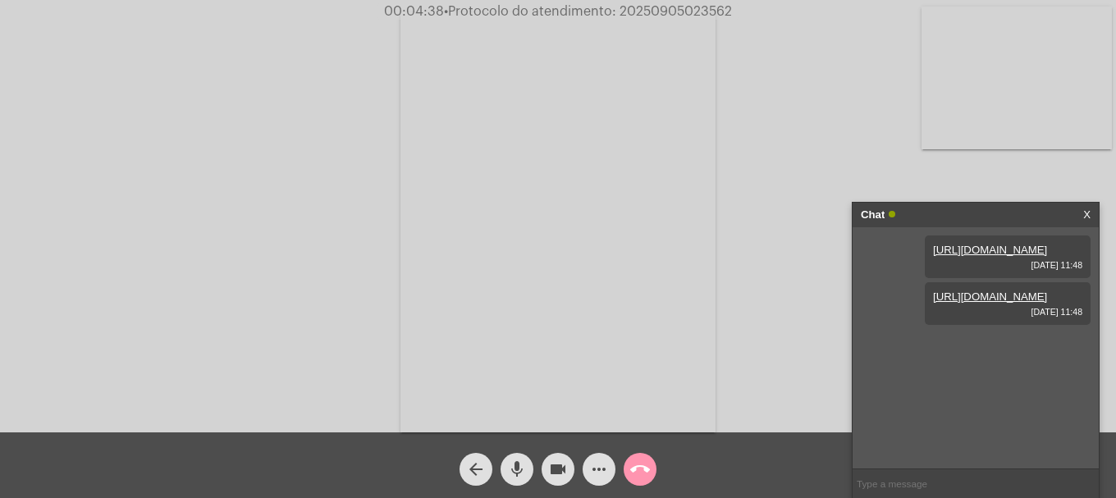
click at [647, 7] on span "• Protocolo do atendimento: 20250905023562" at bounding box center [588, 11] width 288 height 13
copy span "20250905023562"
click at [919, 483] on input "text" at bounding box center [976, 483] width 246 height 29
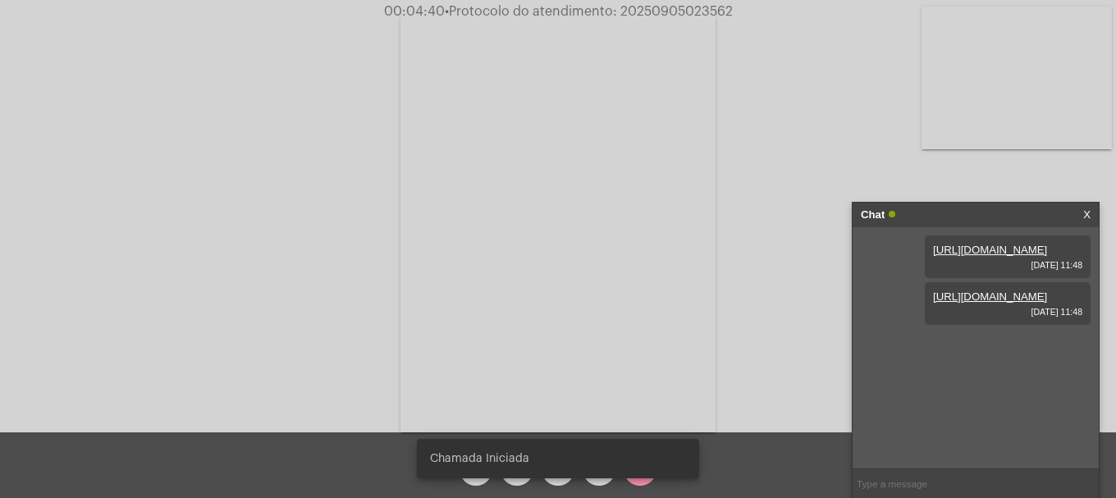
paste input "20250905023562"
type input "20250905023562"
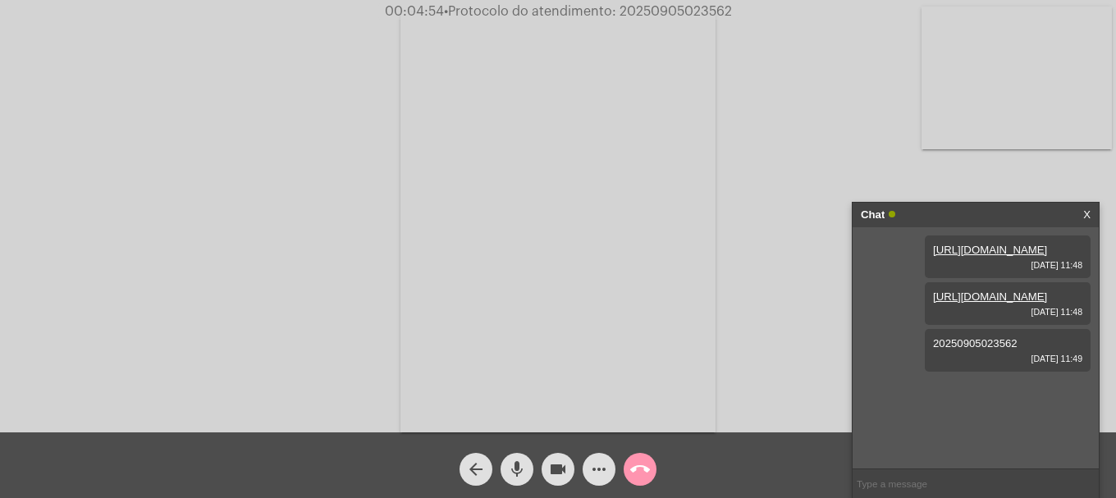
click at [633, 473] on mat-icon "call_end" at bounding box center [640, 470] width 20 height 20
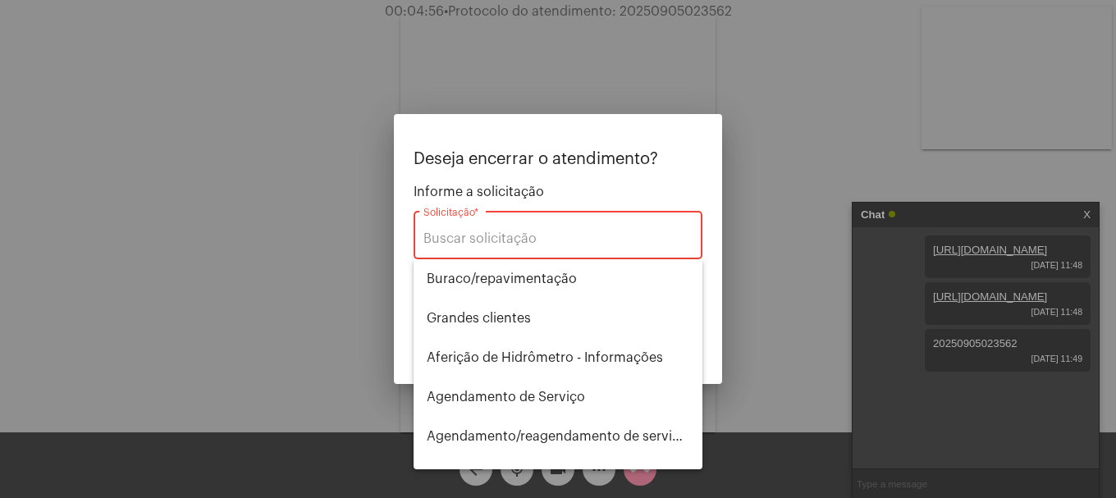
click at [631, 221] on div "Solicitação *" at bounding box center [557, 234] width 269 height 52
click at [622, 237] on input "Solicitação *" at bounding box center [557, 238] width 269 height 15
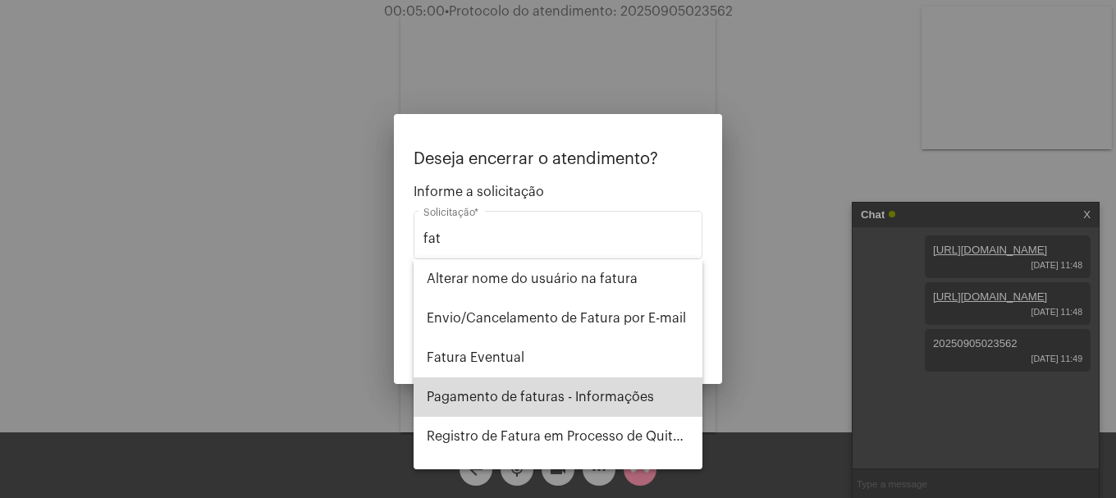
click at [584, 383] on span "Pagamento de faturas - Informações" at bounding box center [558, 396] width 263 height 39
type input "Pagamento de faturas - Informações"
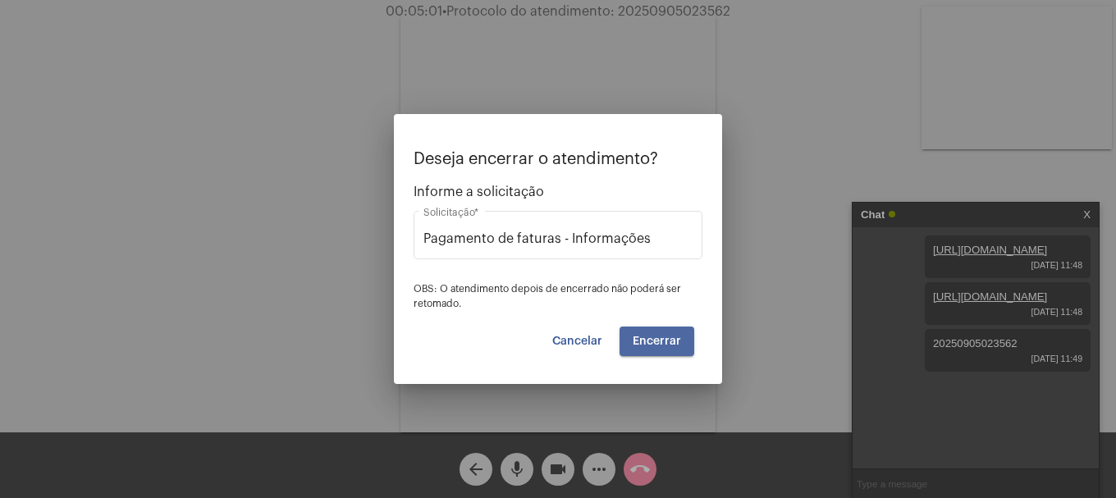
click at [660, 349] on button "Encerrar" at bounding box center [657, 342] width 75 height 30
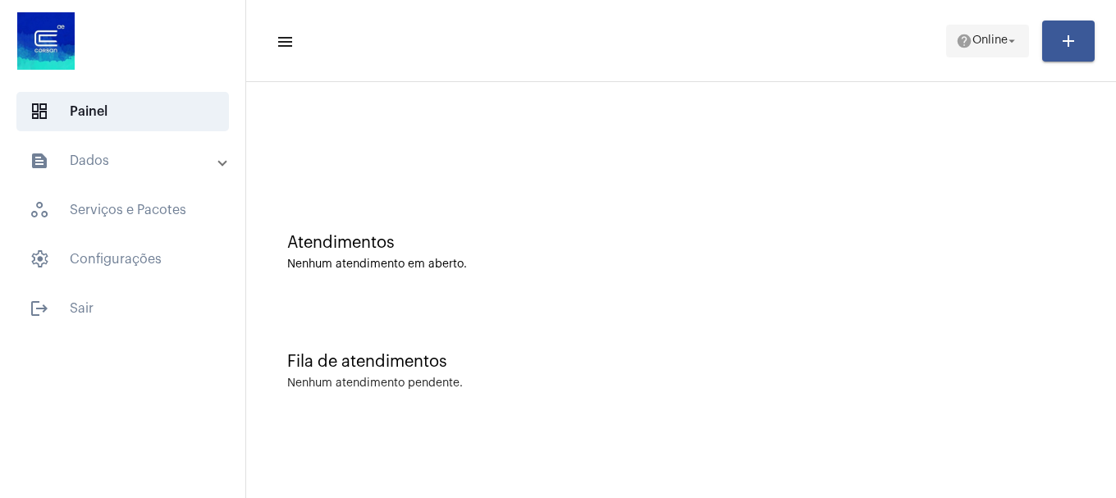
click at [962, 43] on mat-icon "help" at bounding box center [964, 41] width 16 height 16
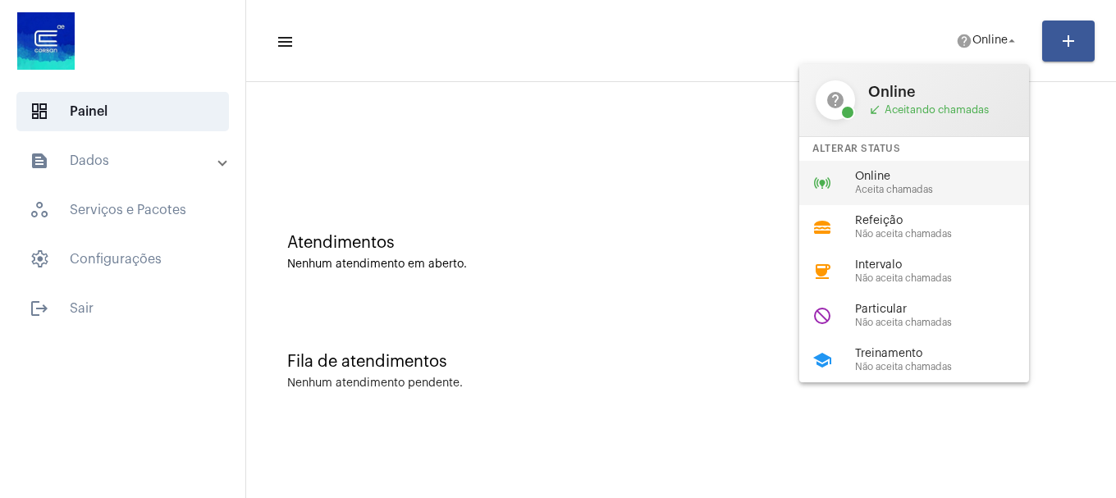
click at [948, 191] on span "Aceita chamadas" at bounding box center [948, 190] width 187 height 11
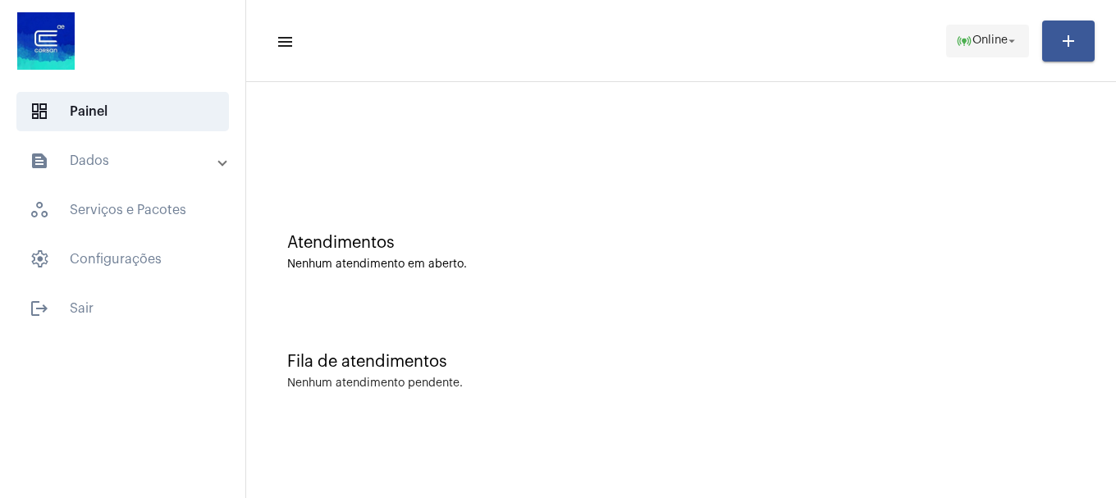
click at [979, 48] on span "online_prediction Online arrow_drop_down" at bounding box center [987, 40] width 63 height 30
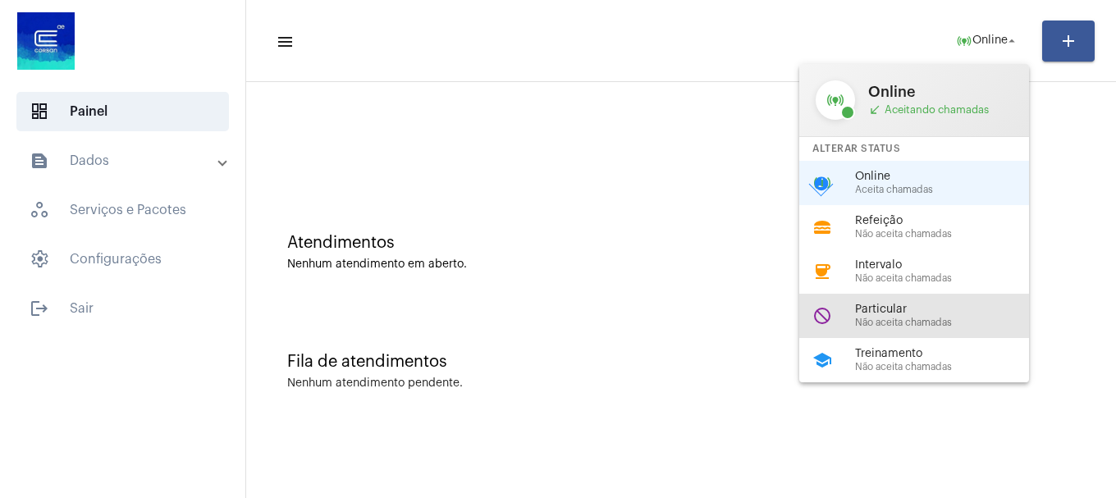
click at [891, 320] on span "Não aceita chamadas" at bounding box center [948, 323] width 187 height 11
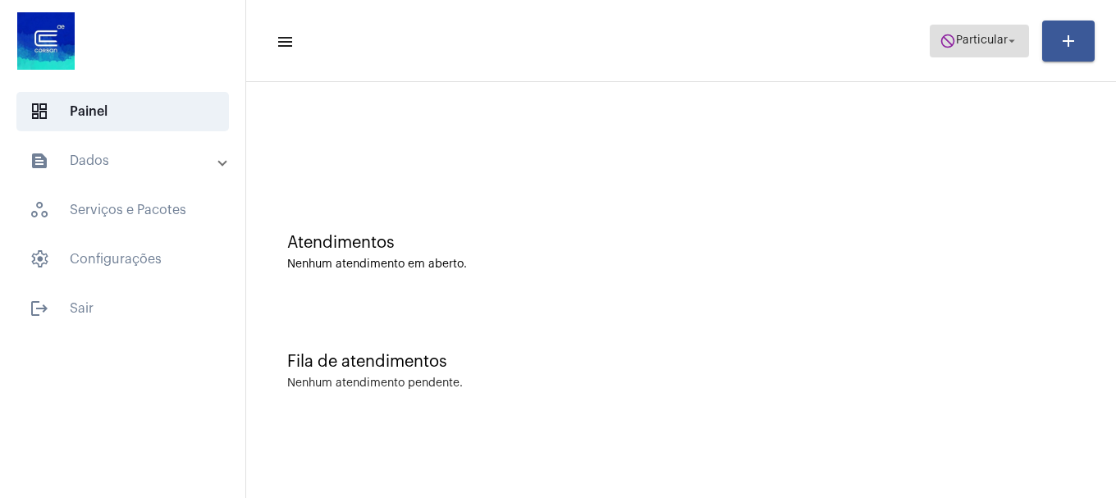
click at [973, 48] on span "do_not_disturb Particular arrow_drop_down" at bounding box center [980, 40] width 80 height 30
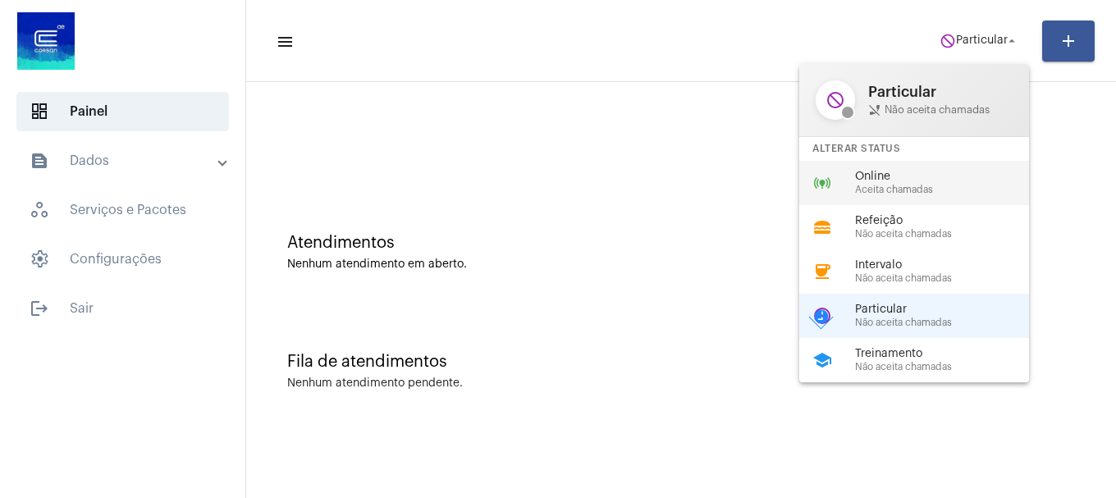
click at [889, 190] on span "Aceita chamadas" at bounding box center [948, 190] width 187 height 11
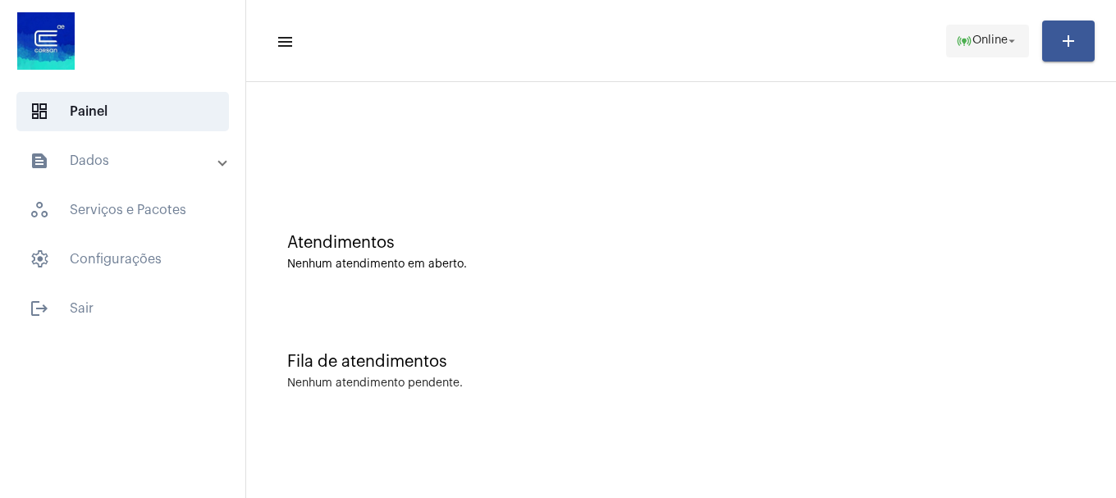
click at [1007, 34] on mat-icon "arrow_drop_down" at bounding box center [1011, 41] width 15 height 15
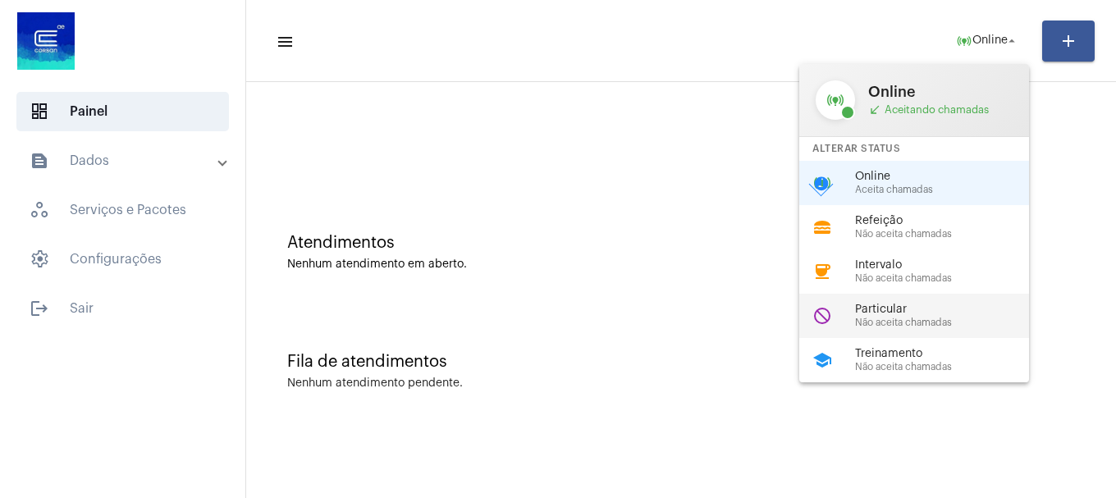
click at [926, 327] on span "Não aceita chamadas" at bounding box center [948, 323] width 187 height 11
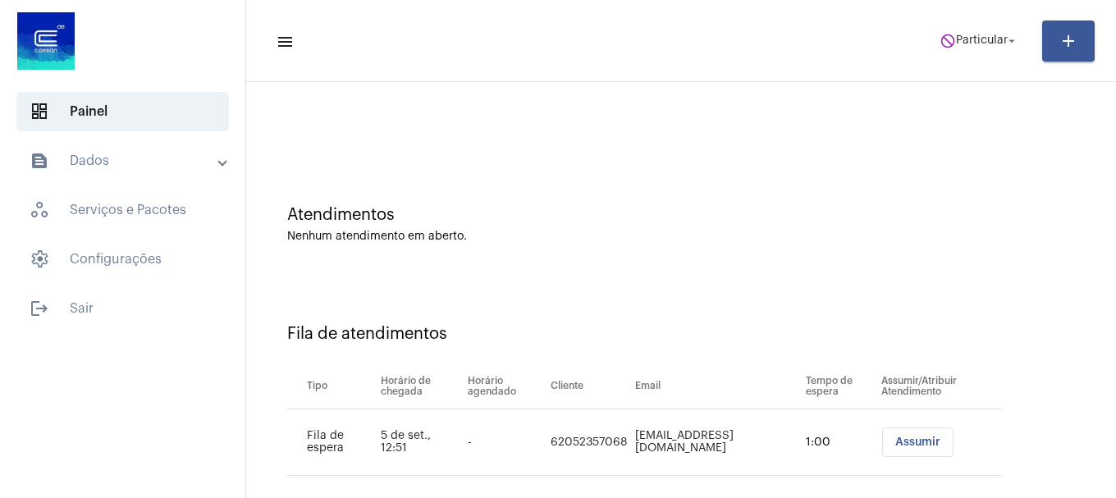
scroll to position [50, 0]
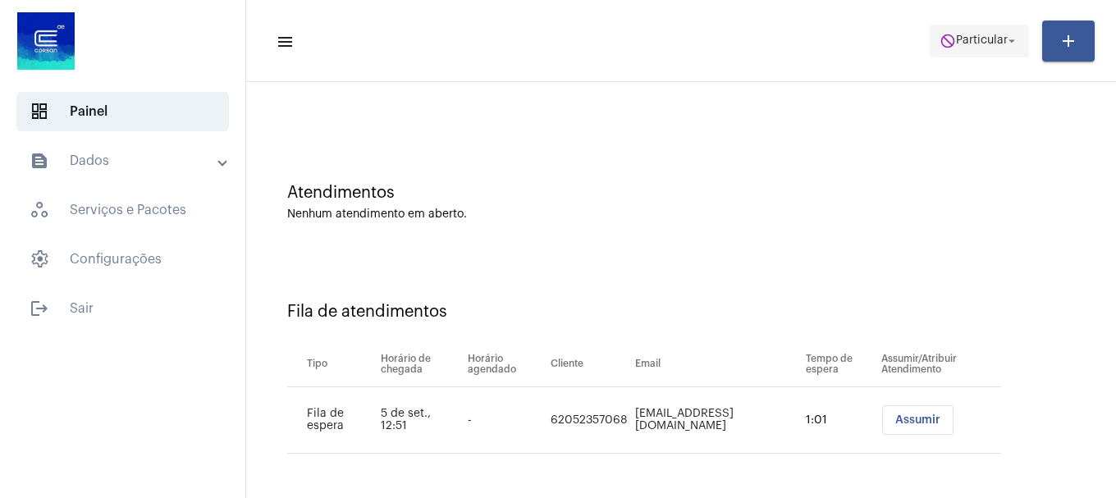
click at [968, 25] on button "do_not_disturb Particular arrow_drop_down" at bounding box center [979, 41] width 99 height 33
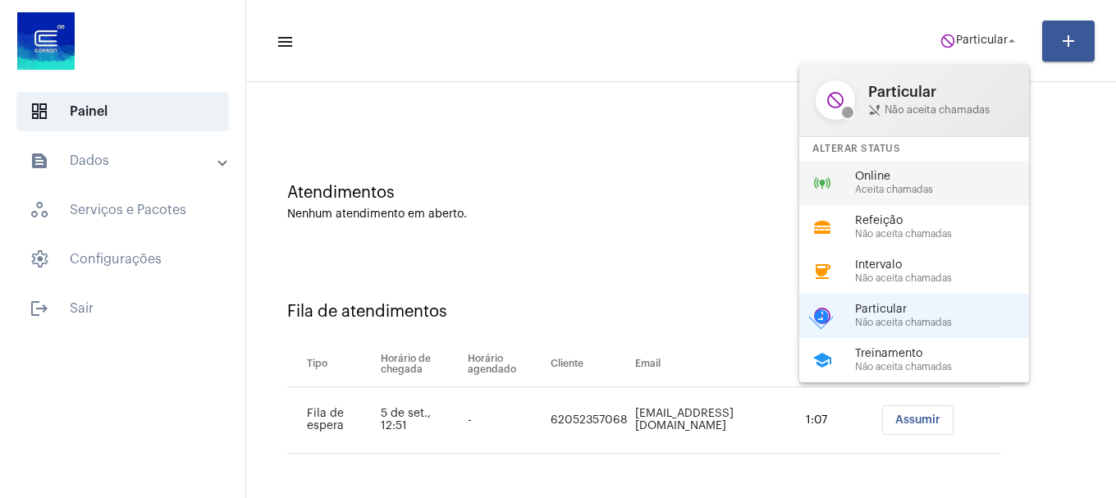
click at [930, 175] on span "Online" at bounding box center [948, 177] width 187 height 12
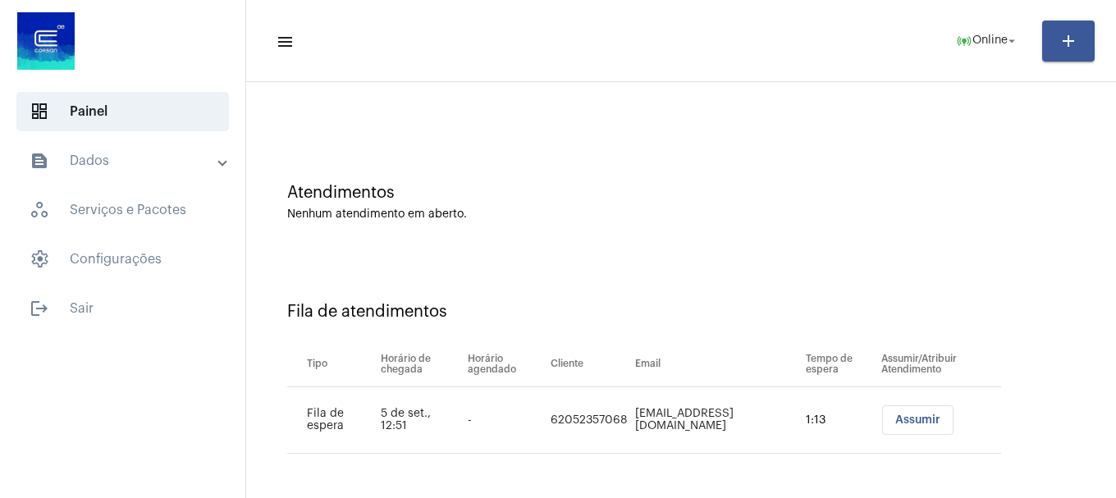
click at [889, 405] on td "Assumir" at bounding box center [939, 420] width 124 height 66
click at [887, 413] on button "Assumir" at bounding box center [917, 420] width 71 height 30
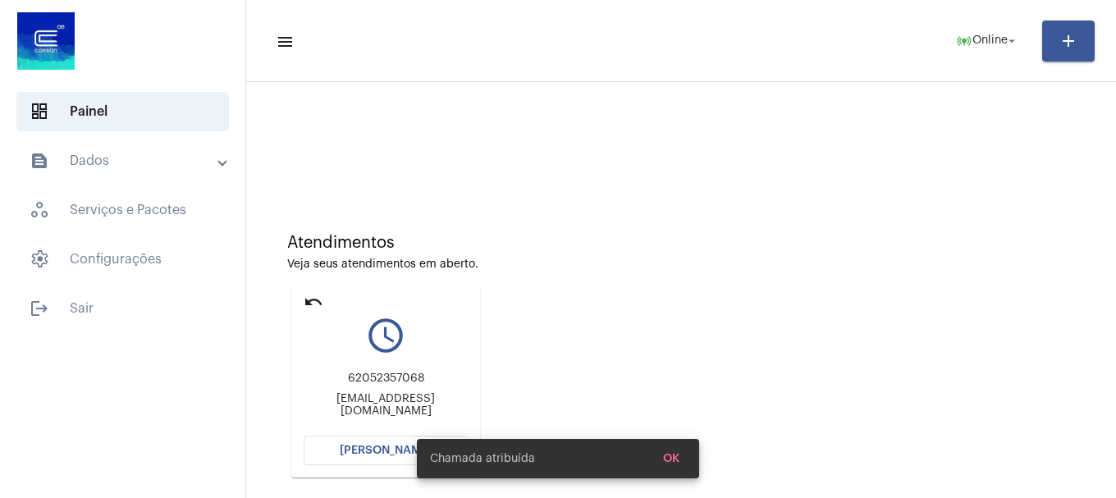
scroll to position [144, 0]
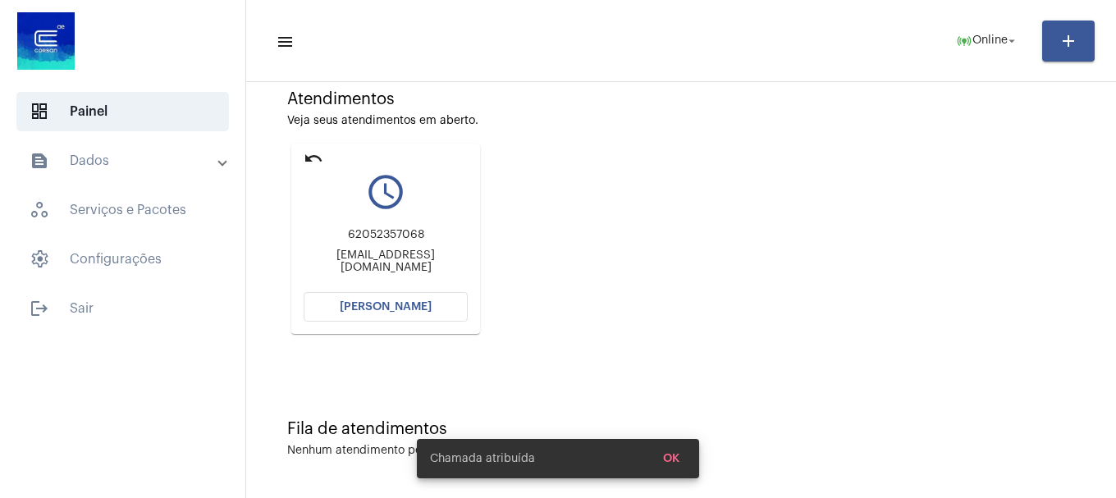
click at [431, 298] on button "[PERSON_NAME]" at bounding box center [386, 307] width 164 height 30
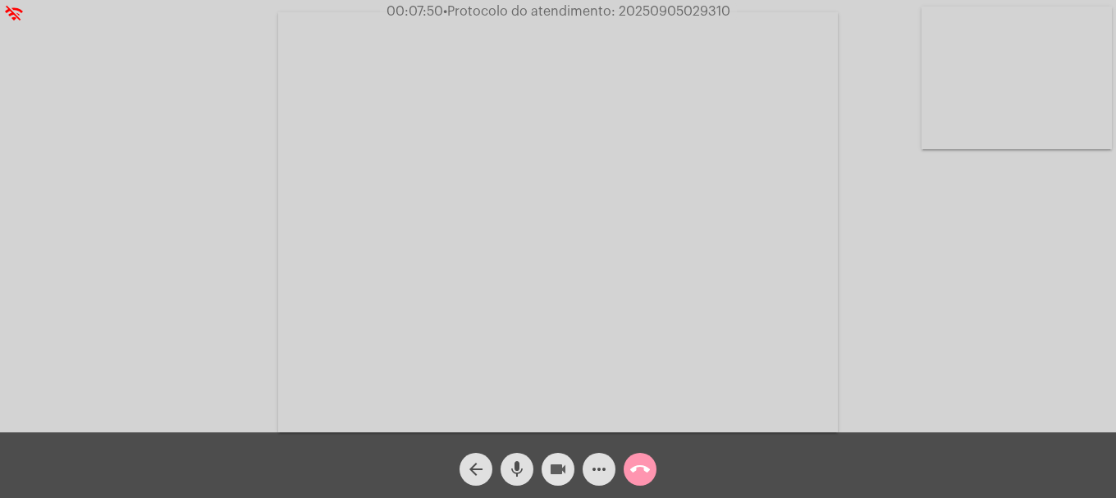
click at [551, 477] on mat-icon "videocam" at bounding box center [558, 470] width 20 height 20
click at [524, 478] on mat-icon "mic" at bounding box center [517, 470] width 20 height 20
drag, startPoint x: 551, startPoint y: 470, endPoint x: 528, endPoint y: 470, distance: 23.0
click at [550, 469] on mat-icon "videocam_off" at bounding box center [558, 470] width 20 height 20
click at [528, 470] on button "mic_off" at bounding box center [517, 469] width 33 height 33
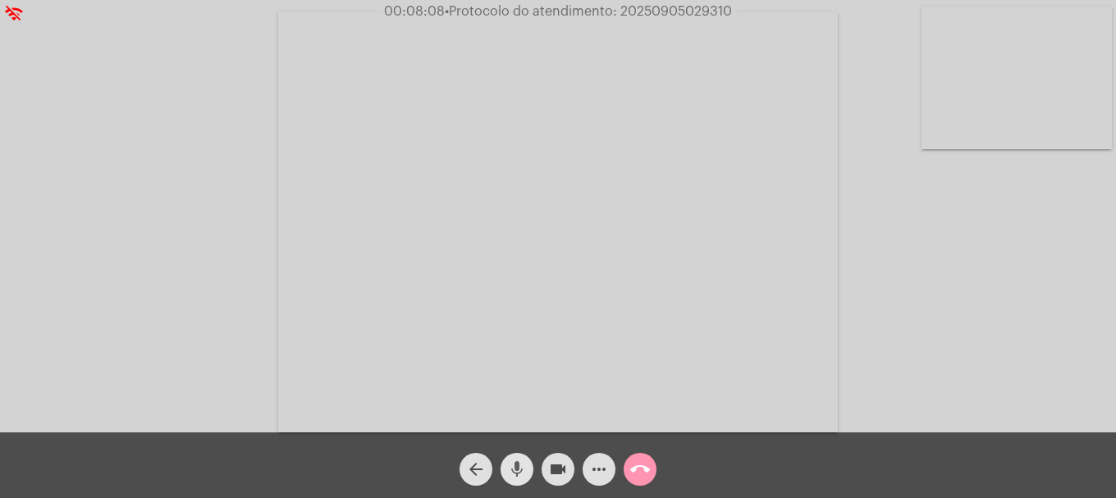
click at [518, 475] on mat-icon "mic" at bounding box center [517, 470] width 20 height 20
click at [542, 469] on button "videocam" at bounding box center [558, 469] width 33 height 33
click at [560, 474] on mat-icon "videocam_off" at bounding box center [558, 470] width 20 height 20
click at [528, 474] on button "mic_off" at bounding box center [517, 469] width 33 height 33
click at [592, 468] on mat-icon "more_horiz" at bounding box center [599, 470] width 20 height 20
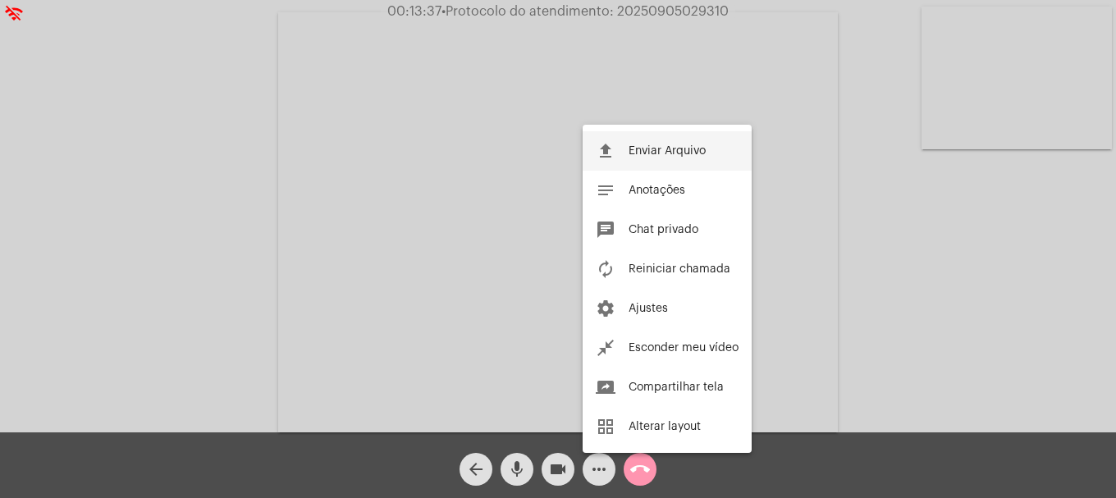
click at [634, 138] on button "file_upload Enviar Arquivo" at bounding box center [667, 150] width 169 height 39
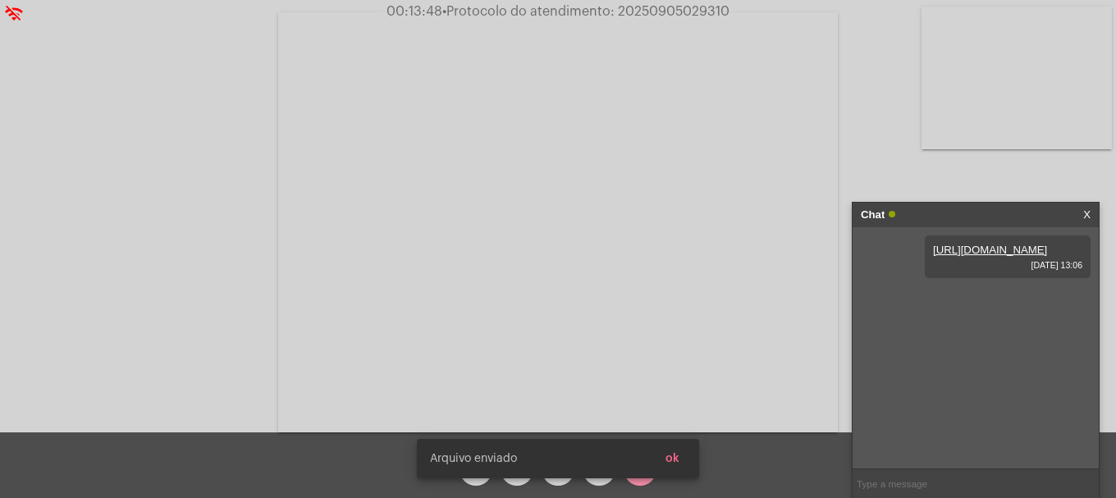
click at [669, 460] on span "ok" at bounding box center [673, 458] width 14 height 11
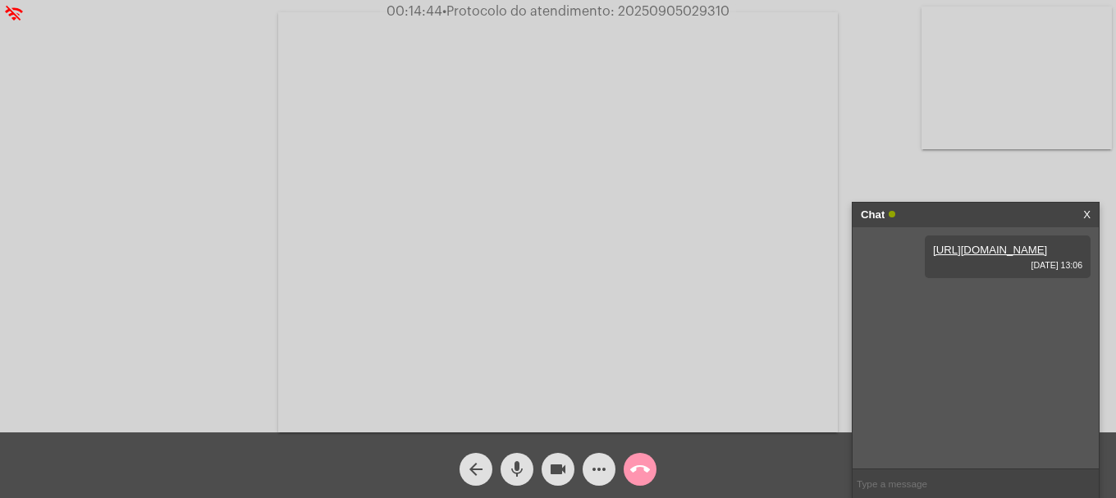
click at [636, 10] on span "• Protocolo do atendimento: 20250905029310" at bounding box center [585, 11] width 287 height 13
copy span "20250905029310"
click at [910, 475] on input "text" at bounding box center [976, 483] width 246 height 29
paste input "20250905029310"
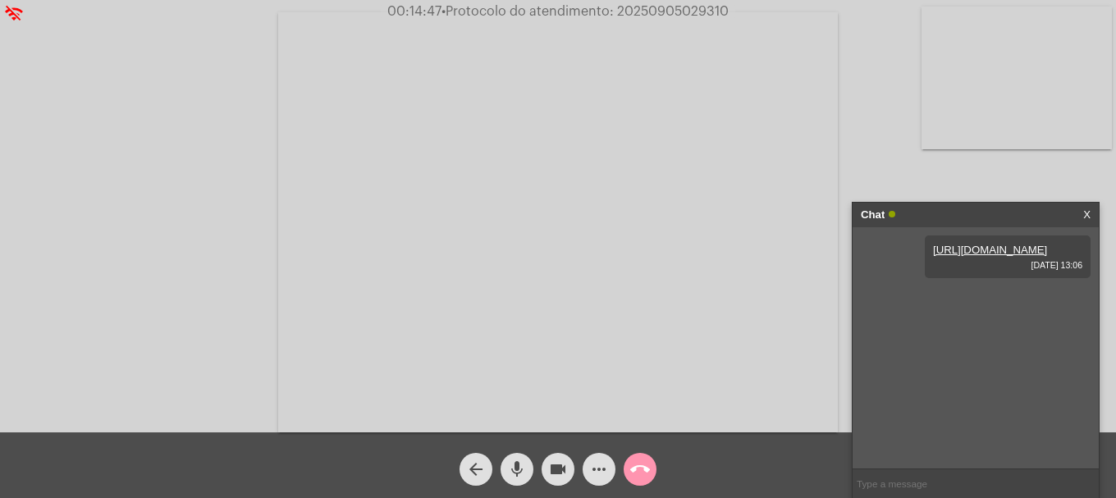
type input "20250905029310"
click at [626, 460] on button "call_end" at bounding box center [640, 469] width 33 height 33
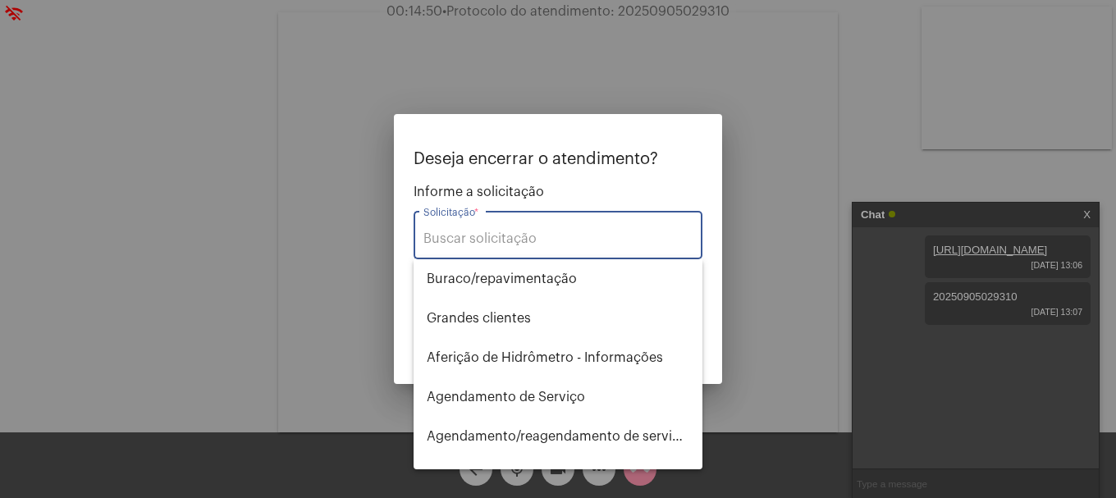
click at [516, 236] on input "Solicitação *" at bounding box center [557, 238] width 269 height 15
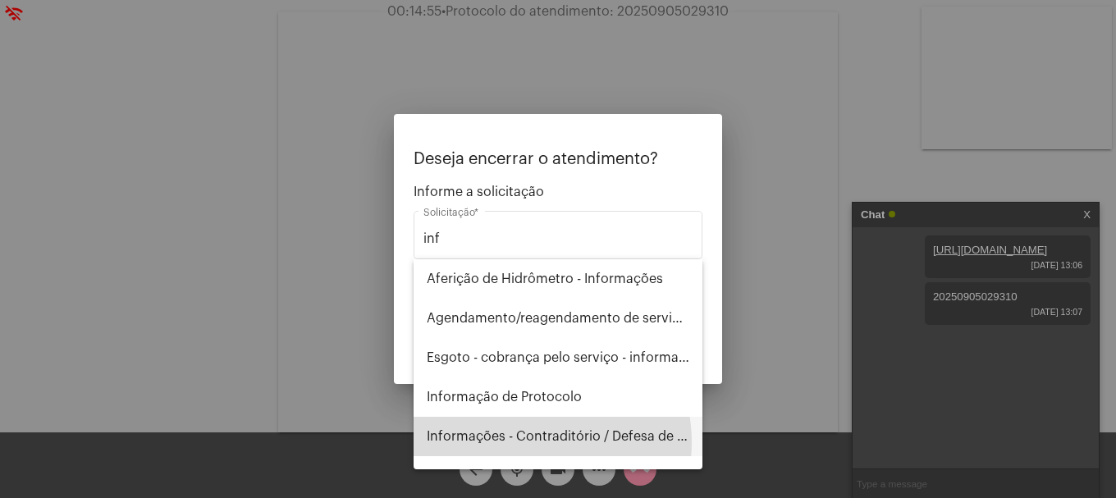
click at [529, 442] on span "Informações - Contraditório / Defesa de infração" at bounding box center [558, 436] width 263 height 39
type input "Informações - Contraditório / Defesa de infração"
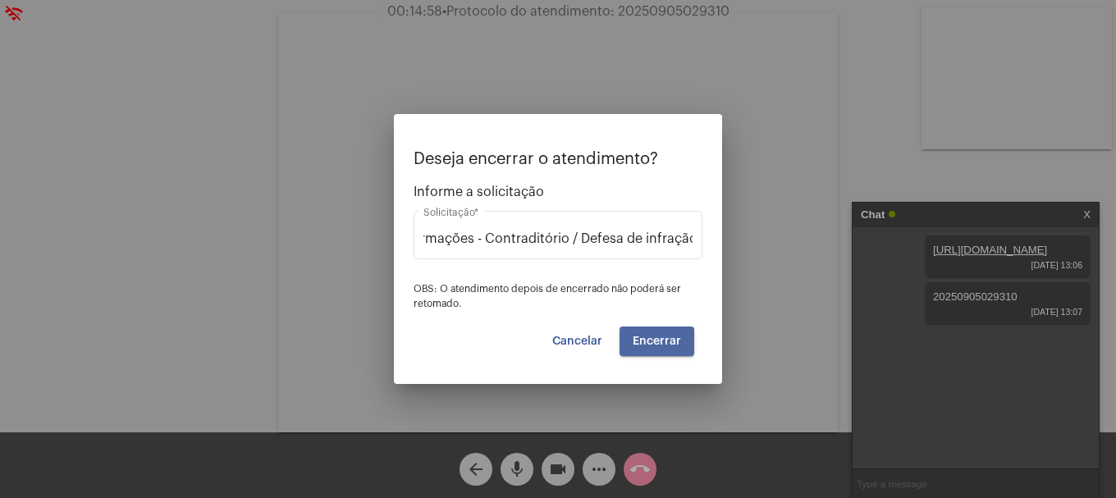
click at [639, 348] on button "Encerrar" at bounding box center [657, 342] width 75 height 30
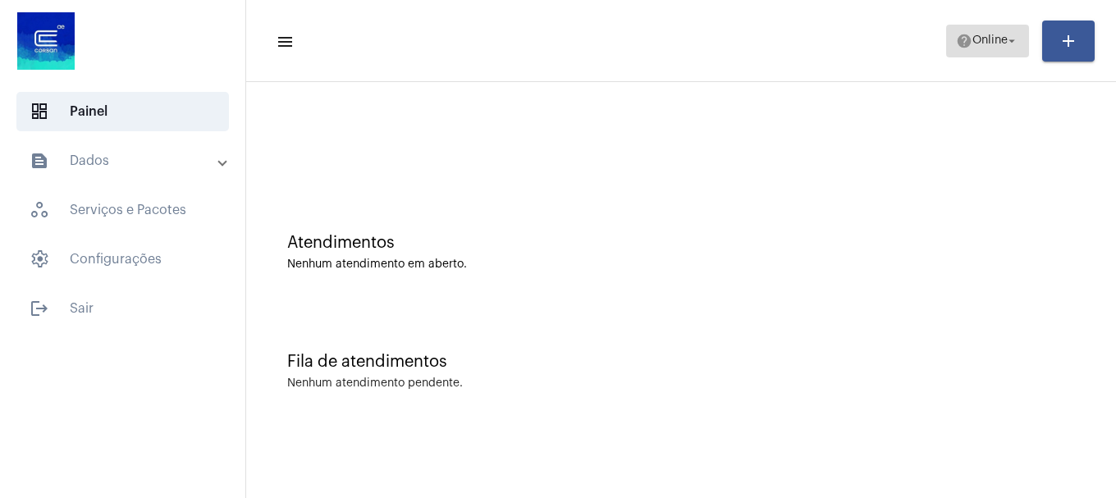
click at [988, 39] on span "Online" at bounding box center [989, 40] width 35 height 11
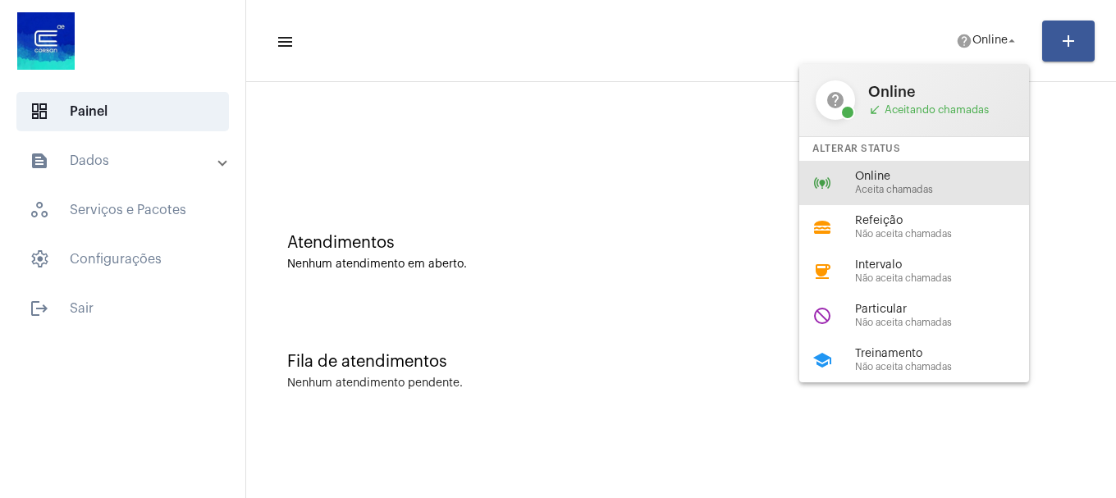
click at [950, 186] on span "Aceita chamadas" at bounding box center [948, 190] width 187 height 11
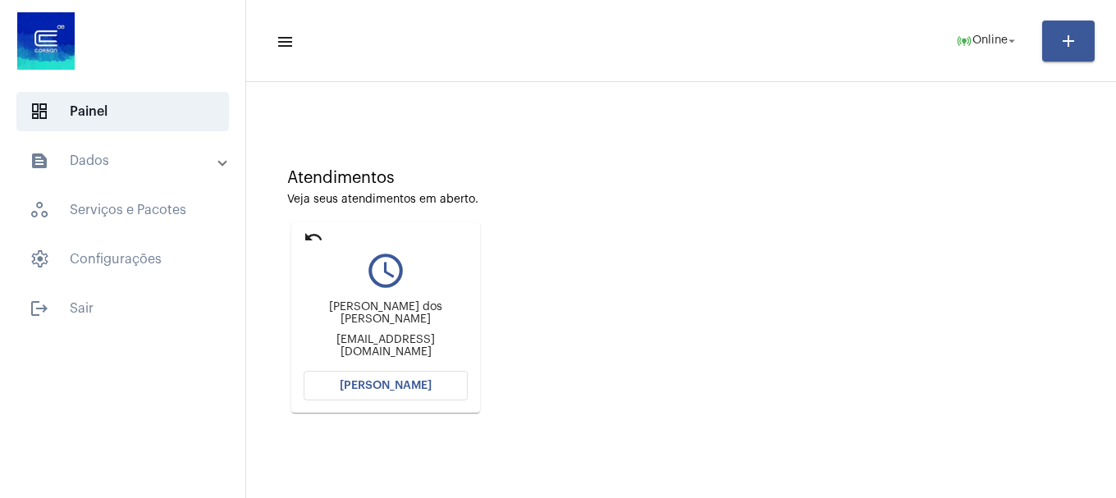
scroll to position [144, 0]
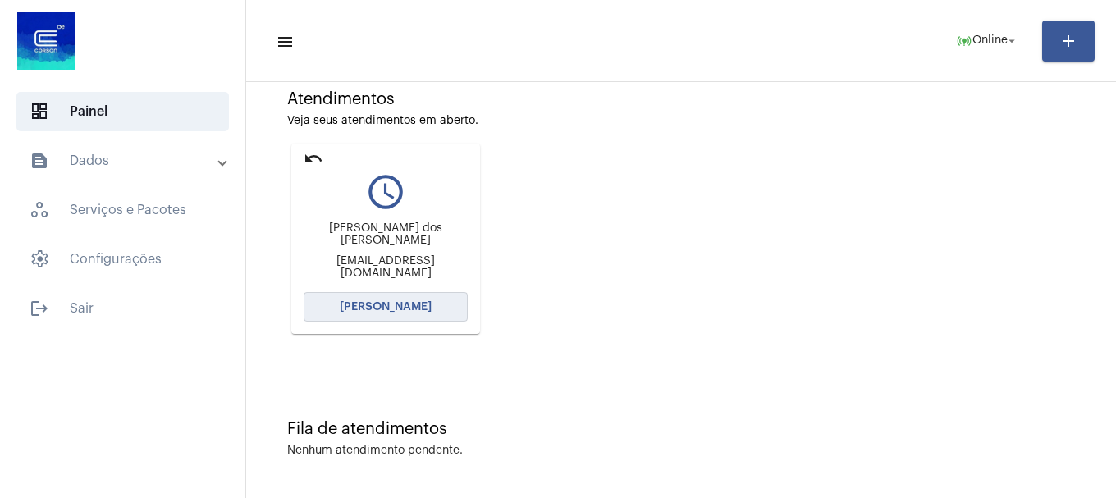
click at [402, 305] on span "[PERSON_NAME]" at bounding box center [386, 306] width 92 height 11
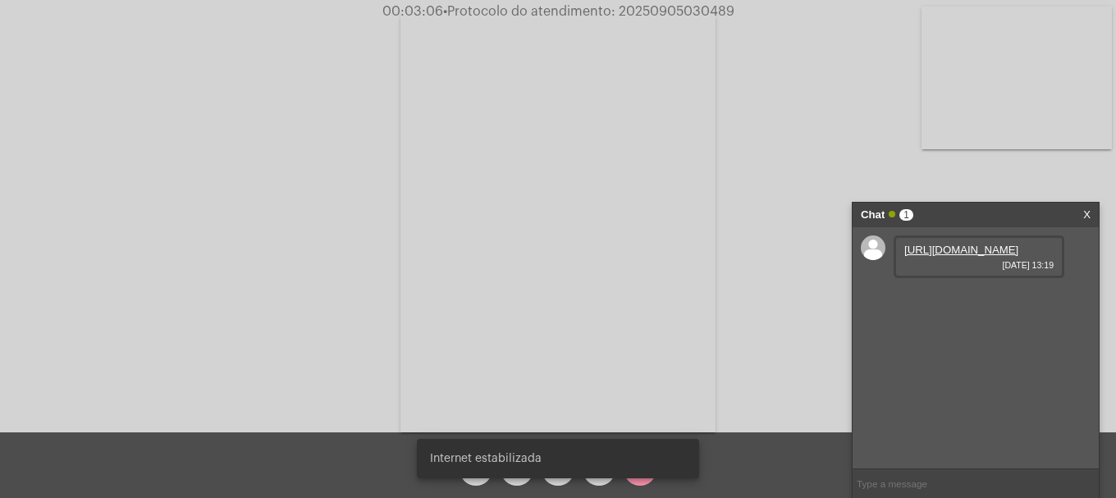
click at [931, 245] on link "https://neft-transfer-bucket.s3.amazonaws.com/temp-cfd7966c-4209-b01f-1e1d-63d6…" at bounding box center [961, 250] width 114 height 12
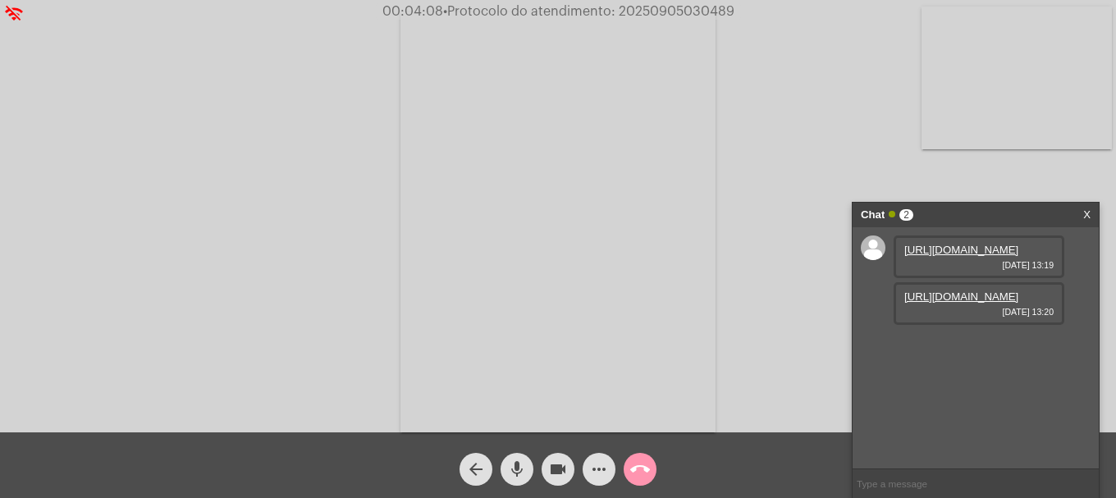
click at [977, 303] on link "https://neft-transfer-bucket.s3.amazonaws.com/temp-c6483708-cfd5-43e4-5eb5-0d98…" at bounding box center [961, 296] width 114 height 12
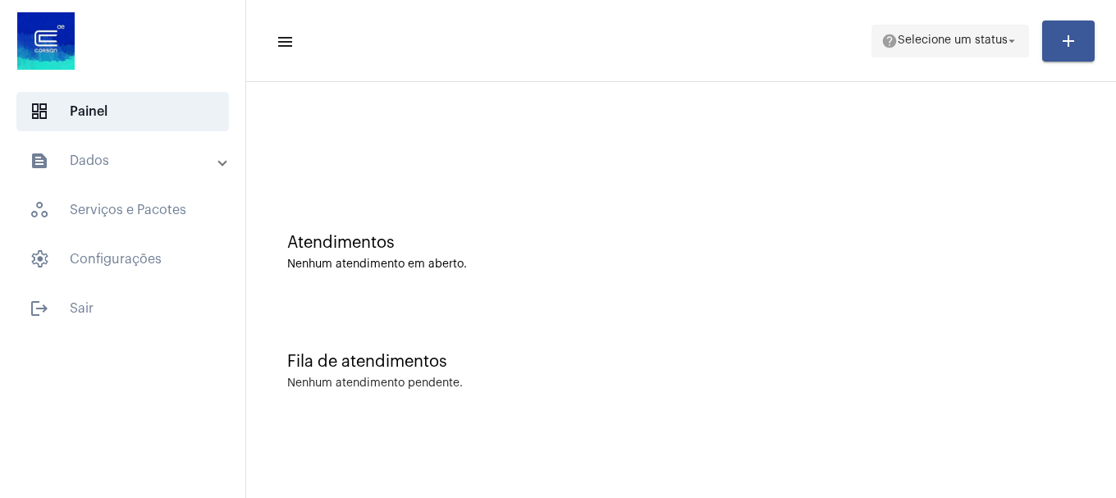
click at [917, 35] on span "Selecione um status" at bounding box center [953, 40] width 110 height 11
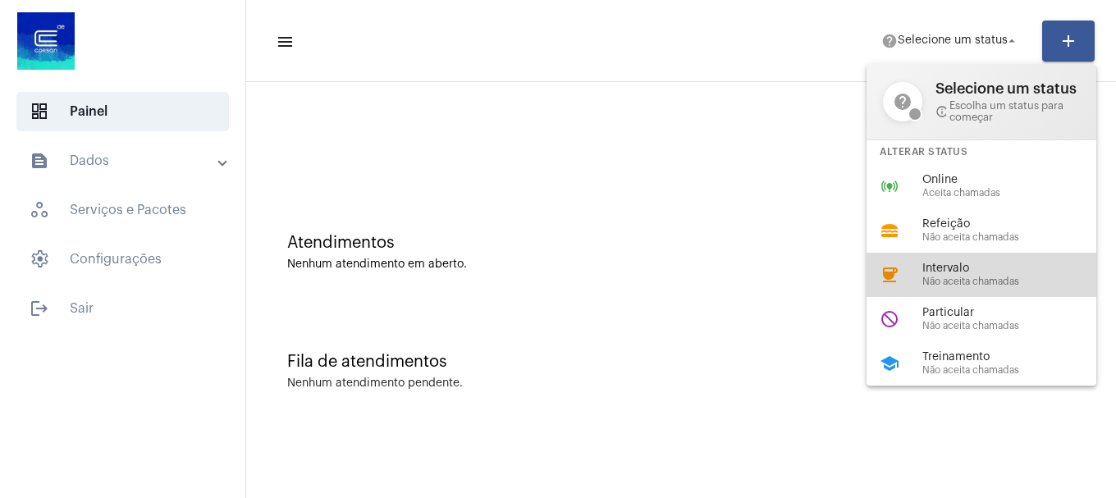
click at [935, 275] on div "Intervalo Não aceita chamadas" at bounding box center [1015, 275] width 187 height 25
